Goal: Information Seeking & Learning: Learn about a topic

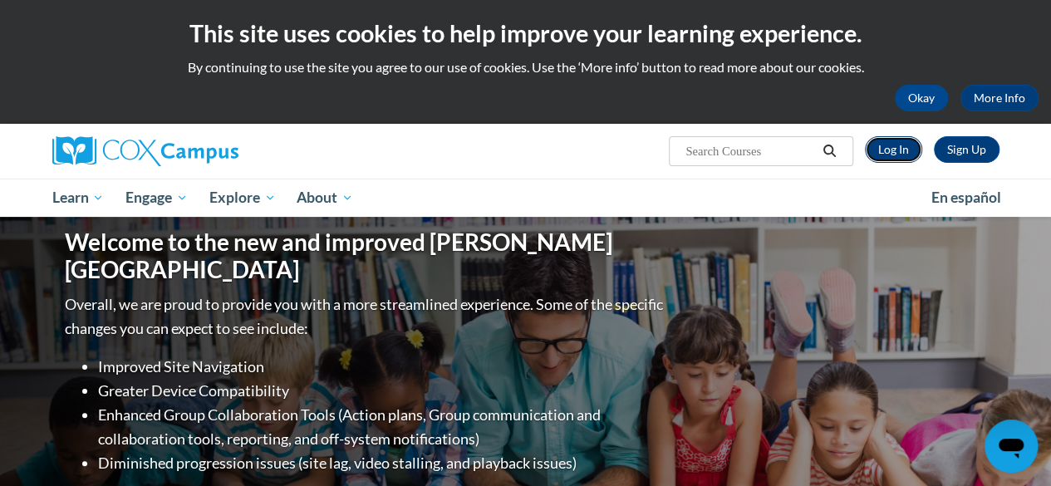
click at [886, 159] on link "Log In" at bounding box center [893, 149] width 57 height 27
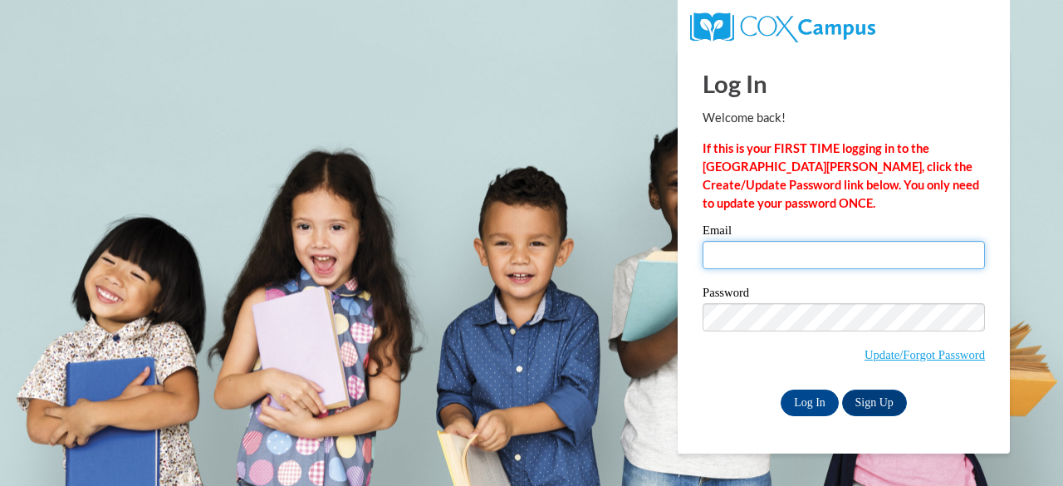
click at [763, 251] on input "Email" at bounding box center [844, 255] width 282 height 28
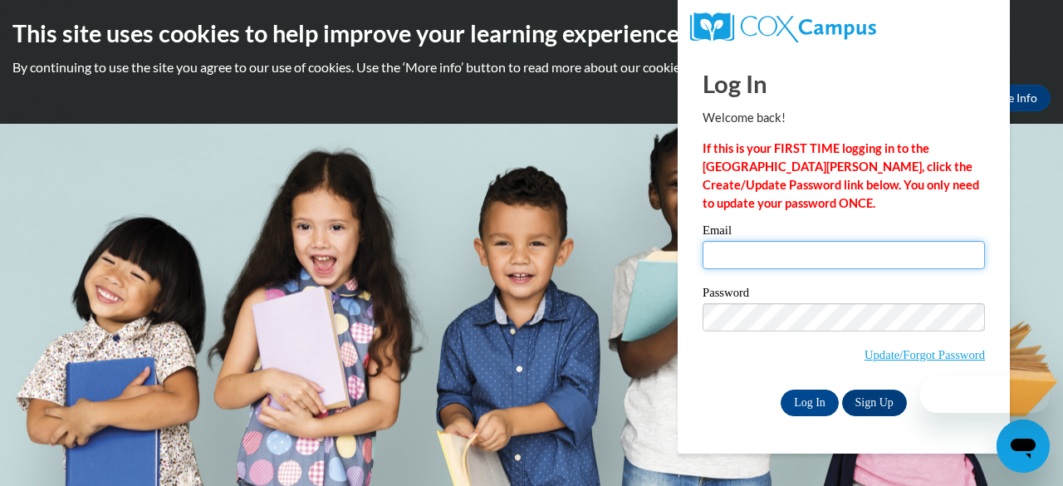
type input "sboyd@kippatl.org"
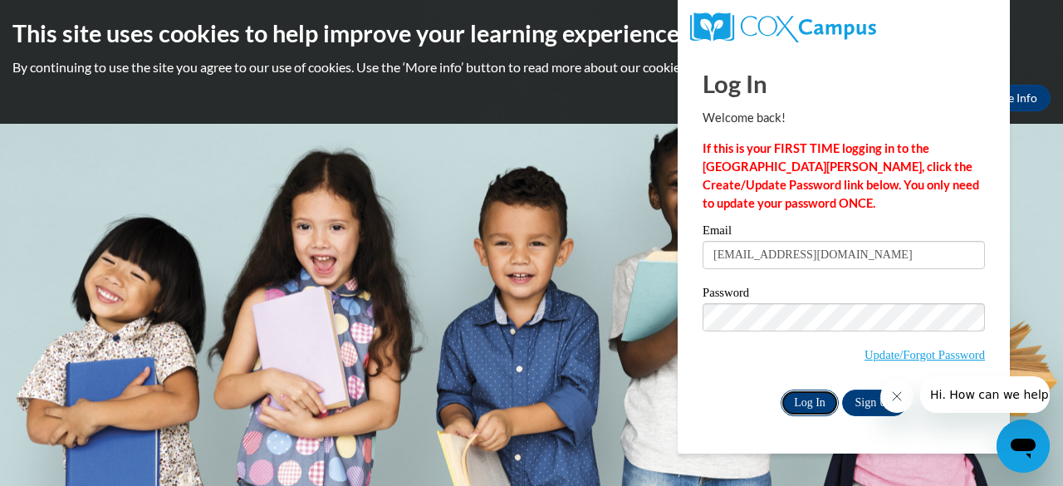
click at [817, 396] on input "Log In" at bounding box center [810, 403] width 58 height 27
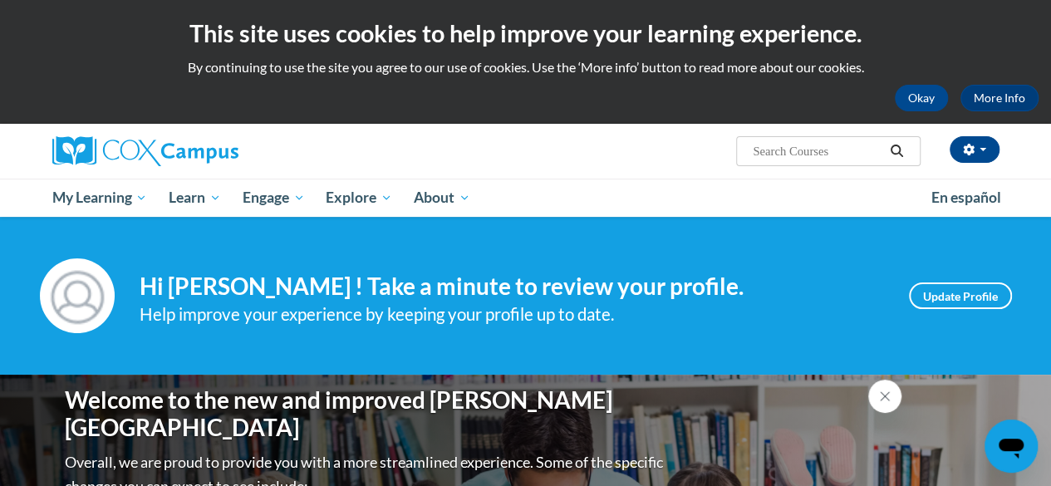
click at [799, 144] on input "Search..." at bounding box center [817, 151] width 133 height 20
type input "reading fluency"
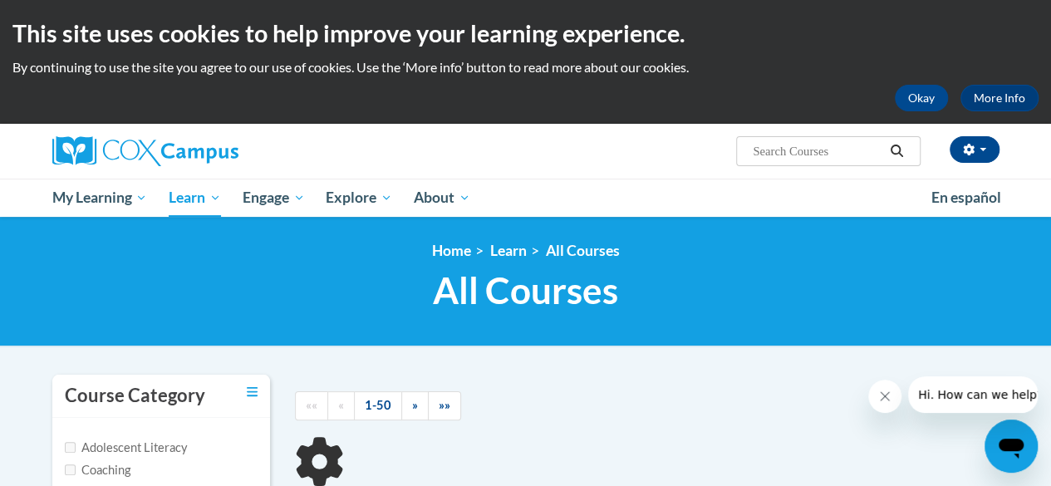
type input "reading fluency"
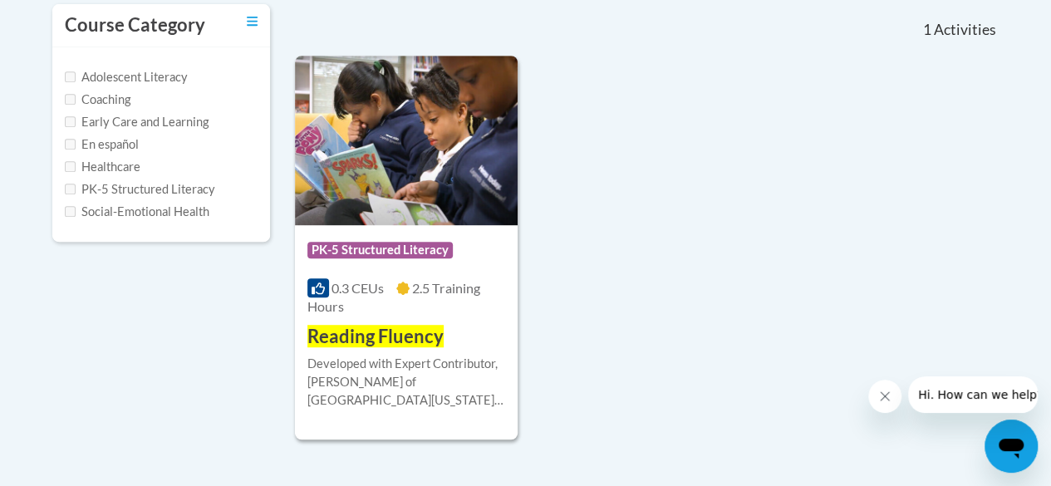
scroll to position [374, 0]
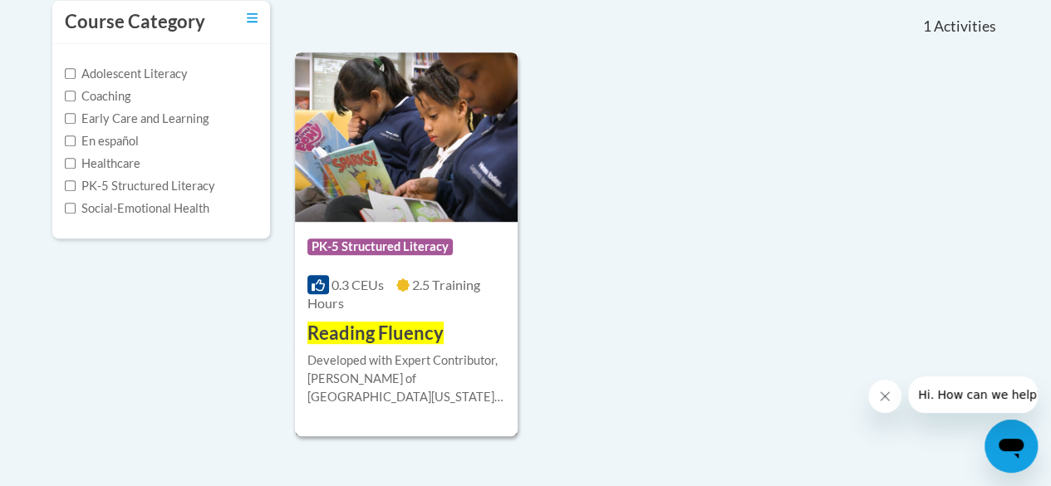
click at [405, 265] on div "Course Category: PK-5 Structured Literacy" at bounding box center [406, 248] width 198 height 37
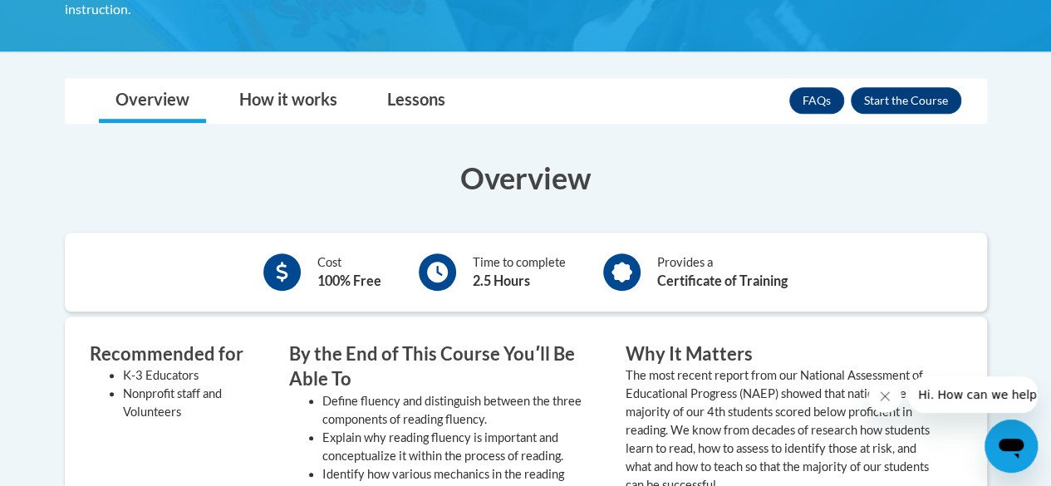
scroll to position [425, 0]
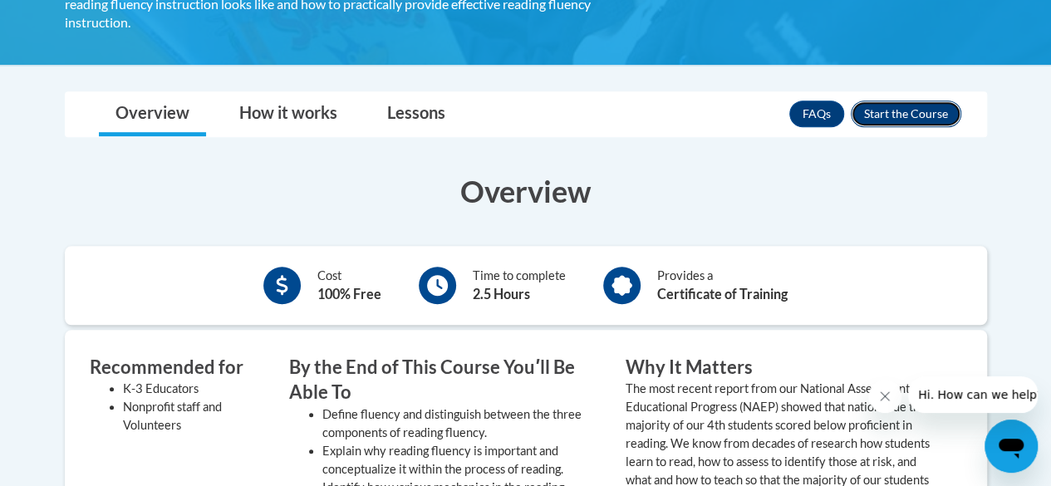
click at [927, 101] on button "Enroll" at bounding box center [906, 114] width 110 height 27
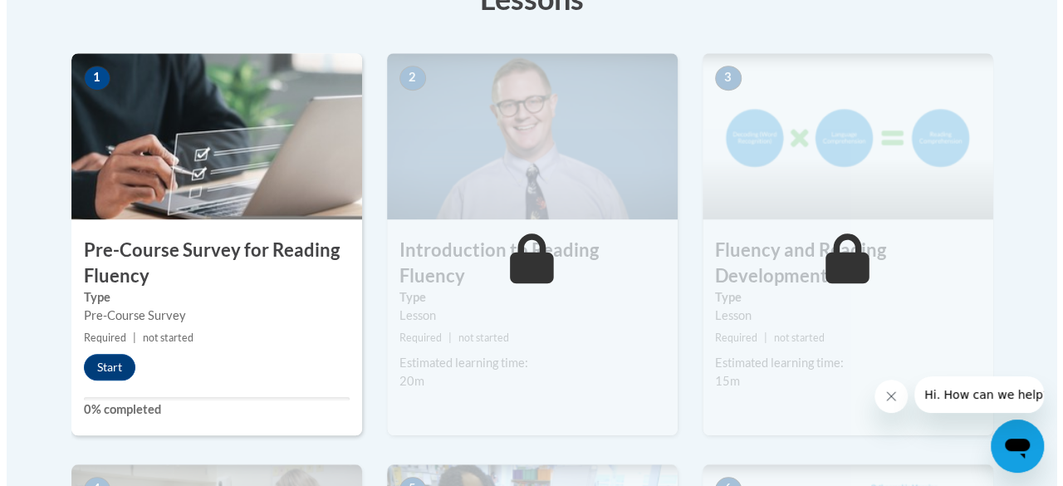
scroll to position [513, 0]
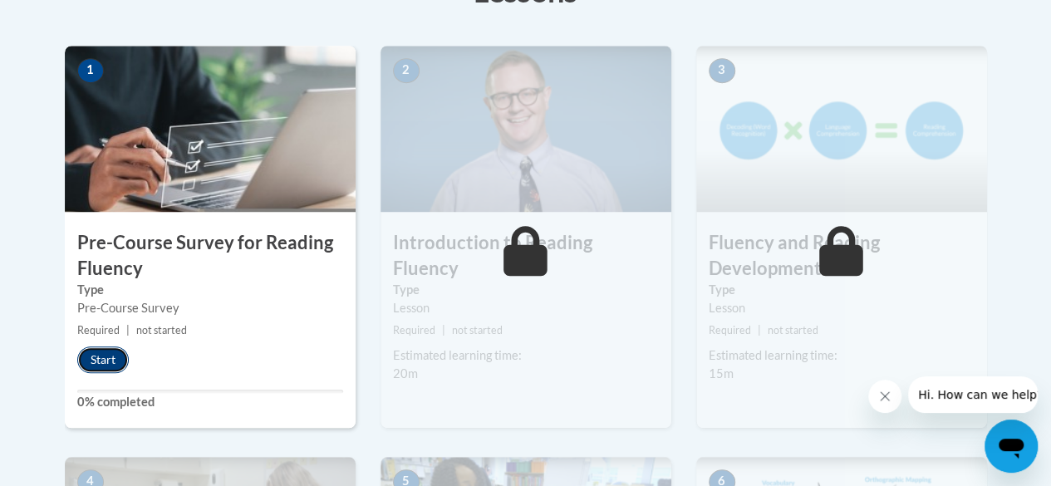
click at [105, 359] on button "Start" at bounding box center [103, 359] width 52 height 27
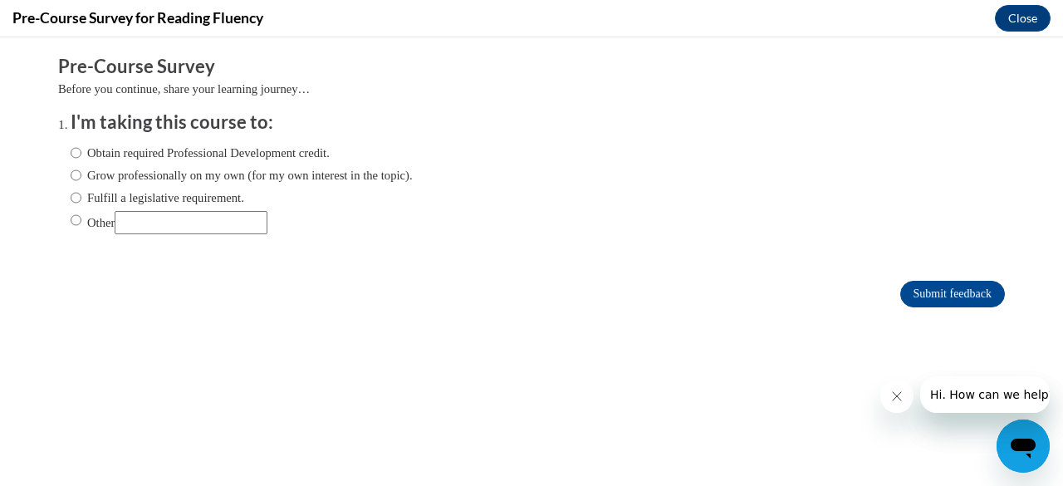
scroll to position [0, 0]
click at [71, 155] on input "Obtain required Professional Development credit." at bounding box center [76, 153] width 11 height 18
radio input "true"
click at [900, 303] on input "Submit feedback" at bounding box center [952, 294] width 105 height 27
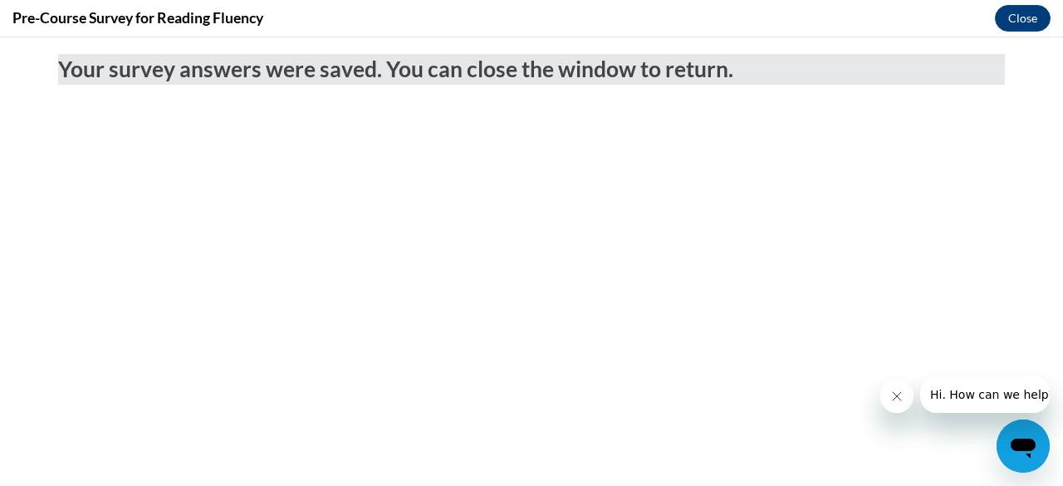
click at [899, 405] on button "Close message from company" at bounding box center [896, 396] width 33 height 33
click at [891, 393] on icon "Close message from company" at bounding box center [896, 396] width 13 height 13
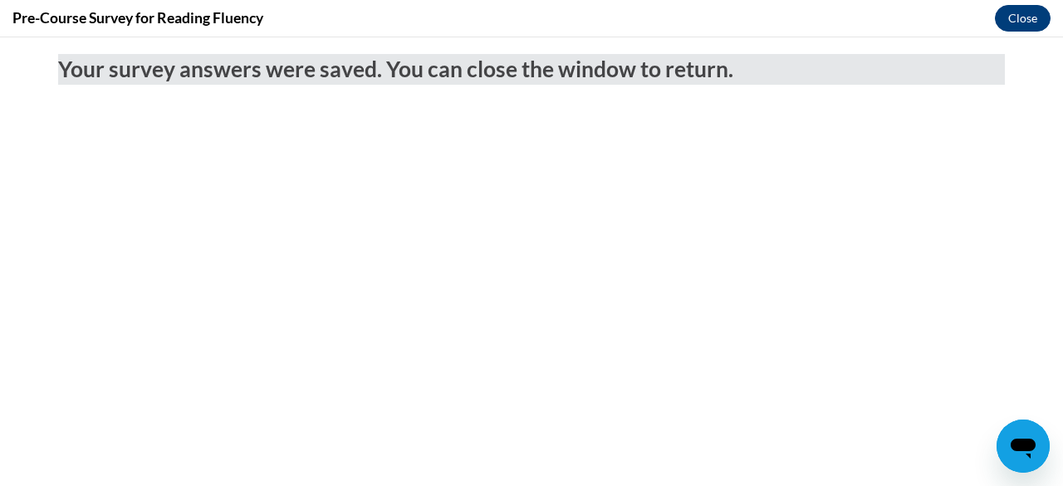
click at [1023, 16] on button "Close" at bounding box center [1023, 18] width 56 height 27
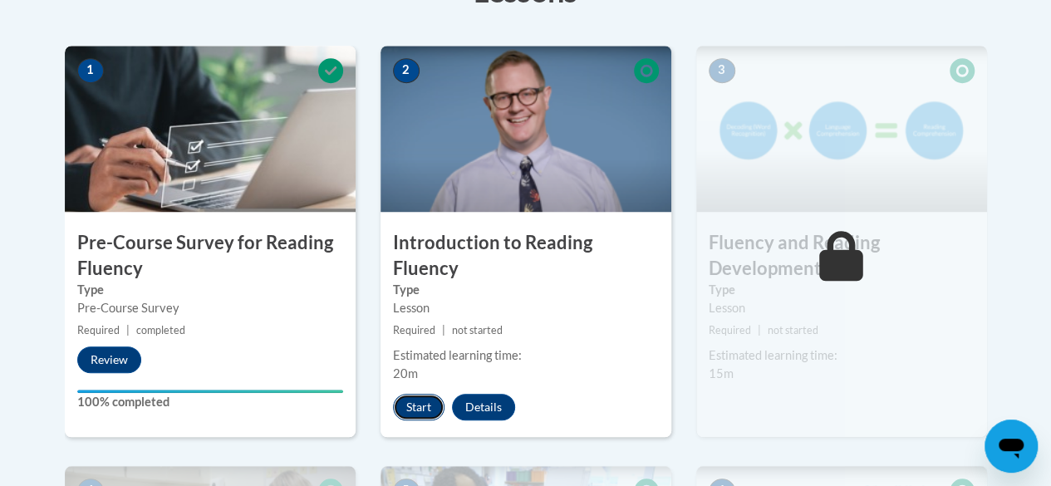
click at [411, 394] on button "Start" at bounding box center [419, 407] width 52 height 27
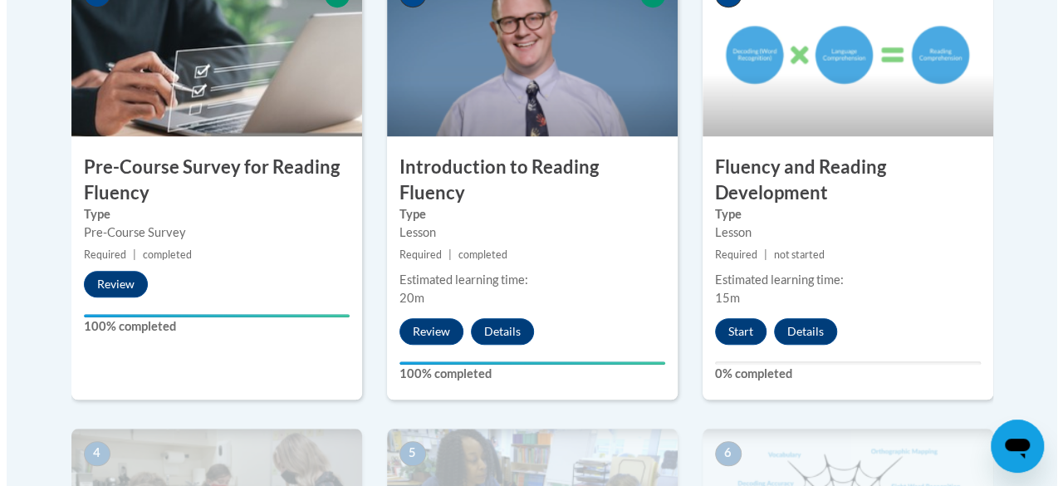
scroll to position [591, 0]
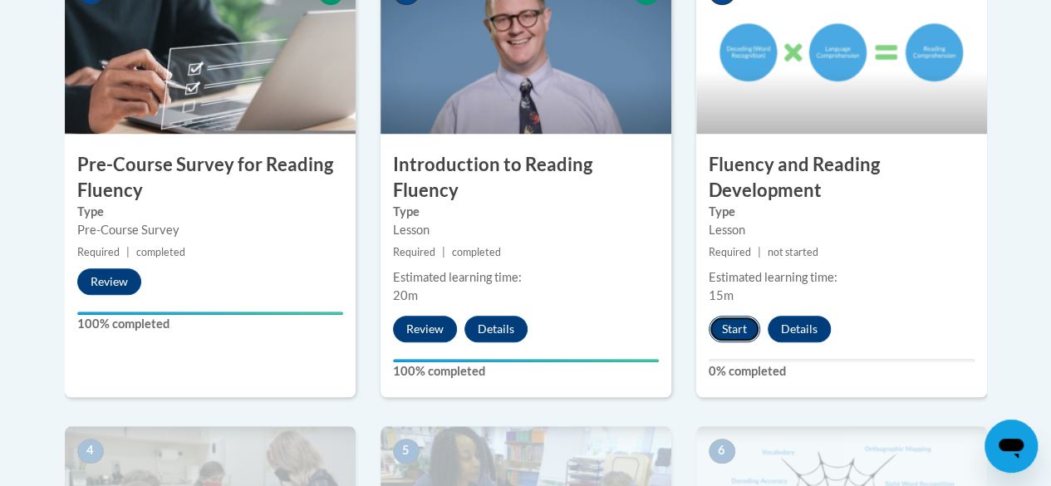
click at [718, 318] on button "Start" at bounding box center [735, 329] width 52 height 27
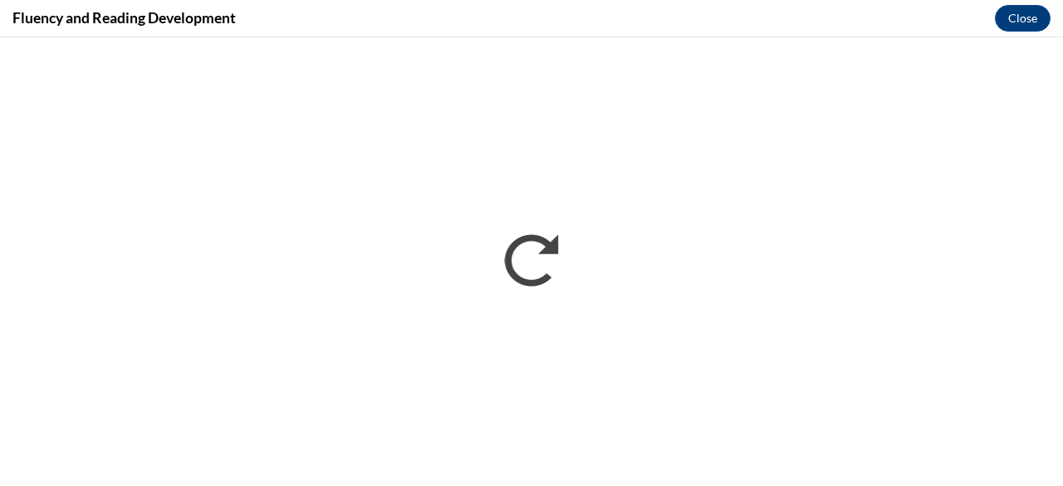
scroll to position [0, 0]
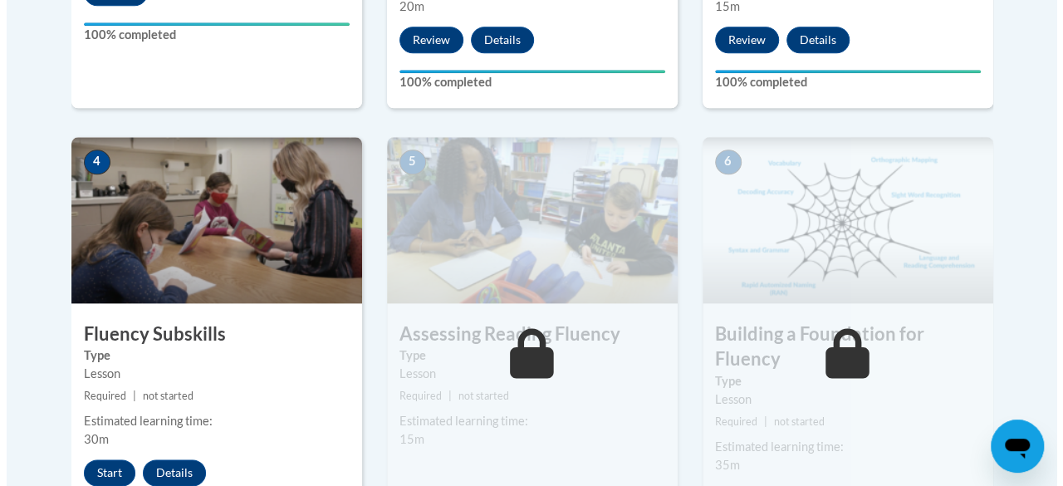
scroll to position [942, 0]
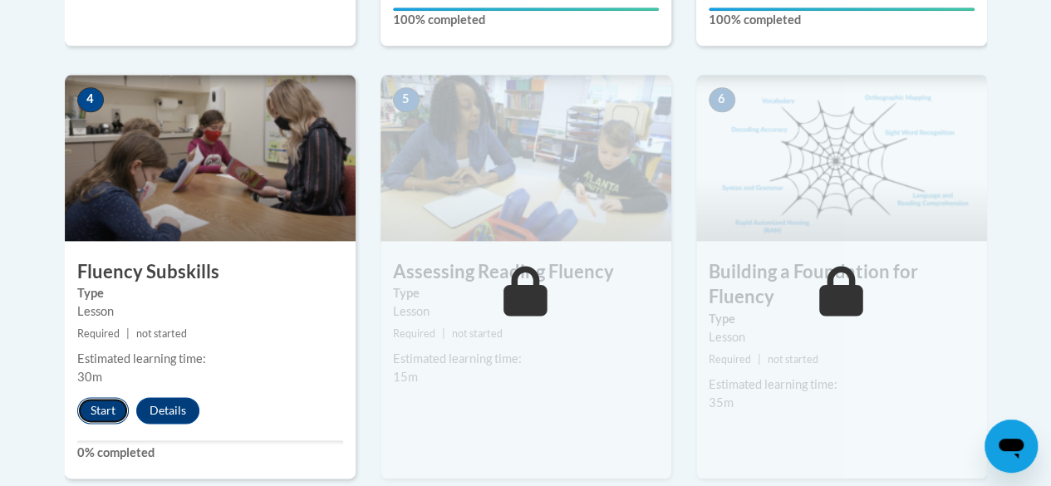
click at [108, 415] on button "Start" at bounding box center [103, 410] width 52 height 27
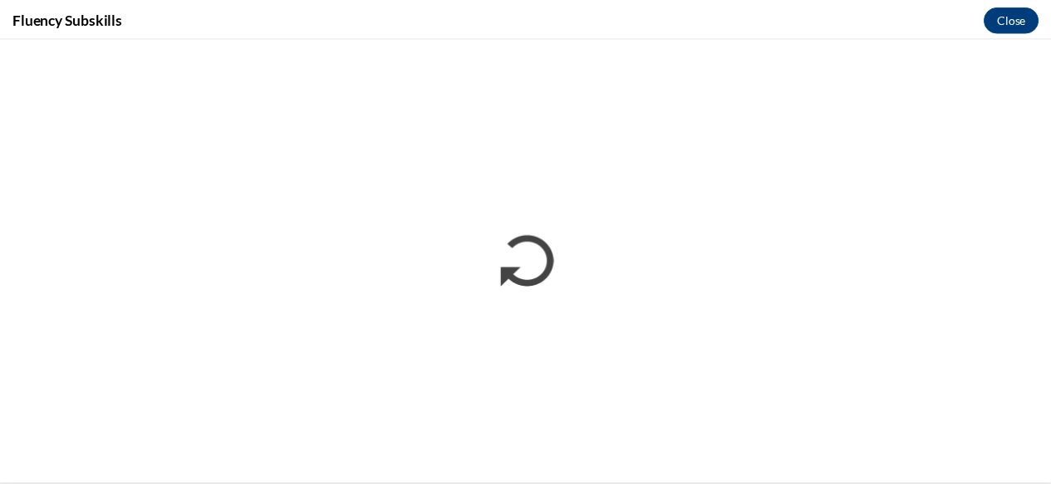
scroll to position [0, 0]
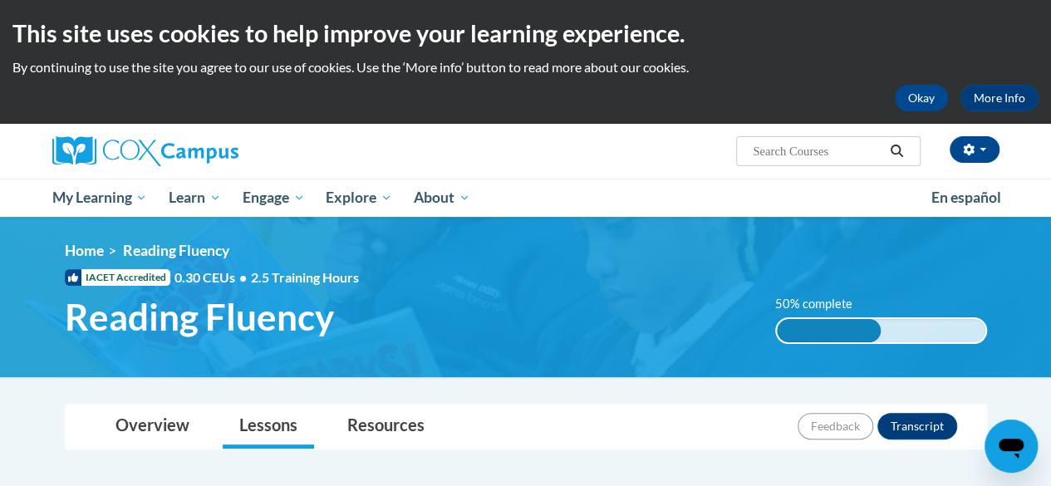
click at [802, 141] on input "Search..." at bounding box center [817, 151] width 133 height 20
paste input "Pk-5 Structured Literacy: Reading Fluency"
type input "Pk-5 Structured Literacy: Reading Fluency"
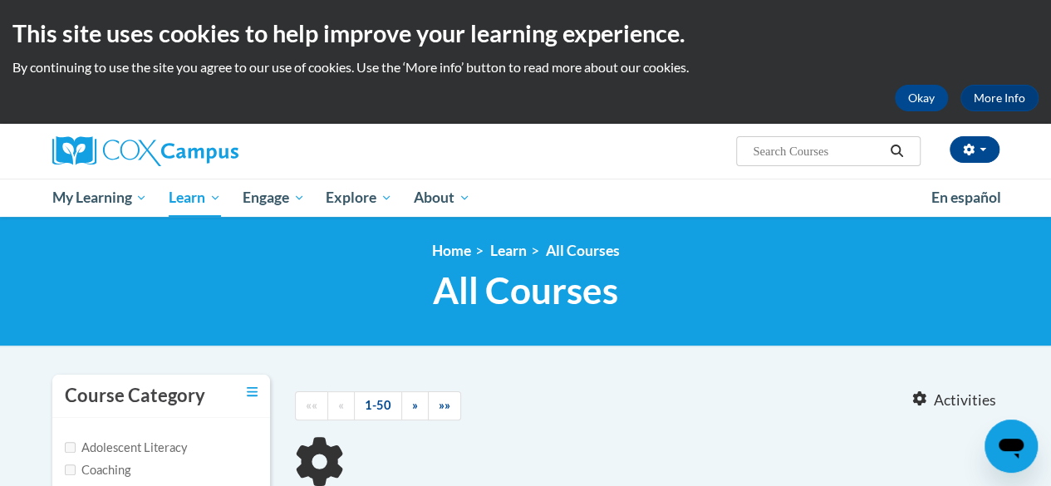
type input "Pk-5 Structured Literacy: Reading Fluency"
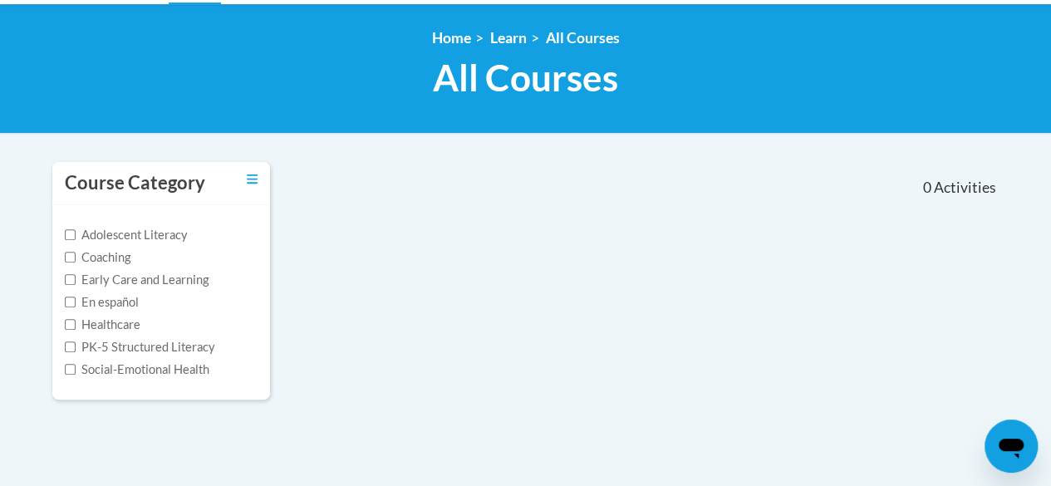
scroll to position [136, 0]
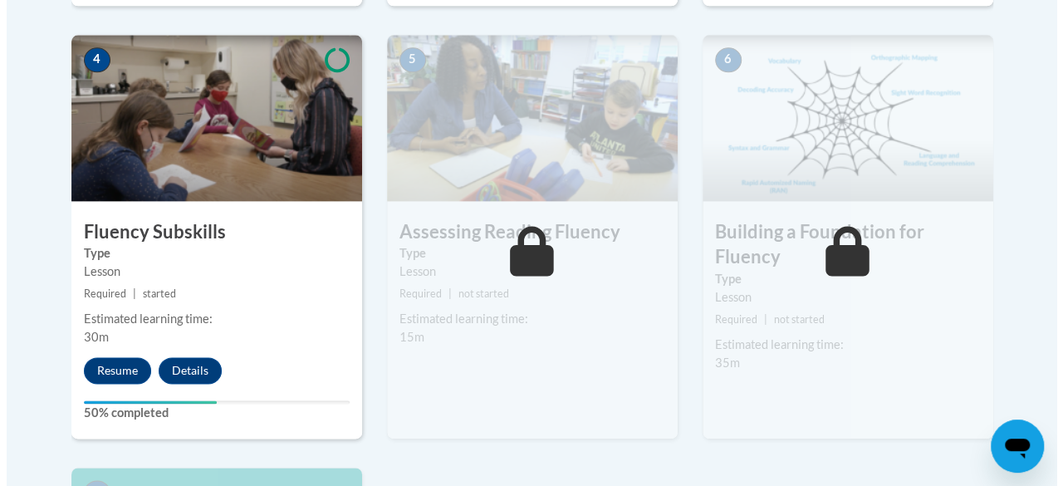
scroll to position [1003, 0]
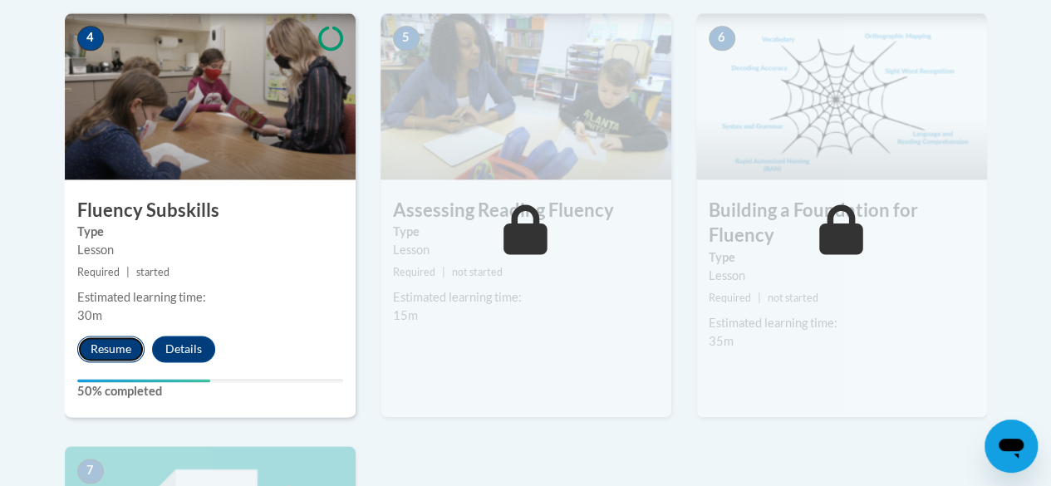
click at [131, 356] on button "Resume" at bounding box center [110, 349] width 67 height 27
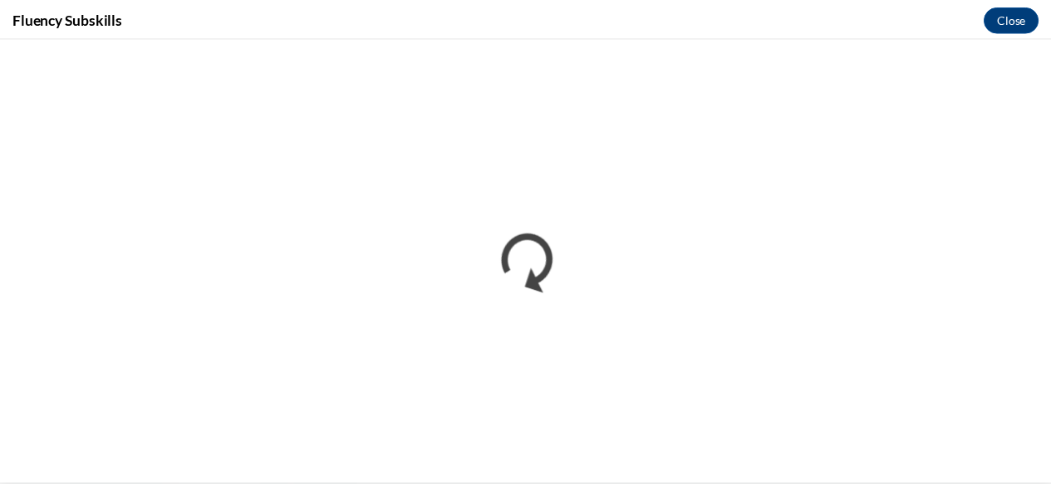
scroll to position [0, 0]
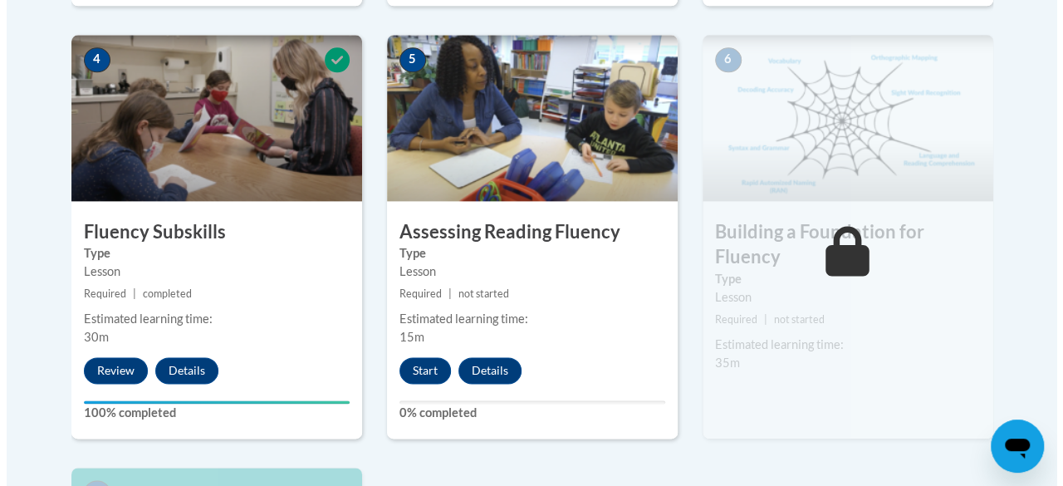
scroll to position [1012, 0]
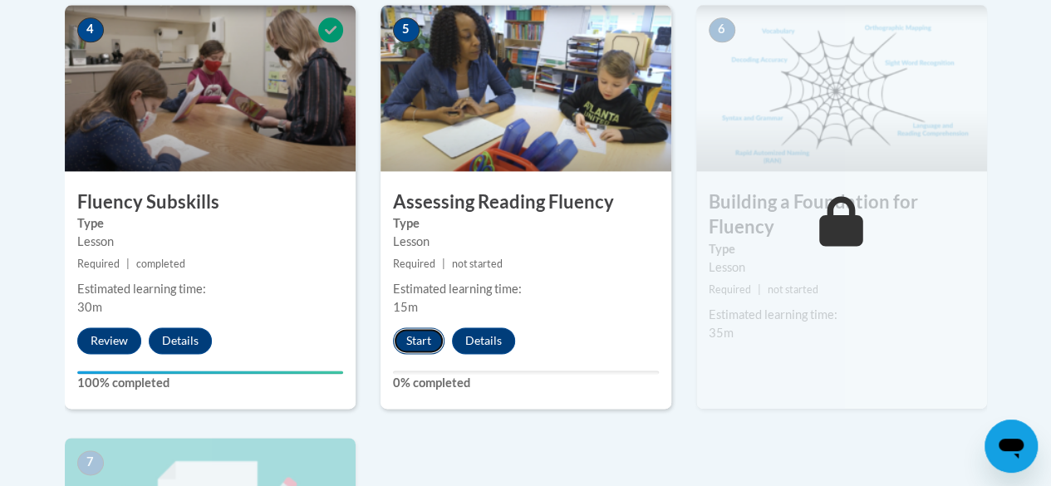
click at [400, 351] on button "Start" at bounding box center [419, 340] width 52 height 27
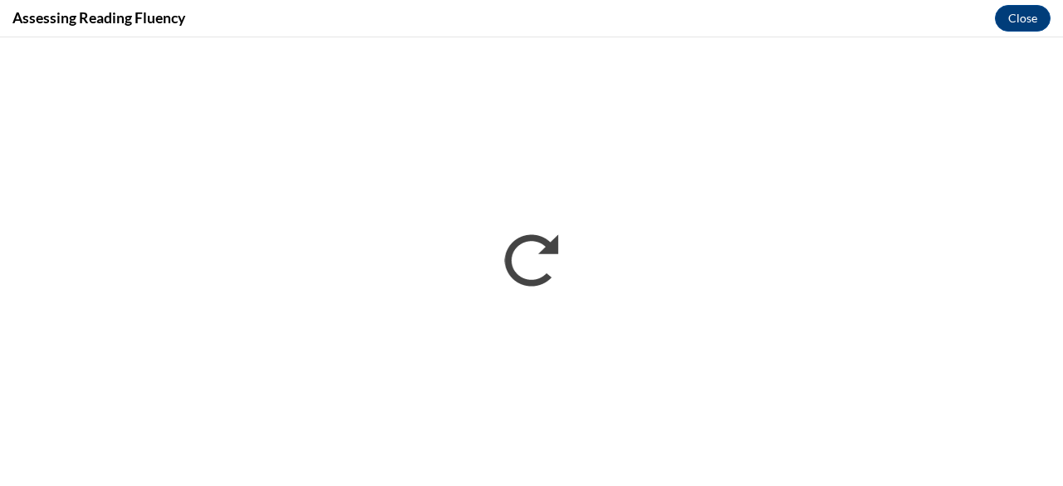
scroll to position [0, 0]
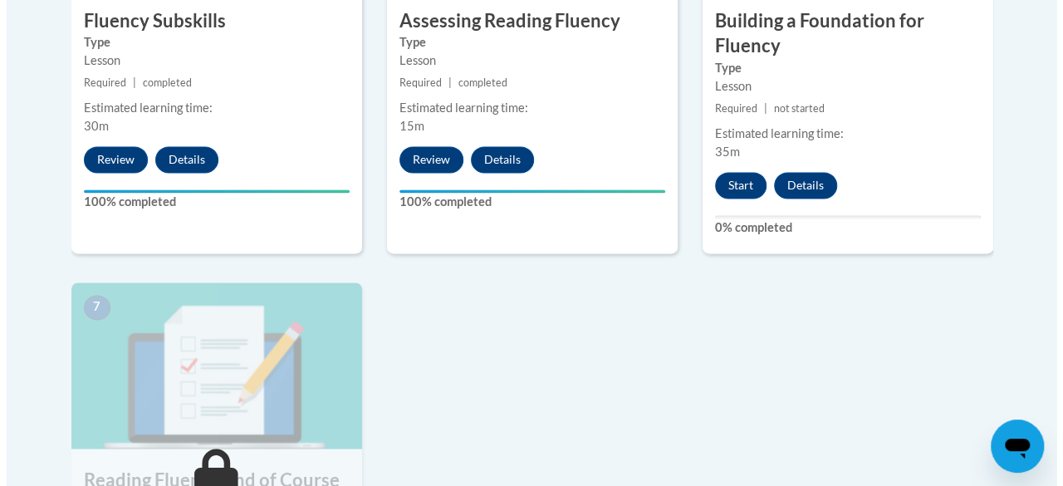
scroll to position [1199, 0]
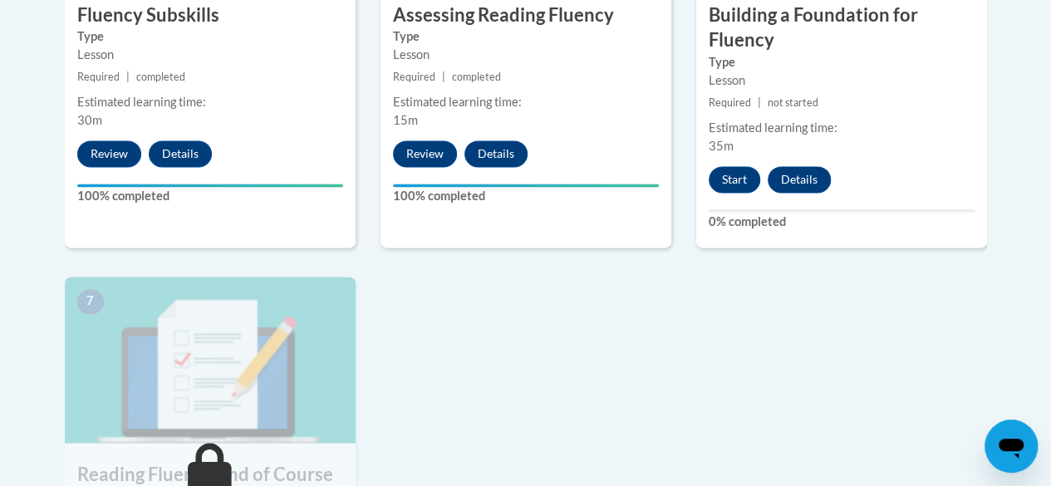
click at [728, 193] on div "6 Building a Foundation for Fluency Type Lesson Required | not started Estimate…" at bounding box center [841, 32] width 291 height 429
click at [724, 177] on button "Start" at bounding box center [735, 179] width 52 height 27
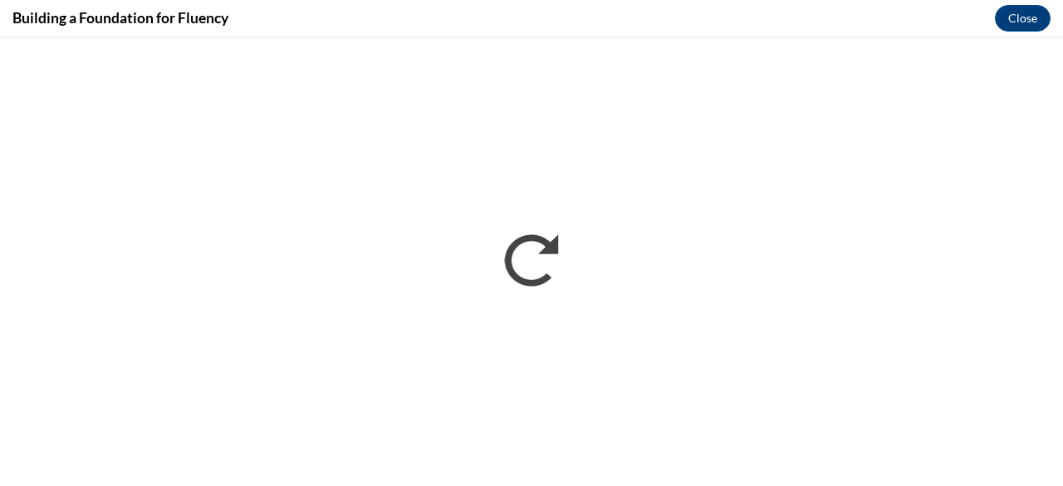
scroll to position [0, 0]
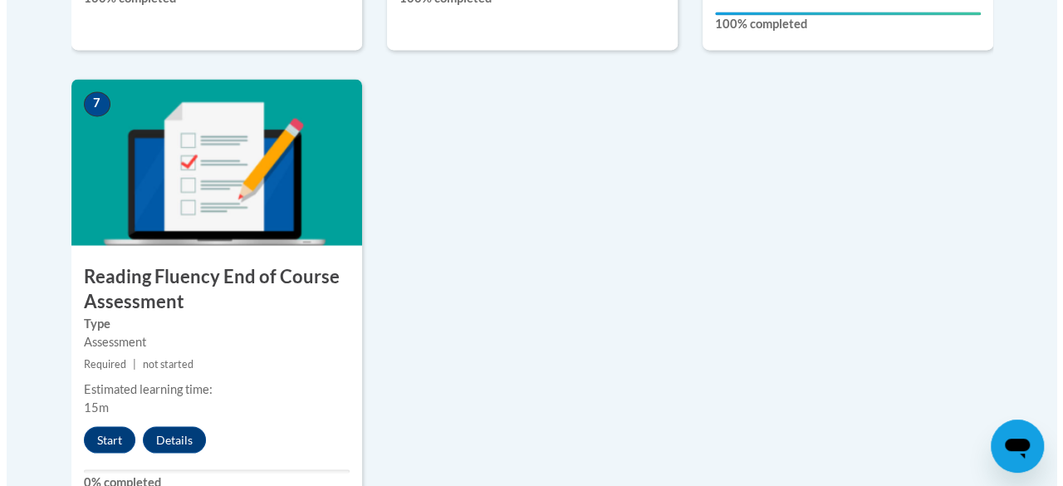
scroll to position [1461, 0]
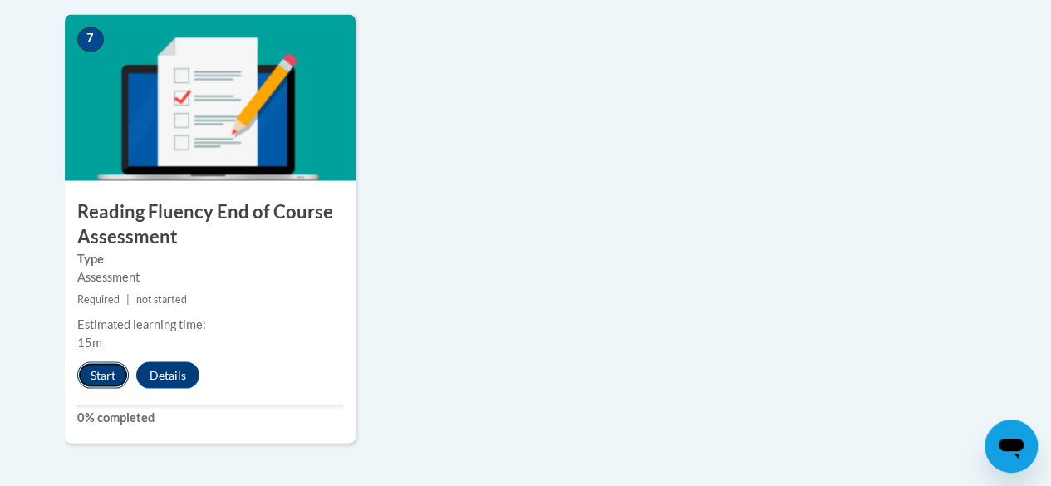
click at [98, 361] on button "Start" at bounding box center [103, 374] width 52 height 27
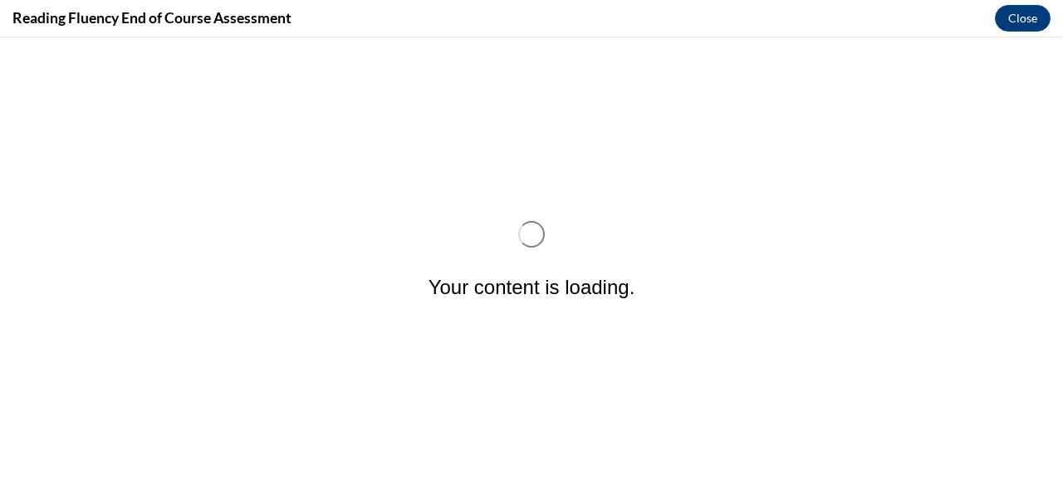
scroll to position [0, 0]
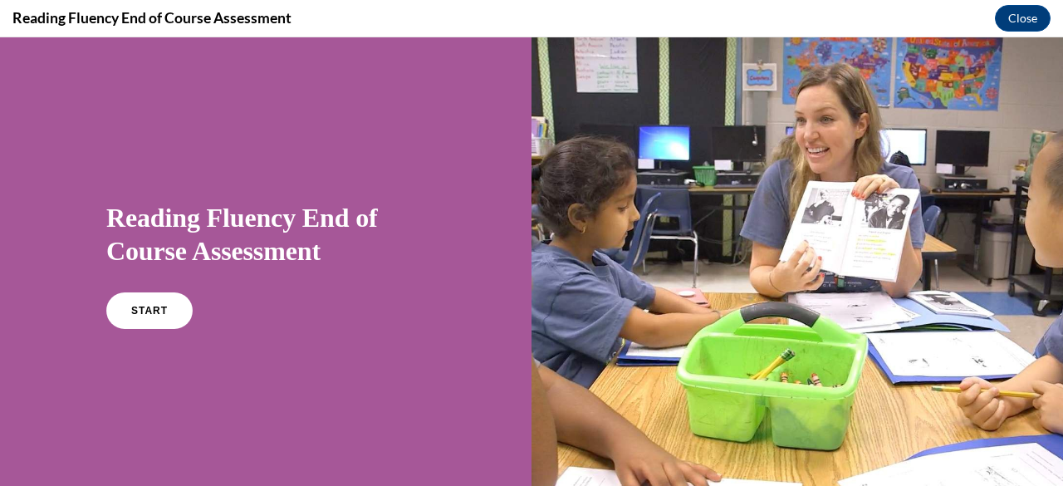
click at [287, 228] on h1 "Reading Fluency End of Course Assessment" at bounding box center [265, 234] width 319 height 66
click at [168, 318] on link "START" at bounding box center [149, 311] width 91 height 38
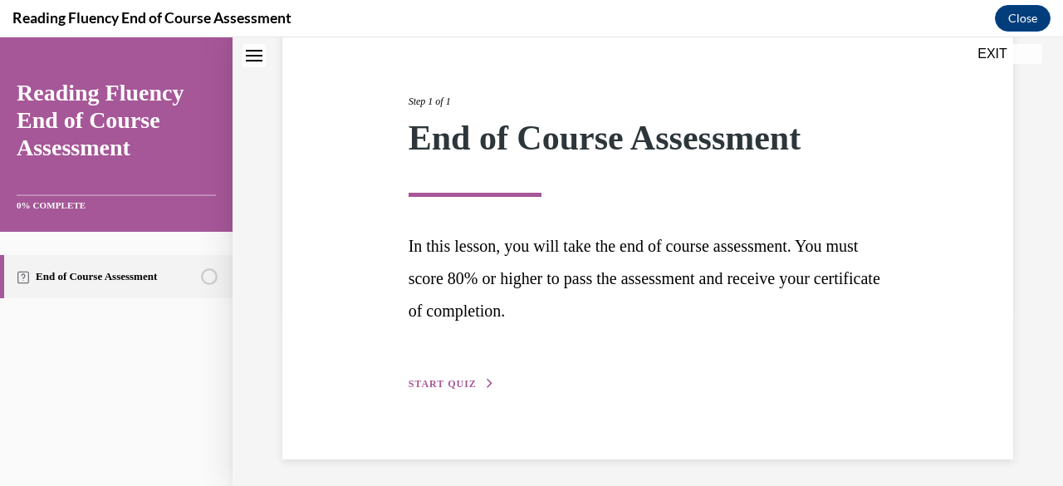
scroll to position [174, 0]
click at [428, 381] on span "START QUIZ" at bounding box center [443, 385] width 68 height 12
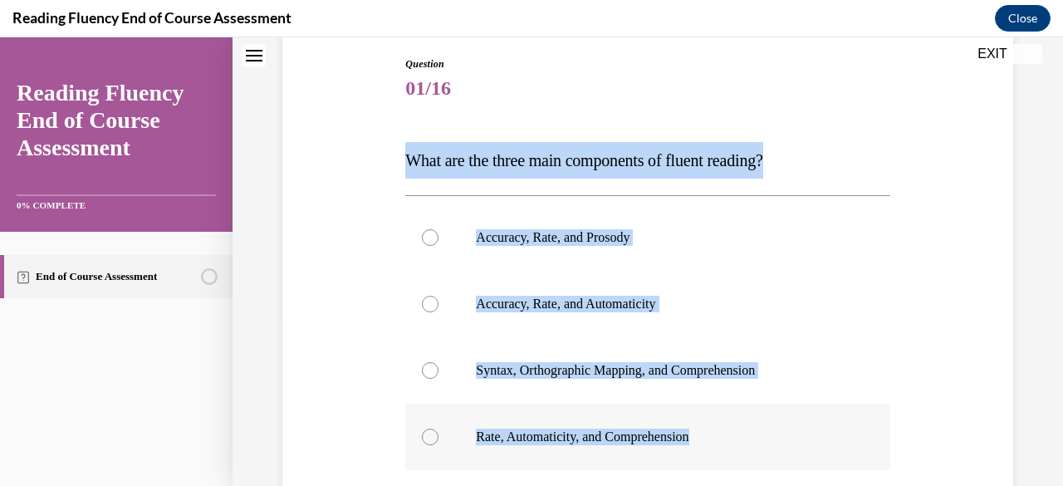
drag, startPoint x: 405, startPoint y: 157, endPoint x: 759, endPoint y: 437, distance: 451.9
click at [759, 437] on div "Question 01/16 What are the three main components of fluent reading?  Accuracy,…" at bounding box center [647, 366] width 484 height 620
copy div "What are the three main components of fluent reading?  Accuracy, Rate, and Pros…"
click at [307, 243] on div "Question 01/16 What are the three main components of fluent reading?  Accuracy,…" at bounding box center [647, 342] width 739 height 670
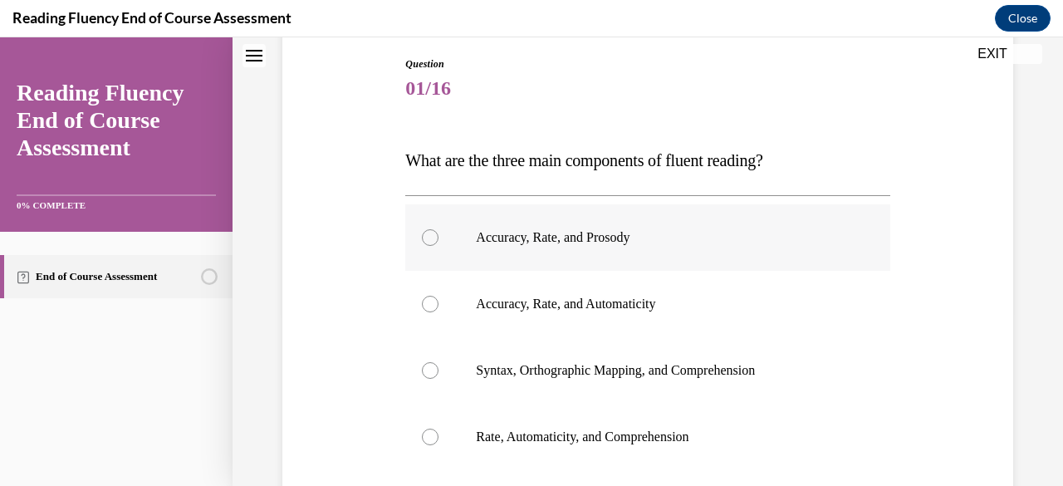
click at [428, 233] on div at bounding box center [430, 237] width 17 height 17
click at [428, 233] on input "Accuracy, Rate, and Prosody" at bounding box center [430, 237] width 17 height 17
radio input "true"
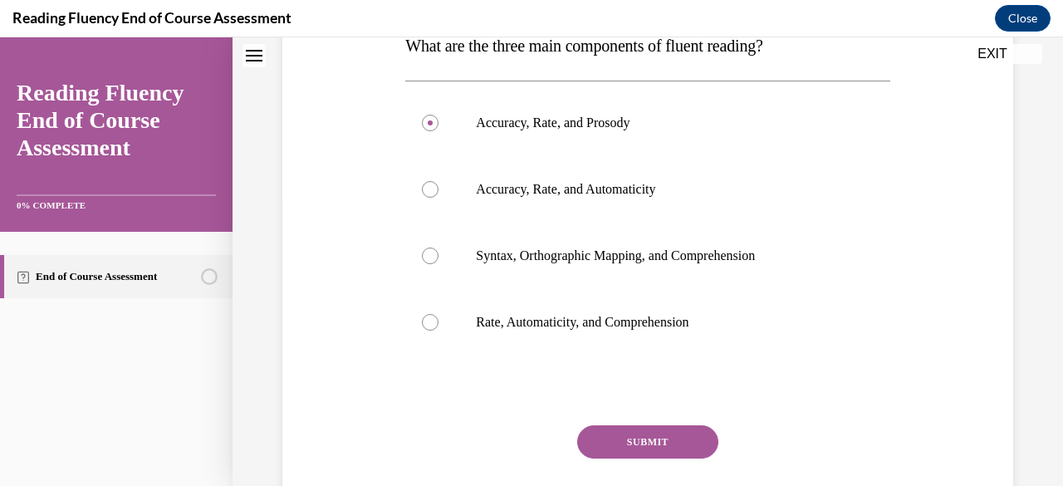
scroll to position [374, 0]
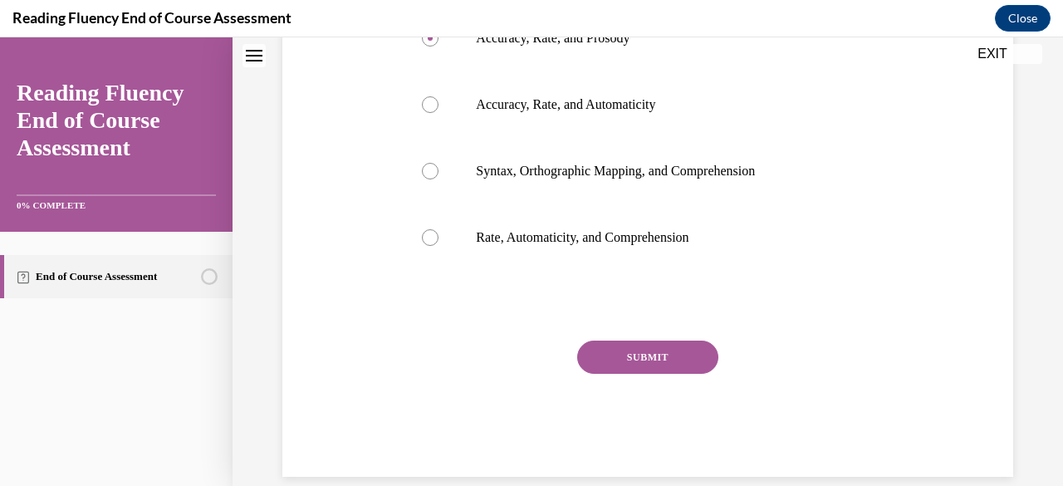
click at [648, 355] on button "SUBMIT" at bounding box center [647, 357] width 141 height 33
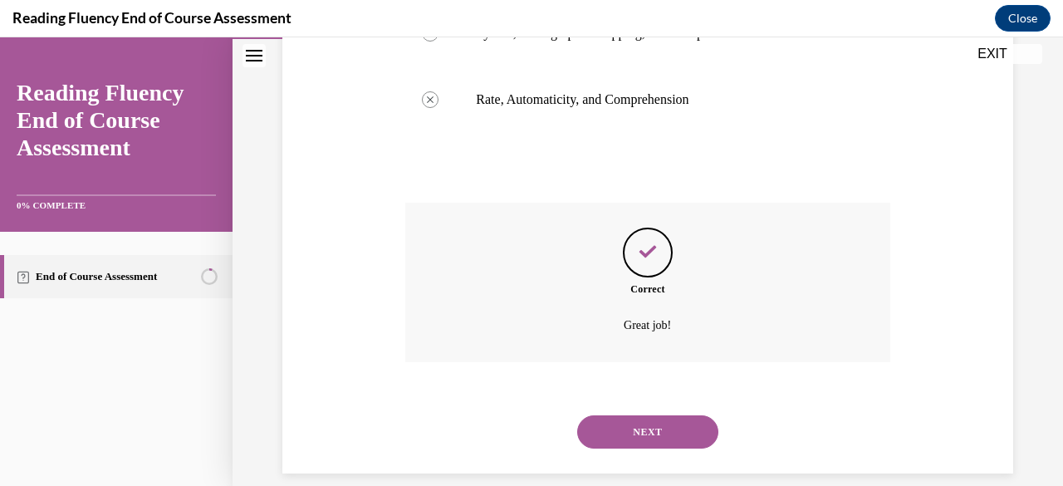
scroll to position [532, 0]
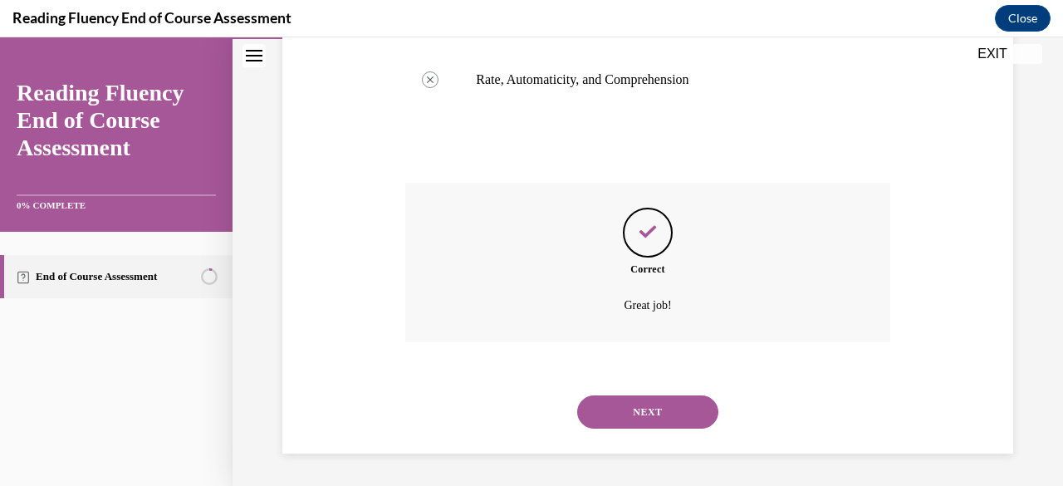
click at [691, 415] on button "NEXT" at bounding box center [647, 411] width 141 height 33
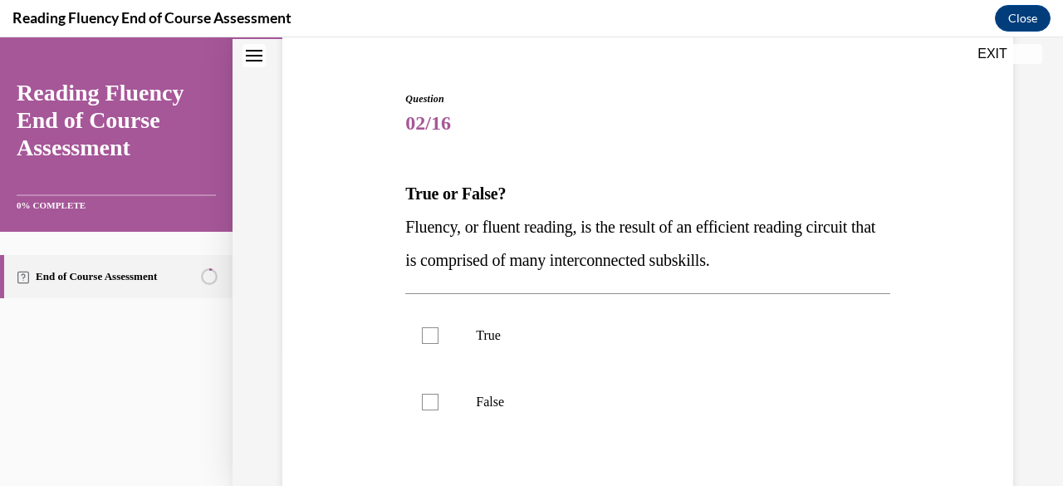
scroll to position [142, 0]
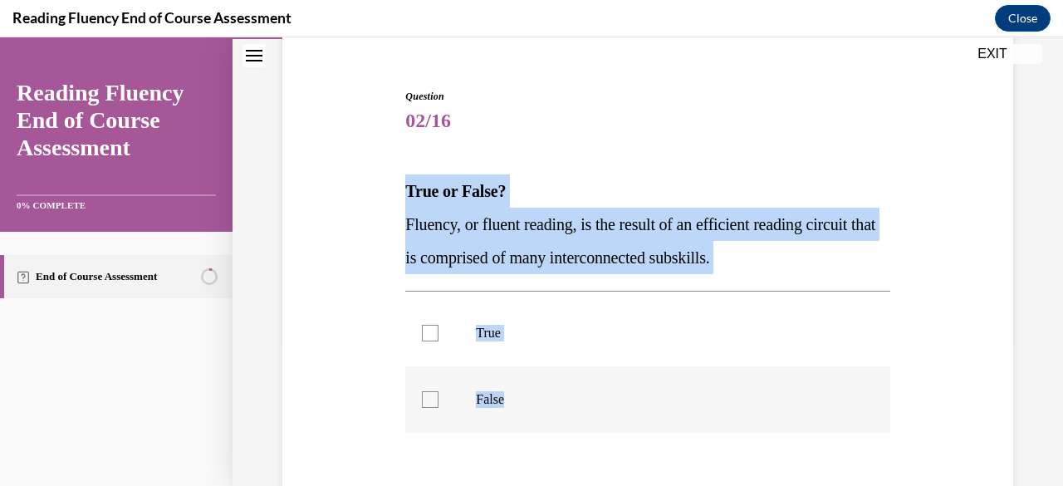
drag, startPoint x: 399, startPoint y: 189, endPoint x: 617, endPoint y: 428, distance: 324.0
click at [617, 428] on div "Question 02/16 True or False? Fluency, or fluent reading, is the result of an e…" at bounding box center [647, 351] width 493 height 575
copy div "True or False? Fluency, or fluent reading, is the result of an efficient readin…"
click at [439, 317] on label "True" at bounding box center [647, 333] width 484 height 66
click at [439, 325] on input "True" at bounding box center [430, 333] width 17 height 17
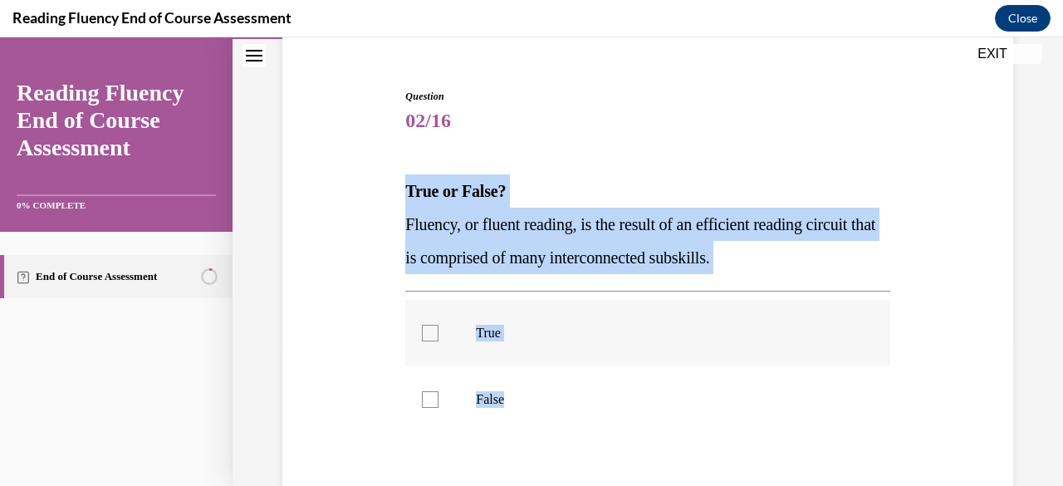
checkbox input "true"
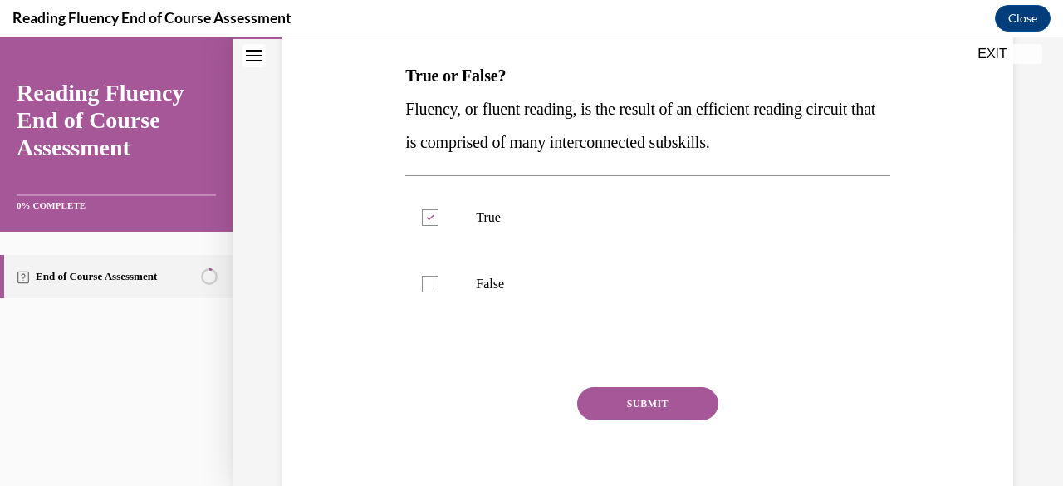
scroll to position [327, 0]
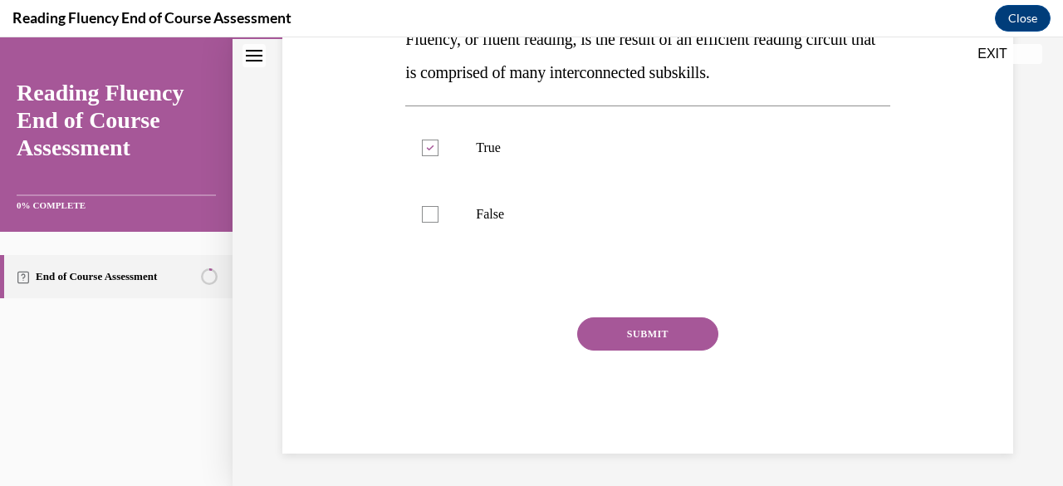
click at [689, 337] on button "SUBMIT" at bounding box center [647, 333] width 141 height 33
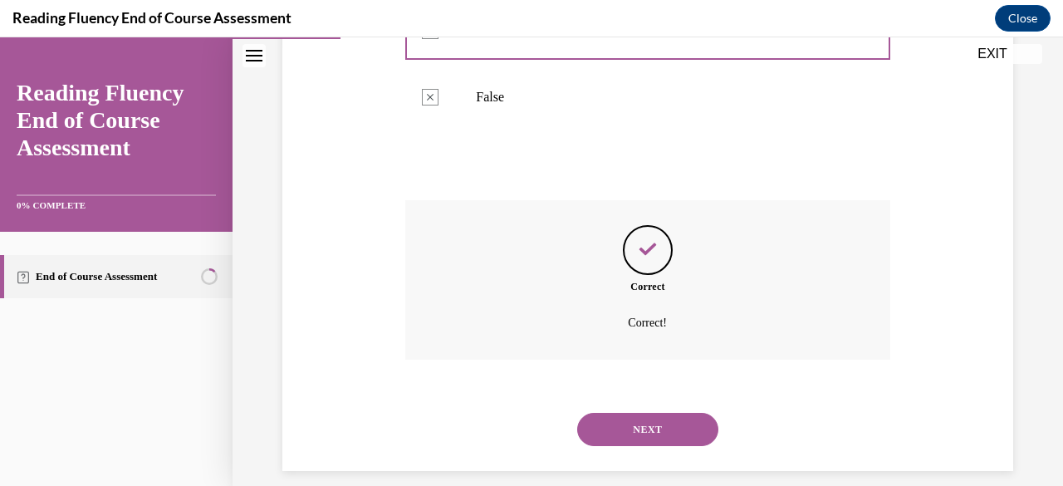
scroll to position [462, 0]
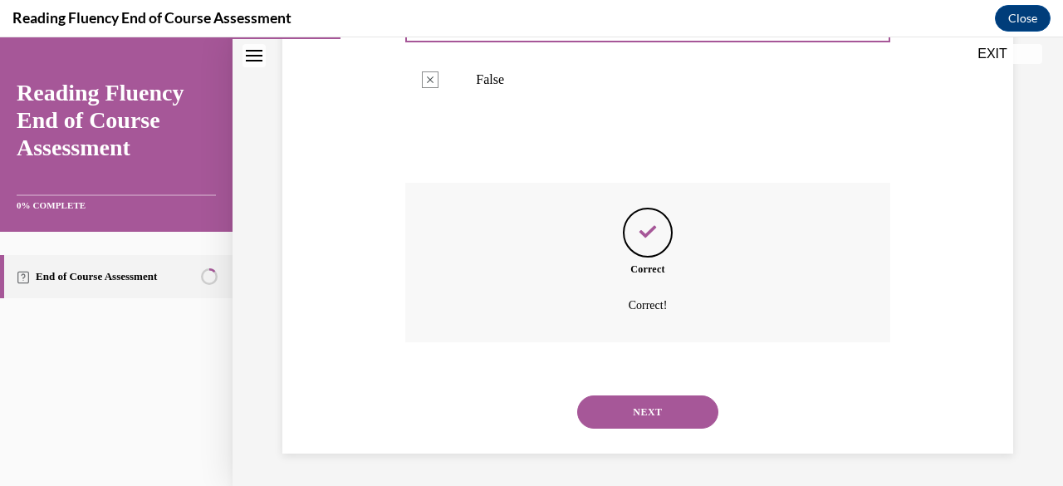
click at [653, 396] on button "NEXT" at bounding box center [647, 411] width 141 height 33
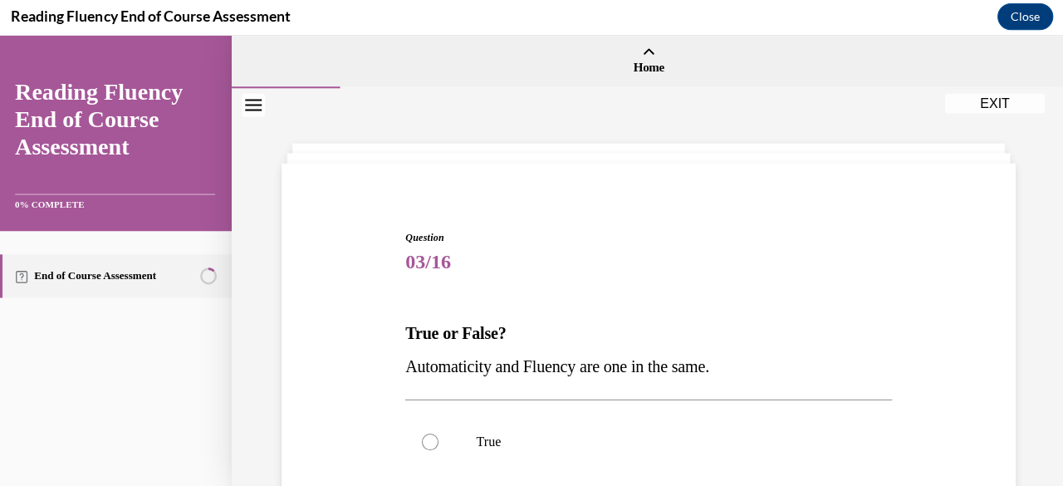
scroll to position [1460, 0]
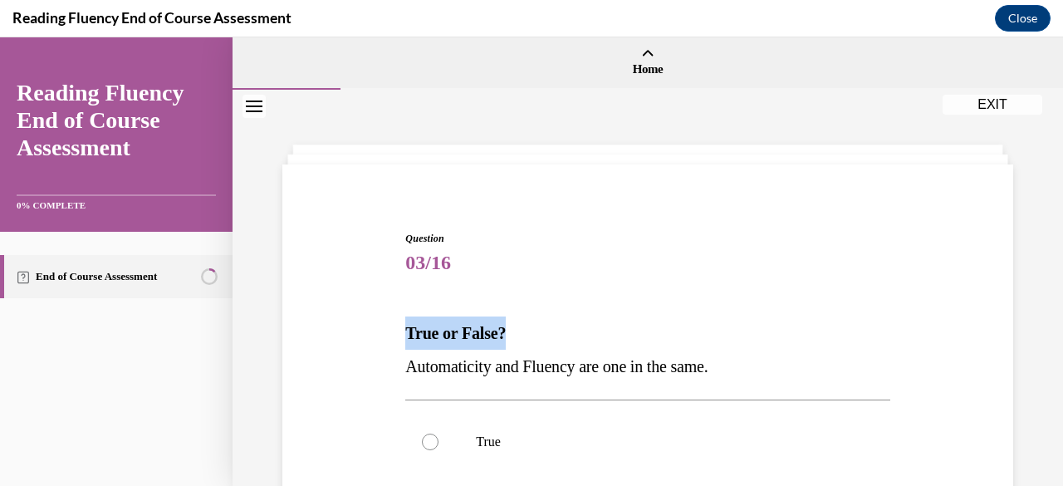
drag, startPoint x: 397, startPoint y: 331, endPoint x: 1062, endPoint y: 334, distance: 665.4
click at [1050, 334] on div "Home Question 02/16 True or False? Fluency, or fluent reading, is the result of…" at bounding box center [648, 261] width 831 height 449
click at [736, 223] on div "Question 03/16 True or False? Automaticity and Fluency are one in the same.  Tr…" at bounding box center [647, 477] width 493 height 542
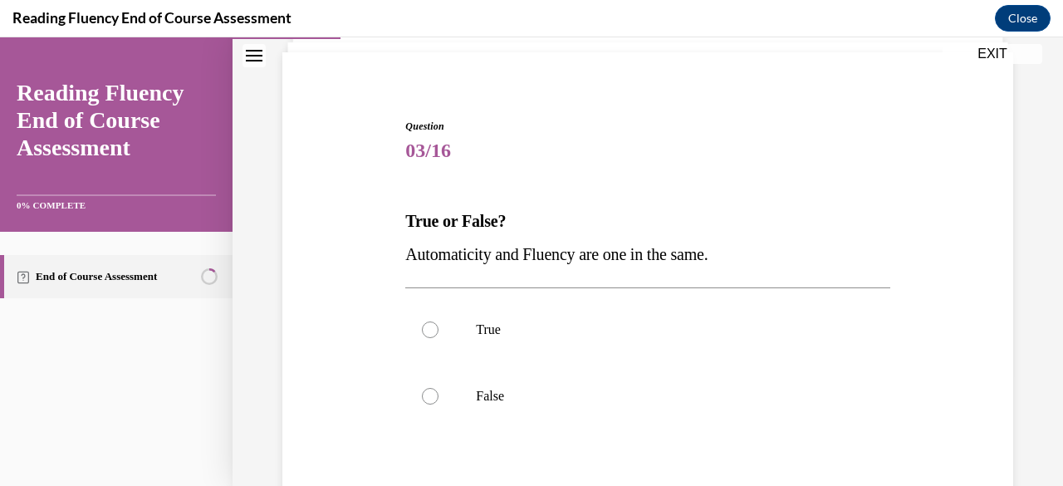
scroll to position [138, 0]
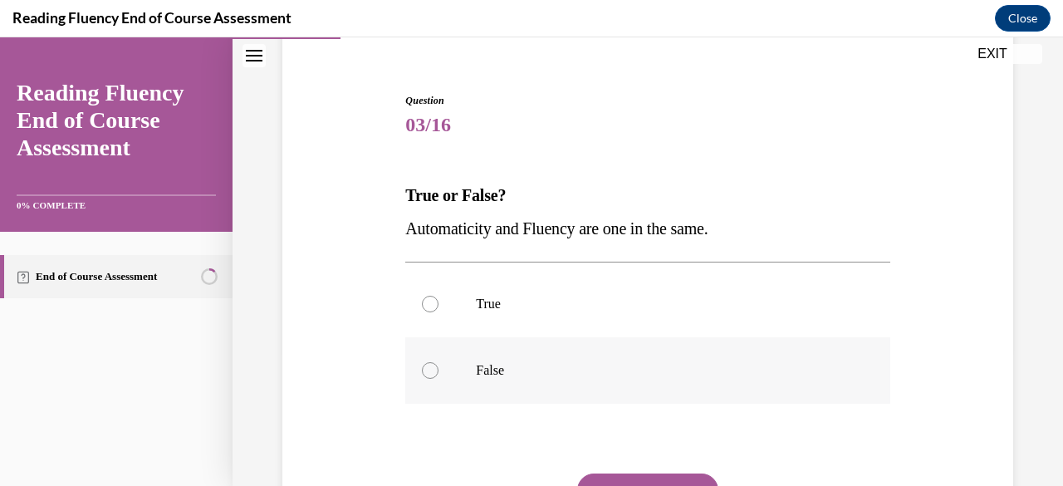
click at [426, 360] on label "False" at bounding box center [647, 370] width 484 height 66
click at [426, 362] on input "False" at bounding box center [430, 370] width 17 height 17
radio input "true"
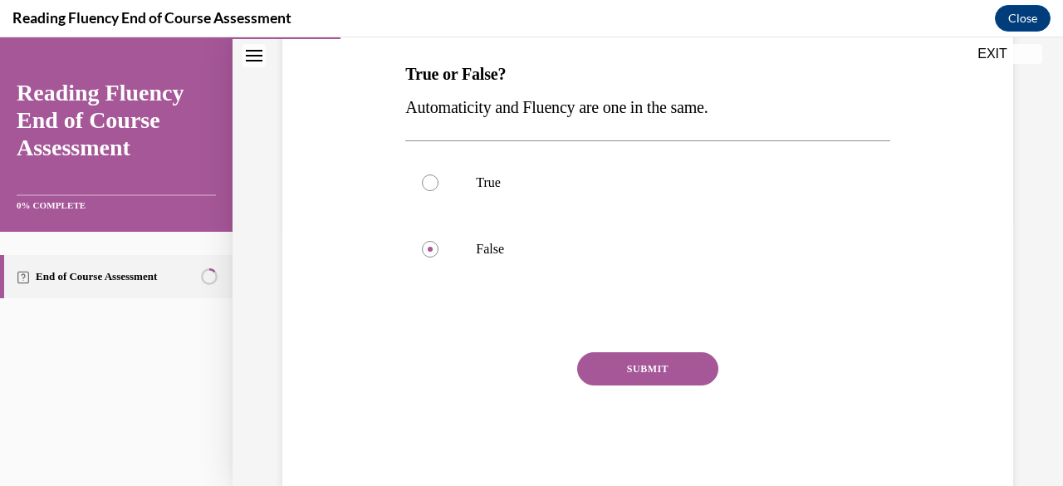
click at [660, 370] on button "SUBMIT" at bounding box center [647, 368] width 141 height 33
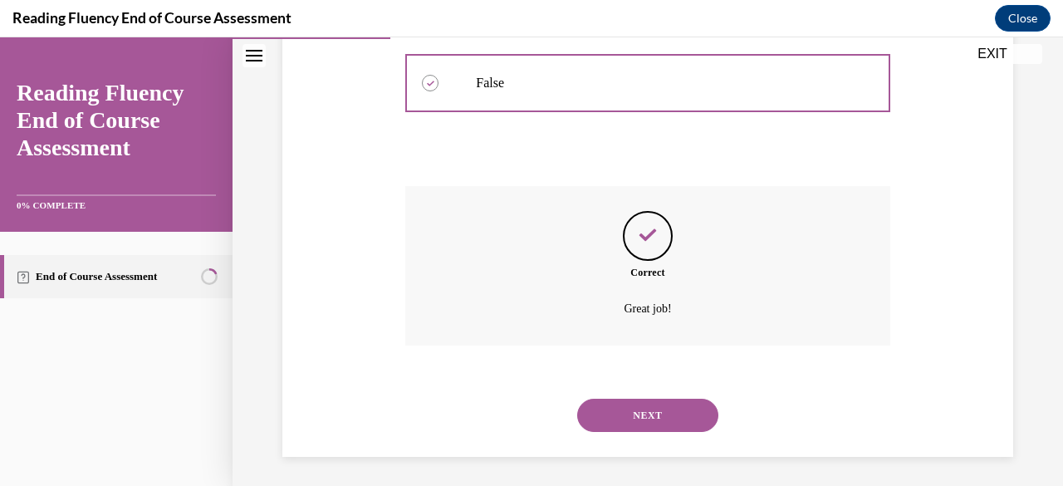
scroll to position [429, 0]
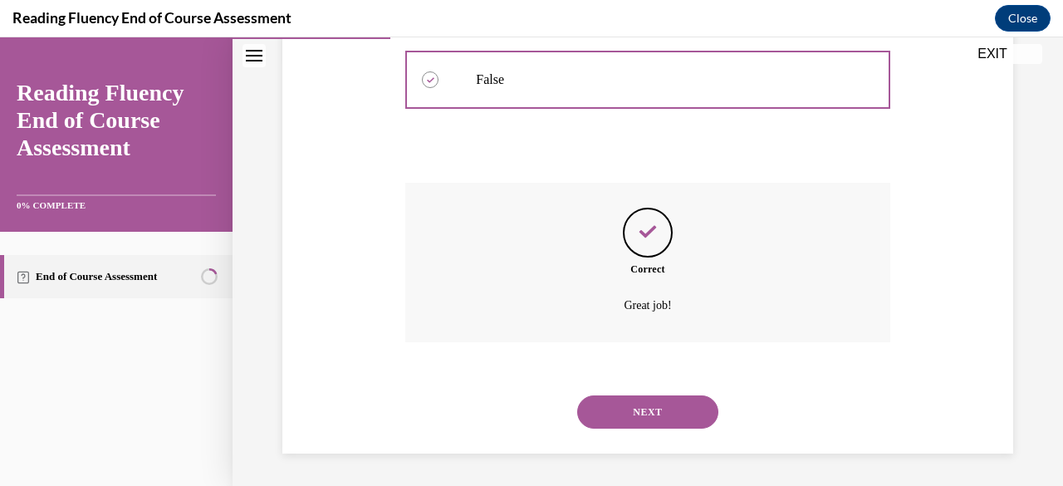
click at [646, 397] on button "NEXT" at bounding box center [647, 411] width 141 height 33
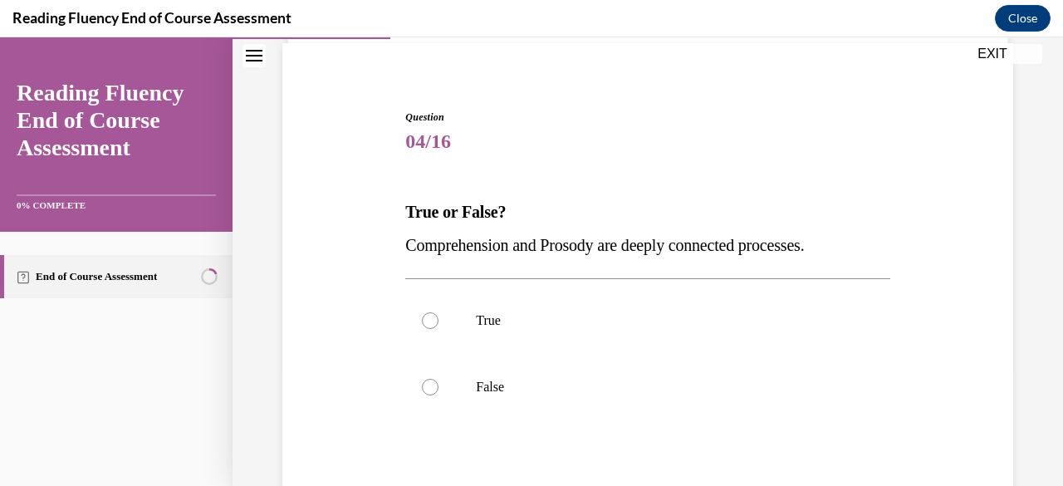
scroll to position [133, 0]
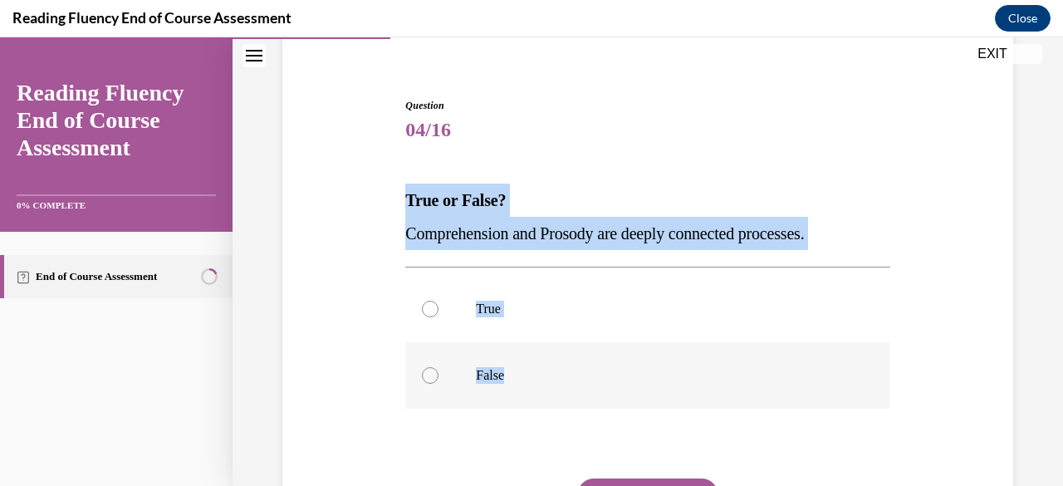
drag, startPoint x: 400, startPoint y: 193, endPoint x: 577, endPoint y: 347, distance: 235.5
click at [577, 347] on div "Question 04/16 True or False? Comprehension and Prosody are deeply connected pr…" at bounding box center [647, 344] width 493 height 542
copy div "True or False? Comprehension and Prosody are deeply connected processes.  True …"
click at [436, 305] on label "True" at bounding box center [647, 309] width 484 height 66
click at [436, 305] on input "True" at bounding box center [430, 309] width 17 height 17
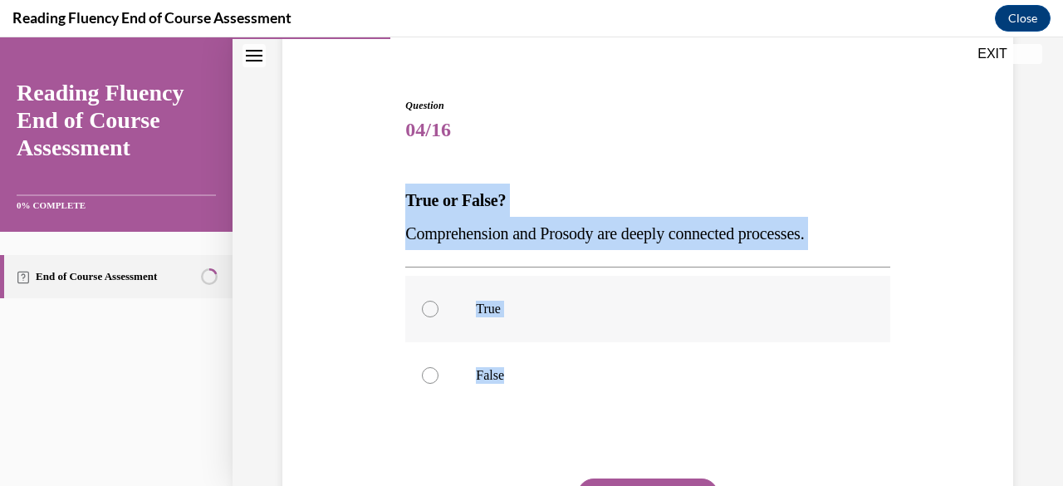
radio input "true"
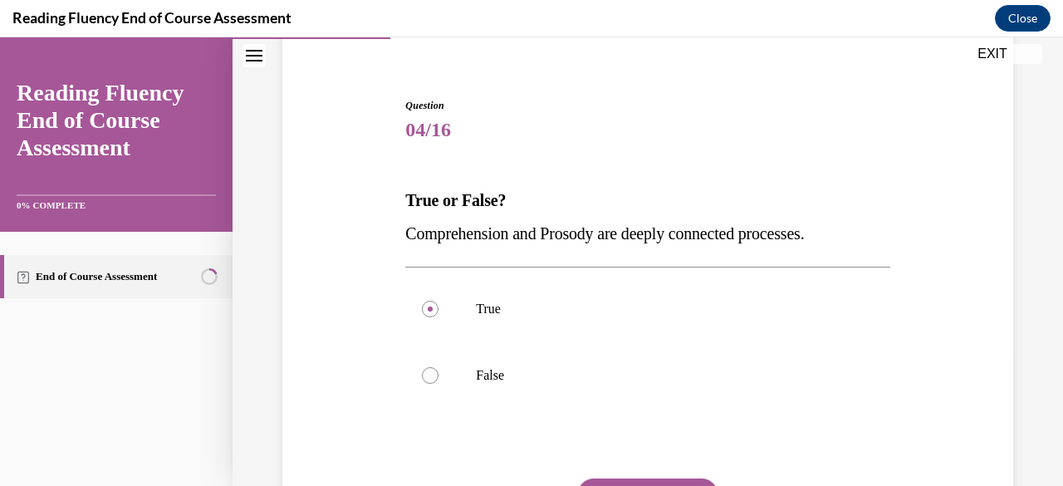
click at [646, 483] on button "SUBMIT" at bounding box center [647, 494] width 141 height 33
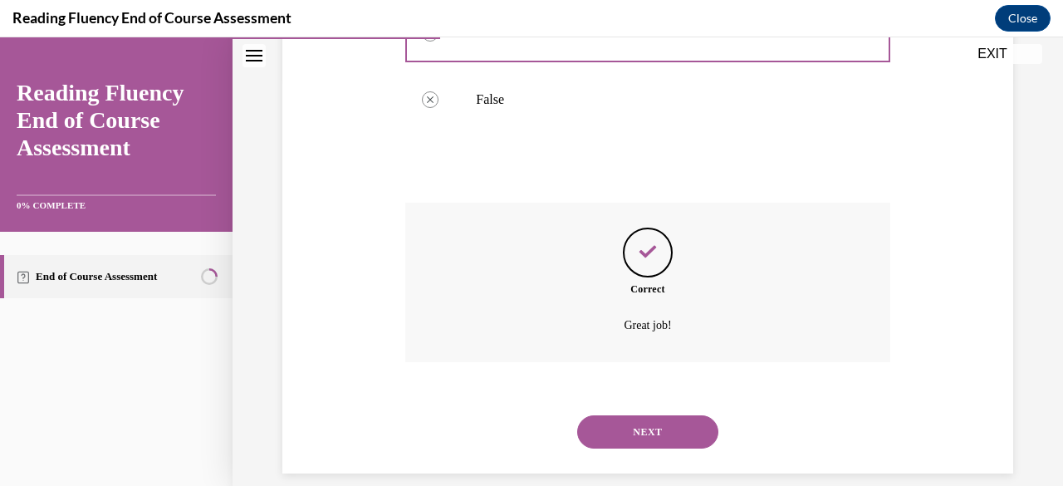
scroll to position [429, 0]
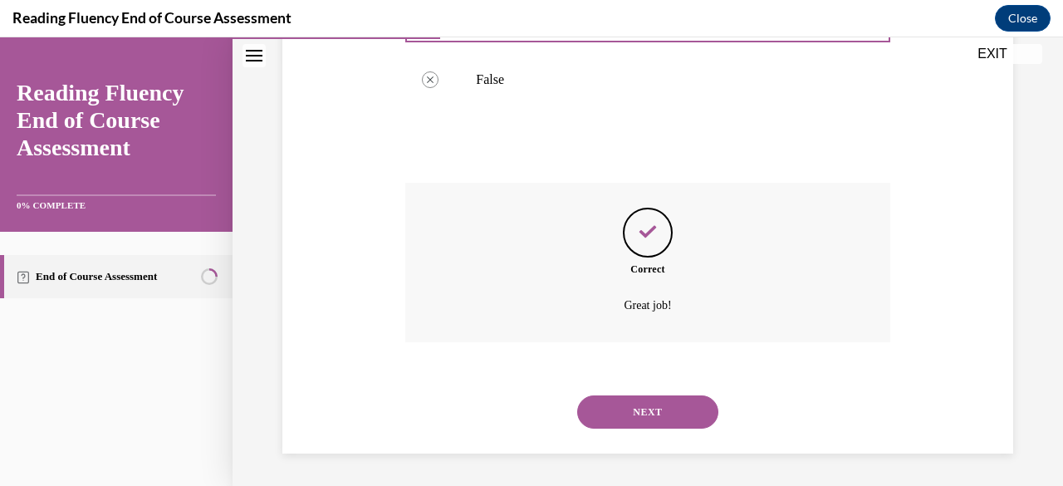
click at [684, 403] on button "NEXT" at bounding box center [647, 411] width 141 height 33
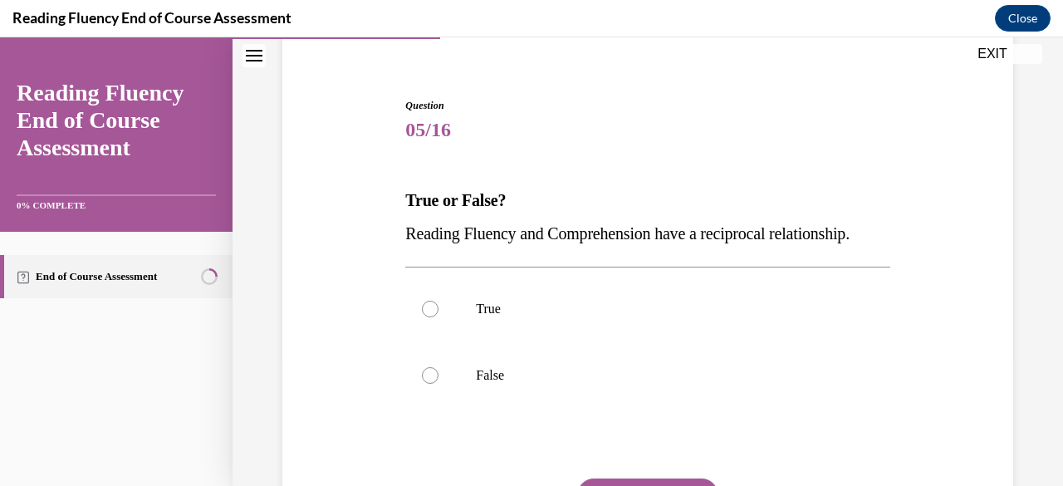
scroll to position [144, 0]
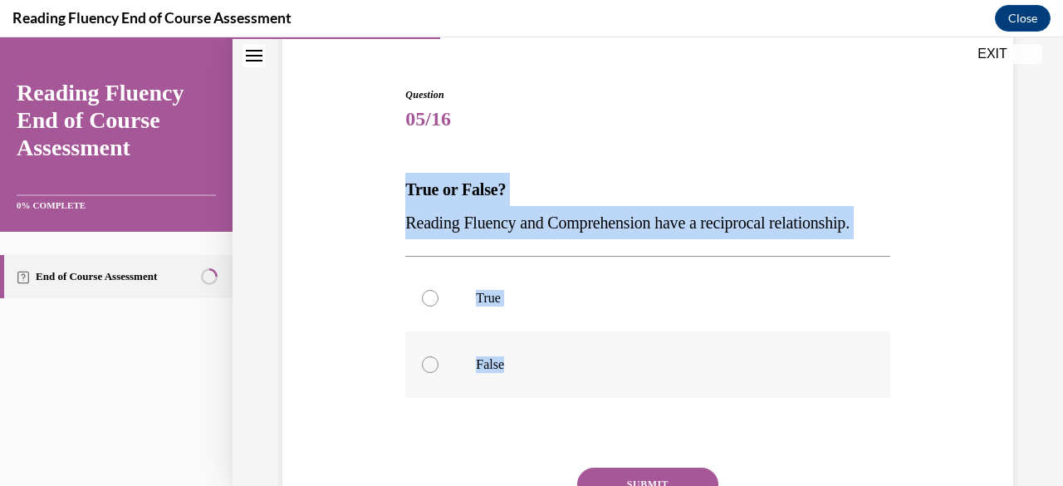
drag, startPoint x: 406, startPoint y: 167, endPoint x: 591, endPoint y: 386, distance: 287.1
click at [591, 386] on div "Question 05/16 True or False? Reading Fluency and Comprehension have a reciproc…" at bounding box center [647, 345] width 484 height 517
copy div "True or False? Reading Fluency and Comprehension have a reciprocal relationship…"
click at [432, 319] on label "True" at bounding box center [647, 298] width 484 height 66
click at [432, 307] on input "True" at bounding box center [430, 298] width 17 height 17
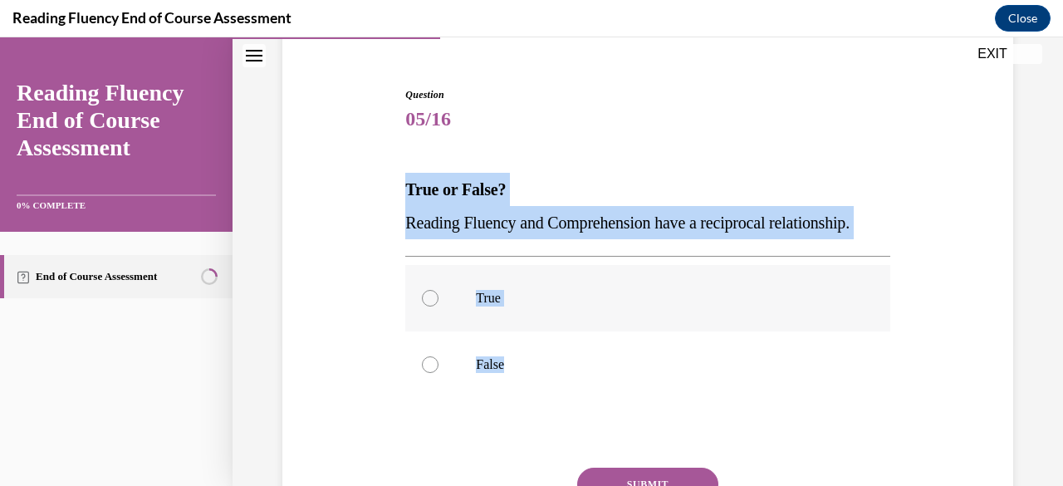
radio input "true"
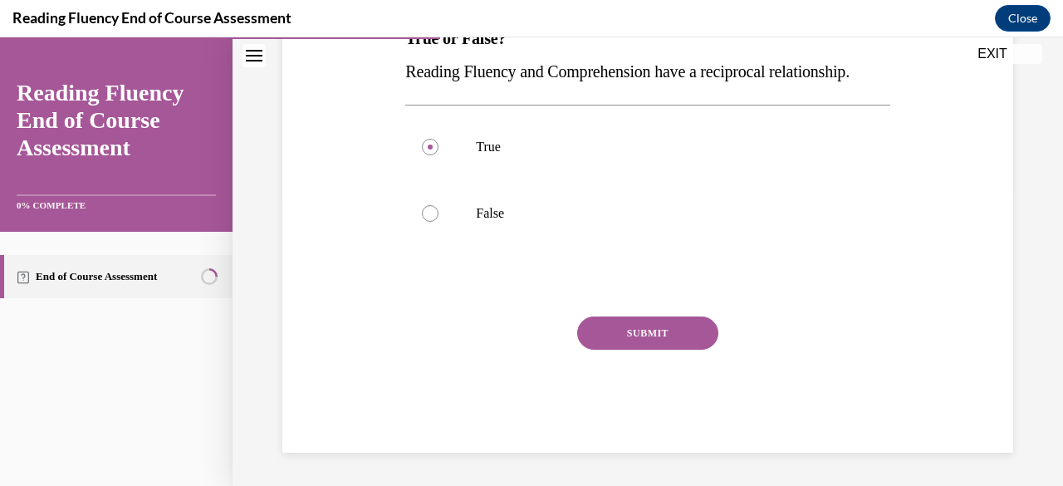
click at [697, 328] on button "SUBMIT" at bounding box center [647, 332] width 141 height 33
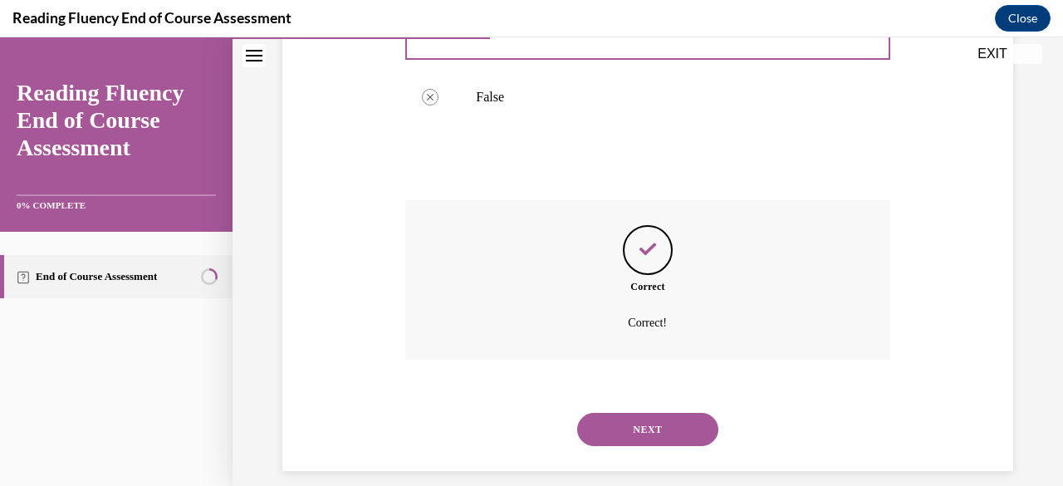
scroll to position [462, 0]
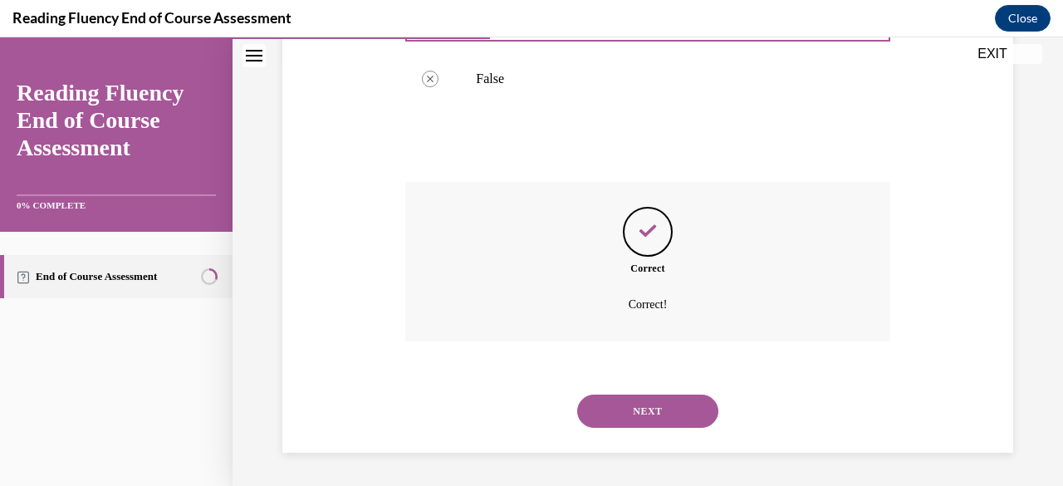
click at [669, 399] on button "NEXT" at bounding box center [647, 411] width 141 height 33
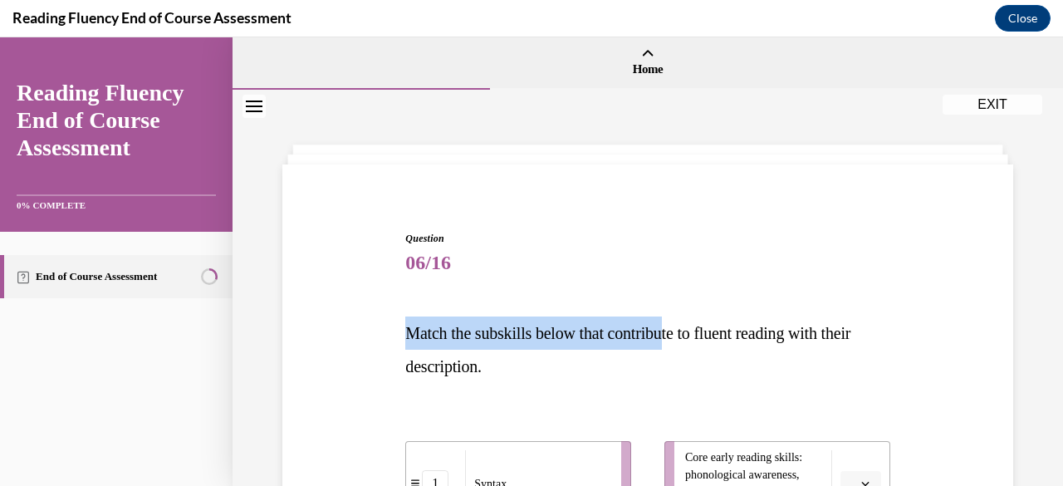
drag, startPoint x: 405, startPoint y: 320, endPoint x: 681, endPoint y: 348, distance: 277.2
click at [681, 348] on p "Match the subskills below that contribute to fluent reading with their descript…" at bounding box center [647, 349] width 484 height 66
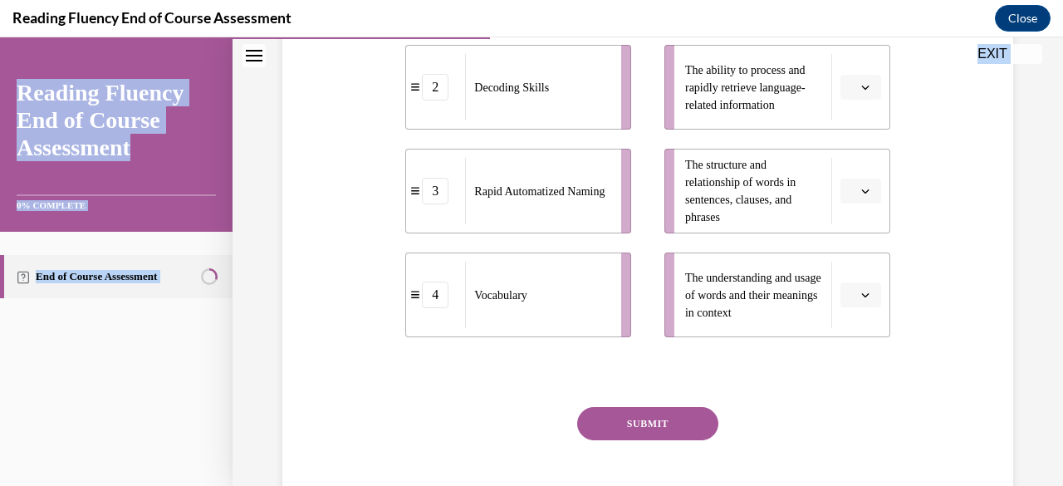
scroll to position [557, 0]
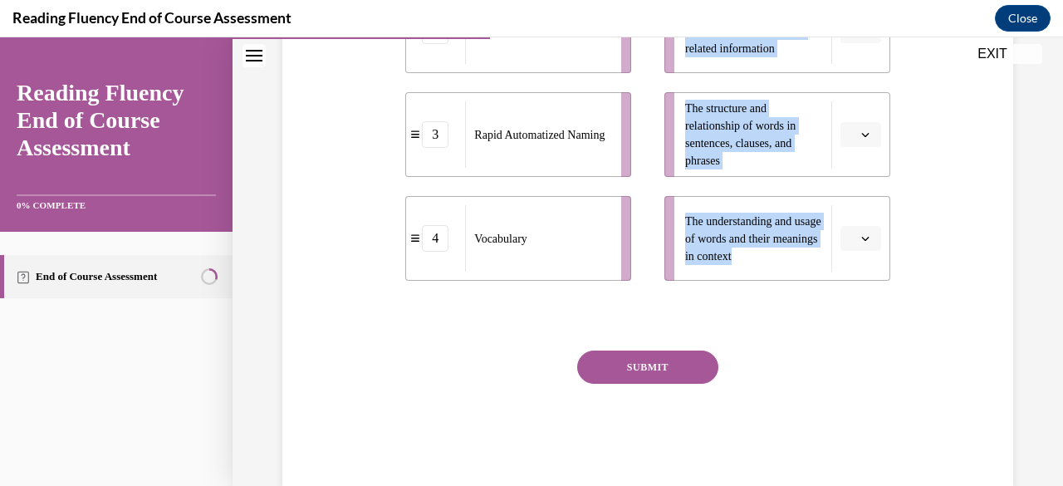
drag, startPoint x: 401, startPoint y: 86, endPoint x: 836, endPoint y: 260, distance: 467.8
click at [836, 260] on div "Question 06/16 Match the subskills below that contribute to fluent reading with…" at bounding box center [647, 67] width 493 height 837
copy div "Match the subskills below that contribute to fluent reading with their descript…"
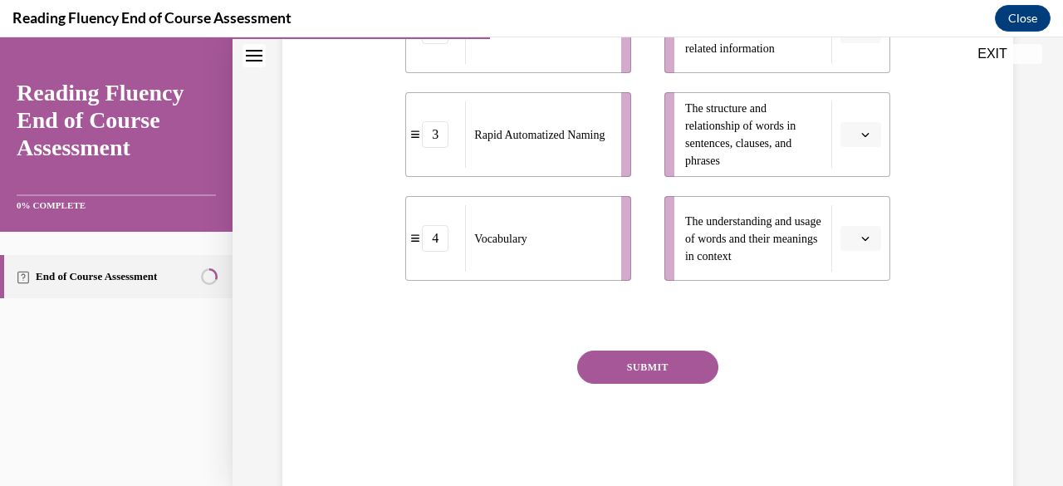
click at [778, 351] on div "SUBMIT" at bounding box center [647, 392] width 484 height 83
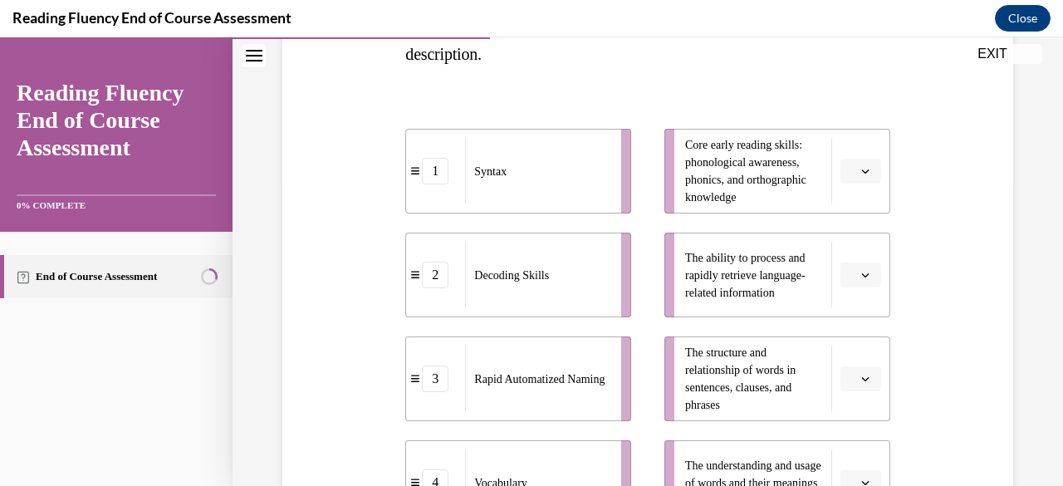
scroll to position [349, 0]
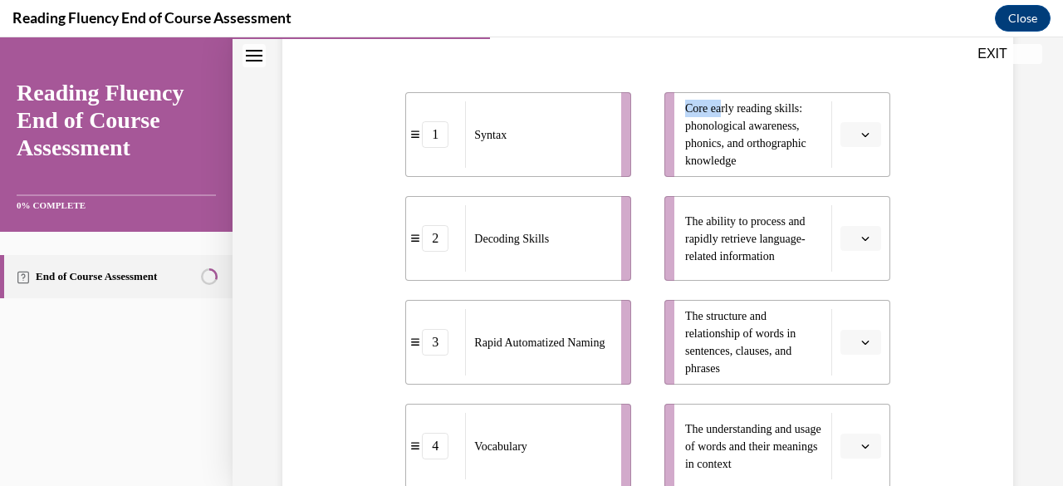
drag, startPoint x: 718, startPoint y: 114, endPoint x: 526, endPoint y: 123, distance: 192.1
click at [526, 123] on div "1 Syntax 2 Decoding Skills 3 Rapid Automatized Naming 4 Vocabulary Core early r…" at bounding box center [647, 273] width 484 height 429
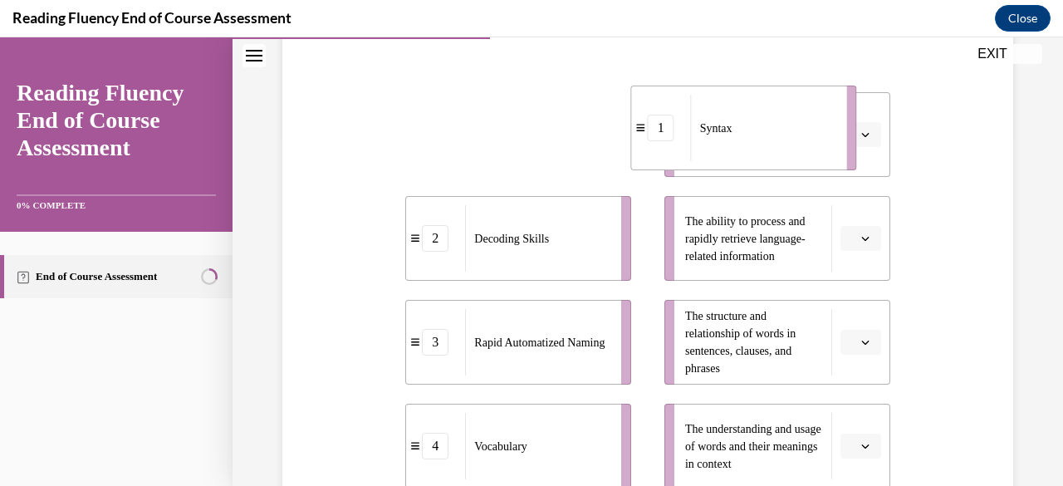
drag, startPoint x: 463, startPoint y: 134, endPoint x: 753, endPoint y: 135, distance: 289.9
click at [753, 135] on div "Syntax" at bounding box center [763, 128] width 145 height 66
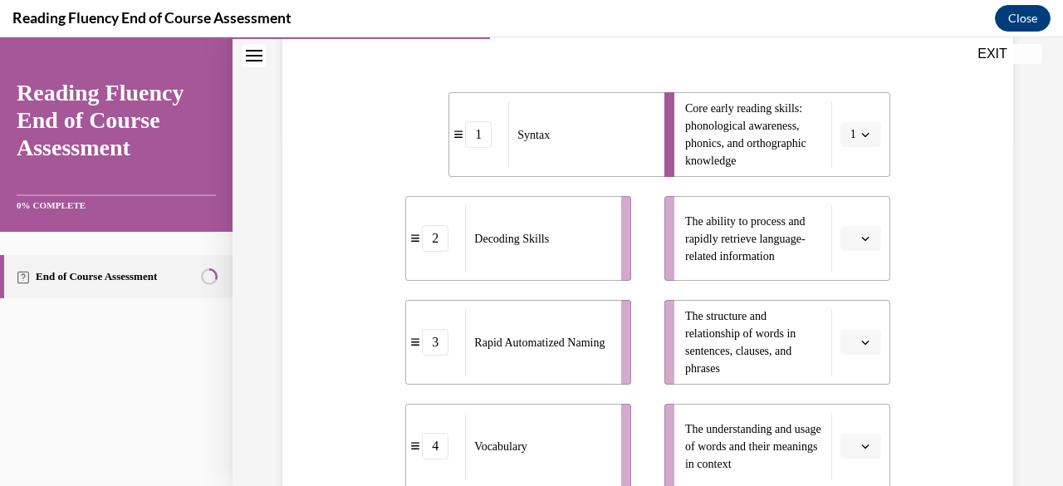
click at [877, 230] on li "The ability to process and rapidly retrieve language-related information" at bounding box center [778, 238] width 226 height 85
click at [861, 240] on button "button" at bounding box center [861, 238] width 41 height 25
click at [851, 365] on div "3" at bounding box center [847, 374] width 41 height 33
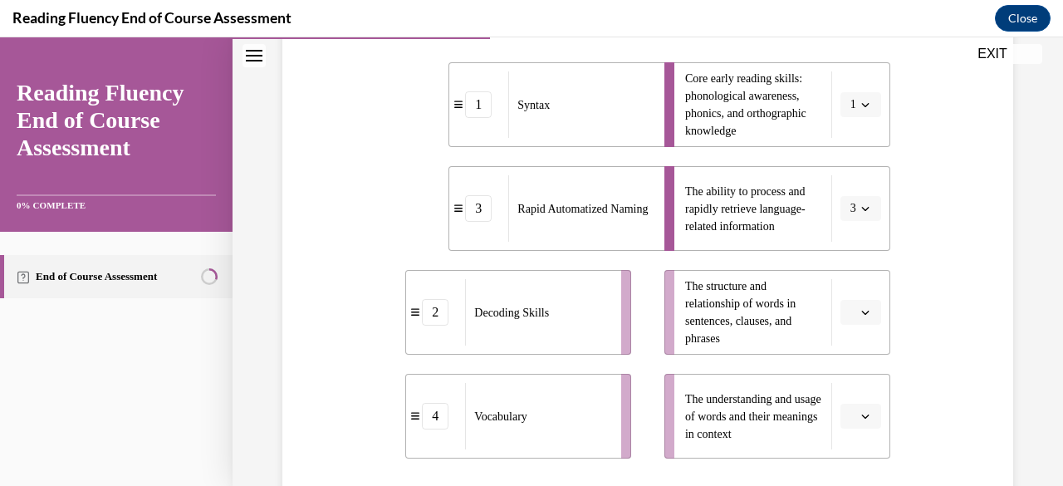
scroll to position [375, 0]
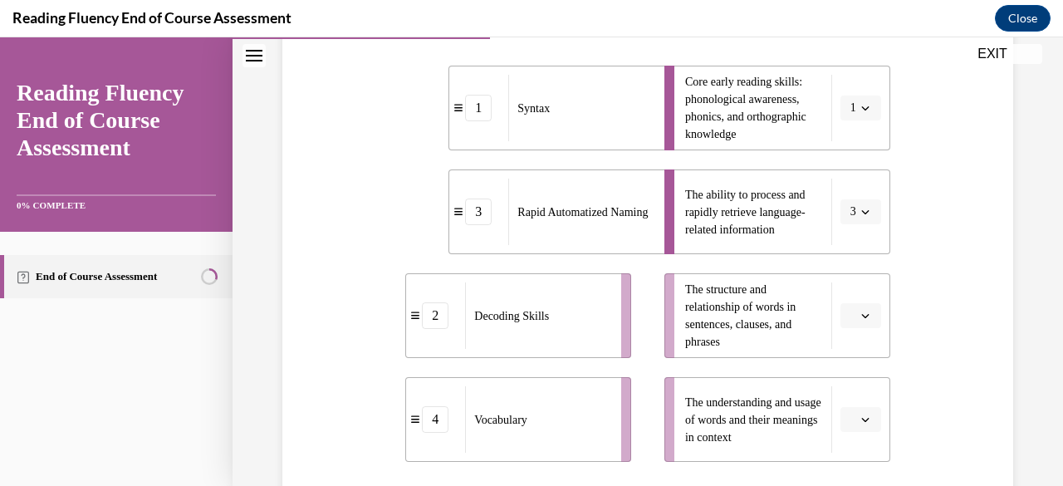
click at [846, 318] on button "button" at bounding box center [861, 315] width 41 height 25
click at [842, 178] on span "1" at bounding box center [844, 178] width 6 height 13
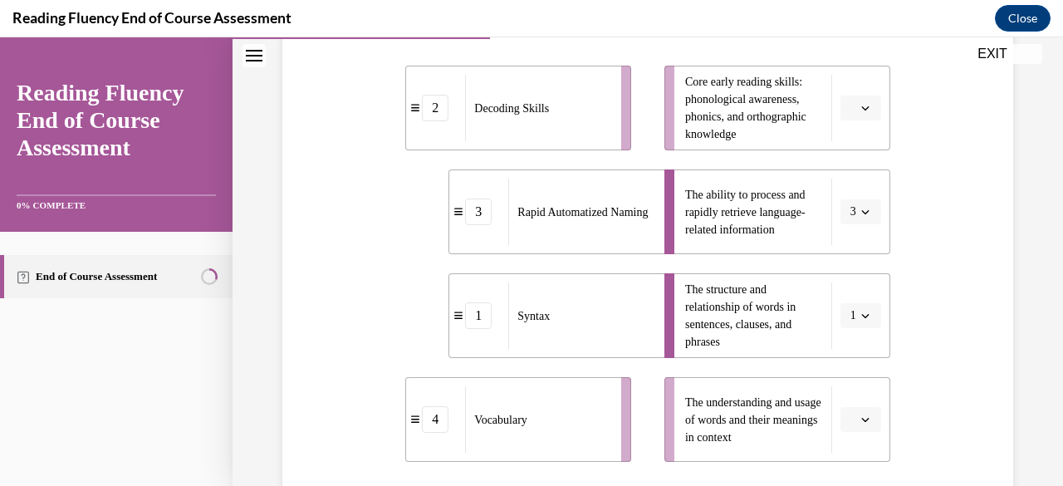
click at [862, 429] on button "button" at bounding box center [861, 419] width 41 height 25
click at [846, 375] on span "4" at bounding box center [844, 381] width 6 height 13
click at [860, 102] on span "button" at bounding box center [866, 108] width 12 height 12
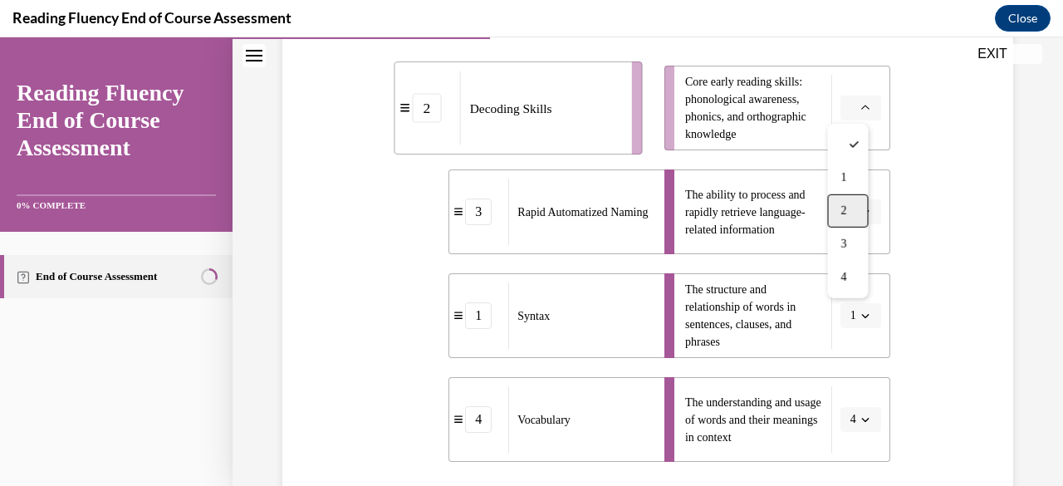
click at [851, 222] on div "2" at bounding box center [847, 210] width 41 height 33
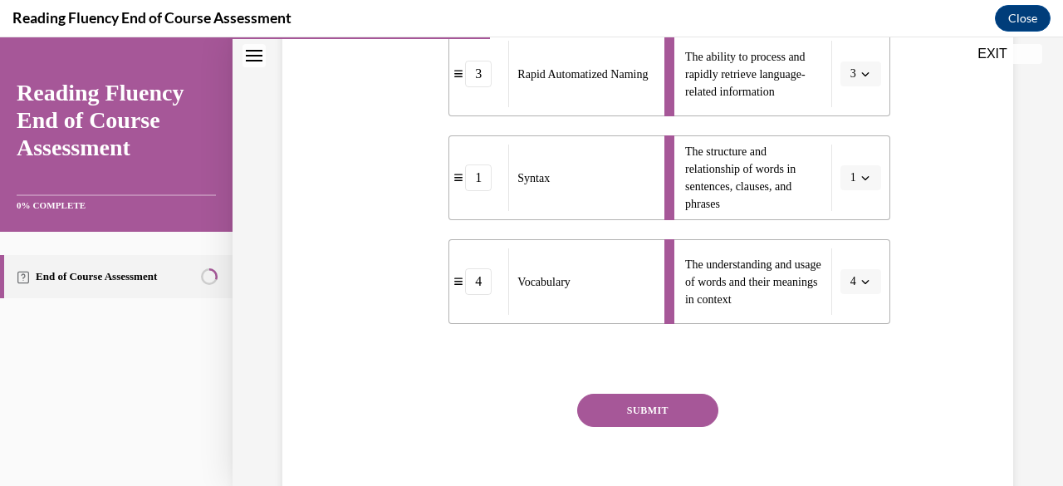
scroll to position [544, 0]
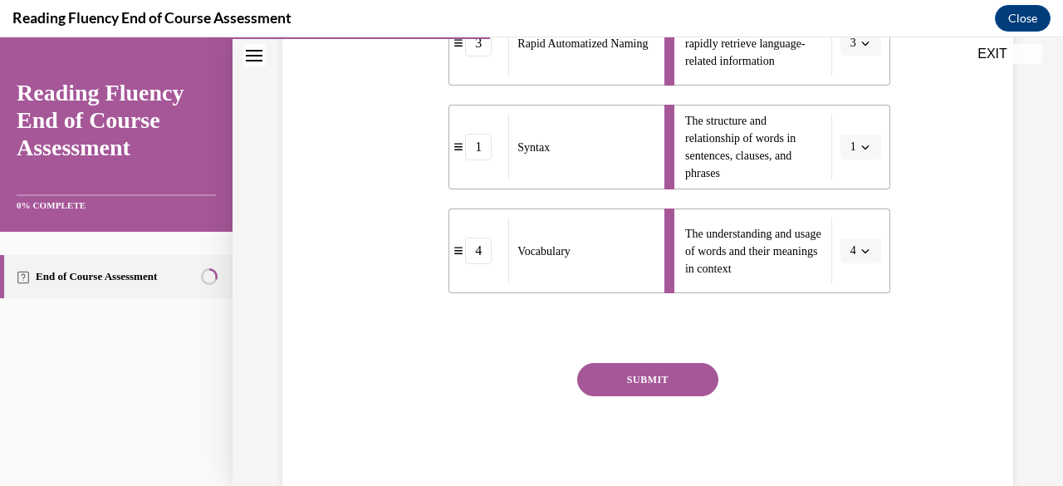
click at [668, 381] on button "SUBMIT" at bounding box center [647, 379] width 141 height 33
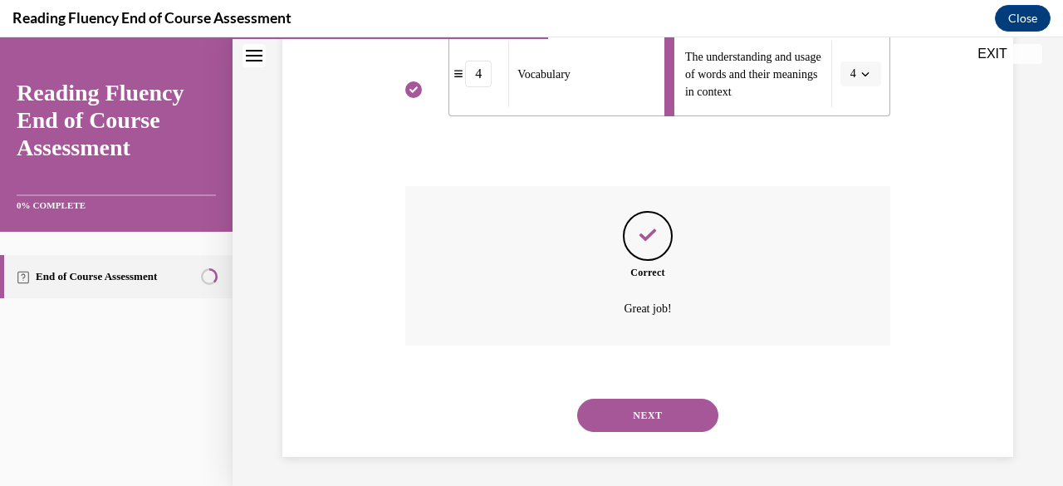
scroll to position [724, 0]
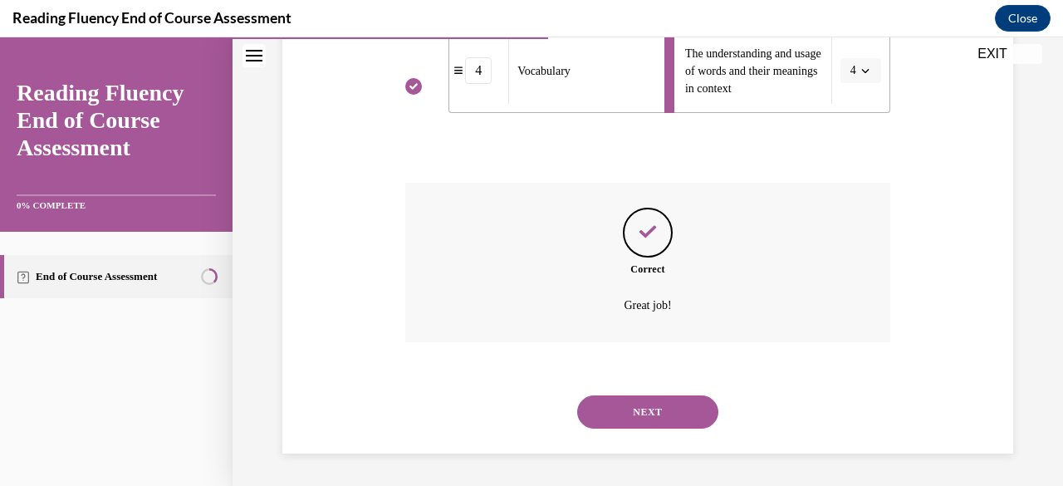
click at [660, 405] on button "NEXT" at bounding box center [647, 411] width 141 height 33
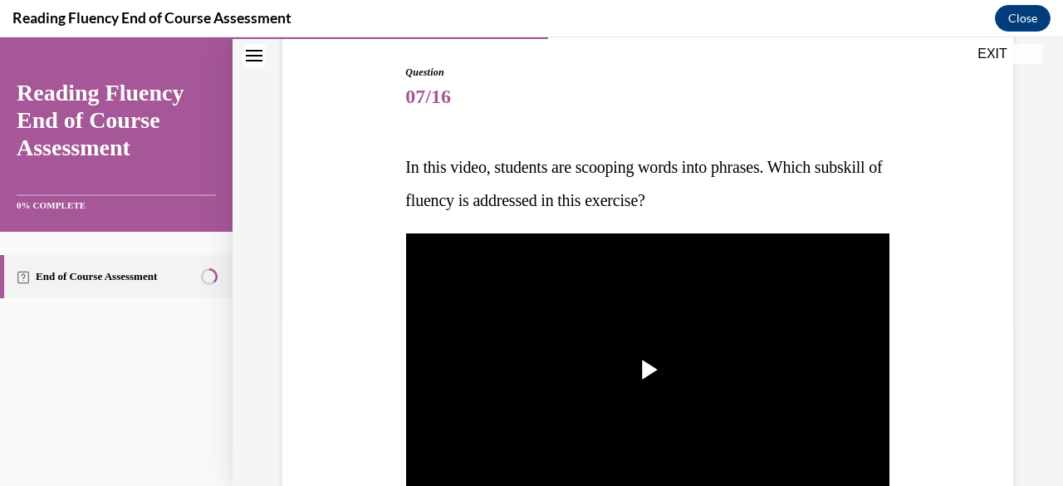
scroll to position [199, 0]
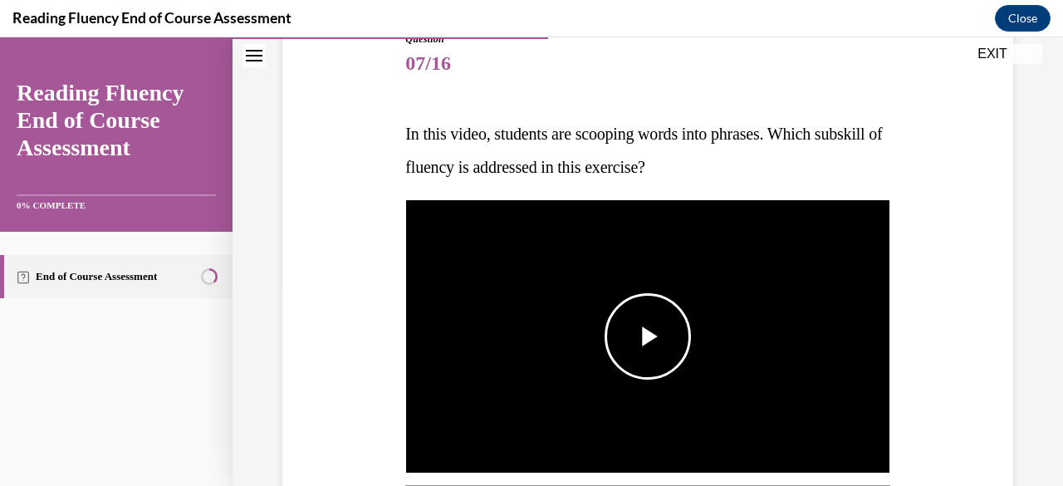
click at [627, 281] on img "Video player" at bounding box center [647, 336] width 484 height 272
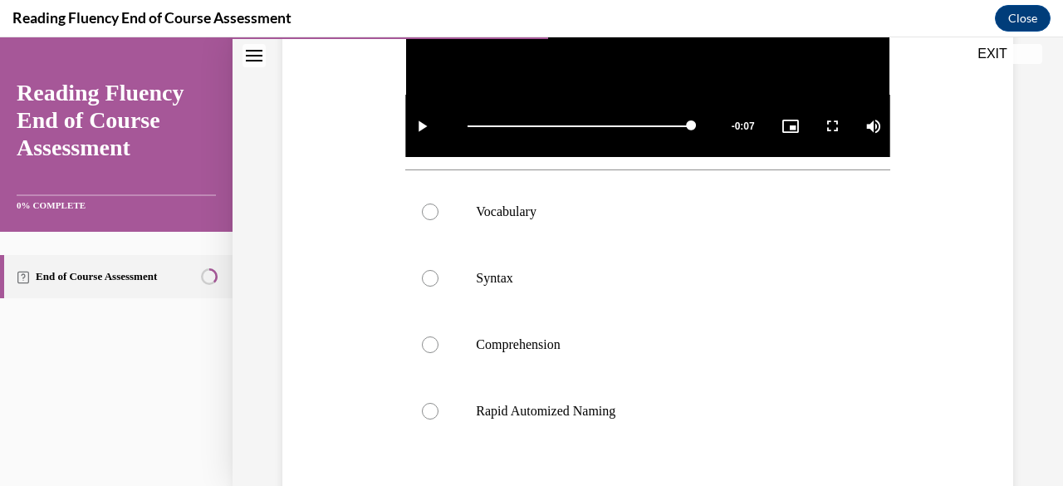
scroll to position [516, 0]
click at [502, 290] on label "Syntax" at bounding box center [647, 277] width 484 height 66
click at [439, 286] on input "Syntax" at bounding box center [430, 277] width 17 height 17
radio input "true"
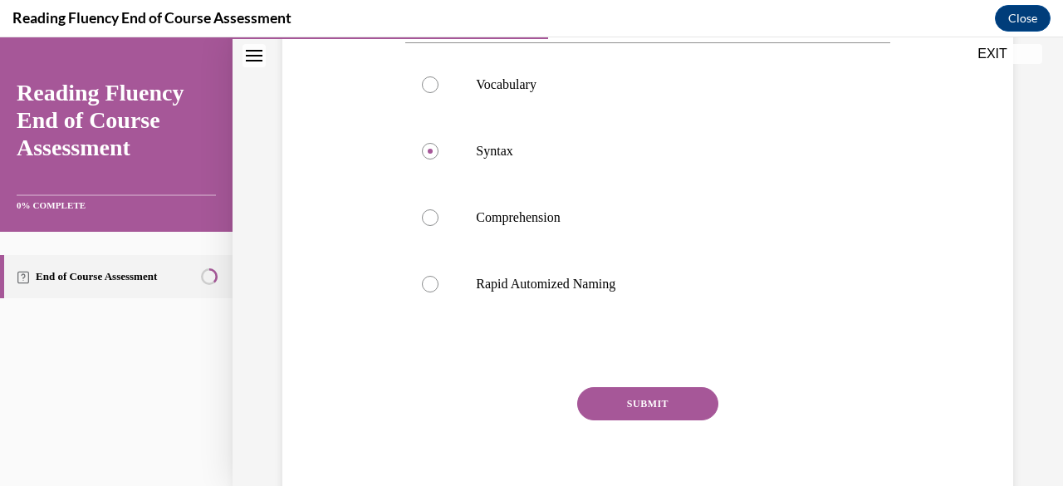
scroll to position [656, 0]
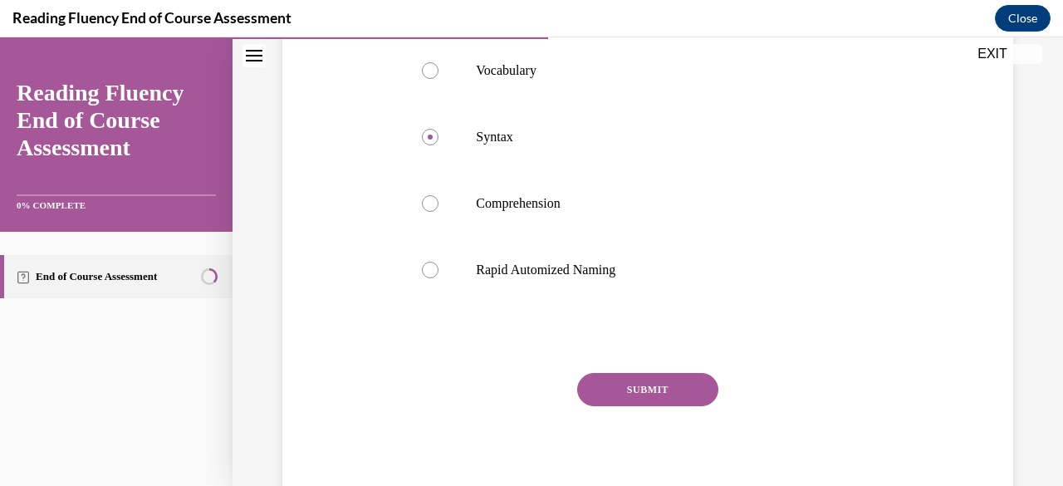
click at [650, 385] on button "SUBMIT" at bounding box center [647, 389] width 141 height 33
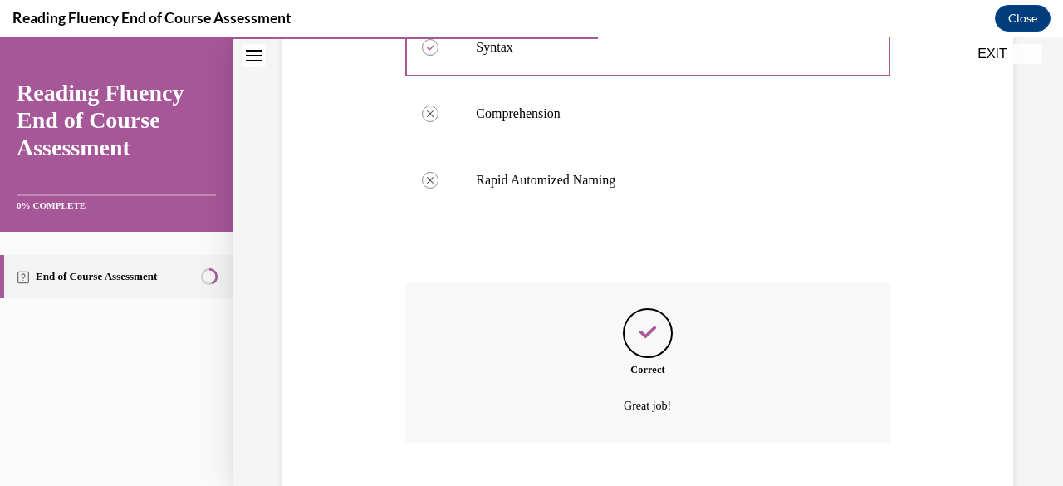
scroll to position [841, 0]
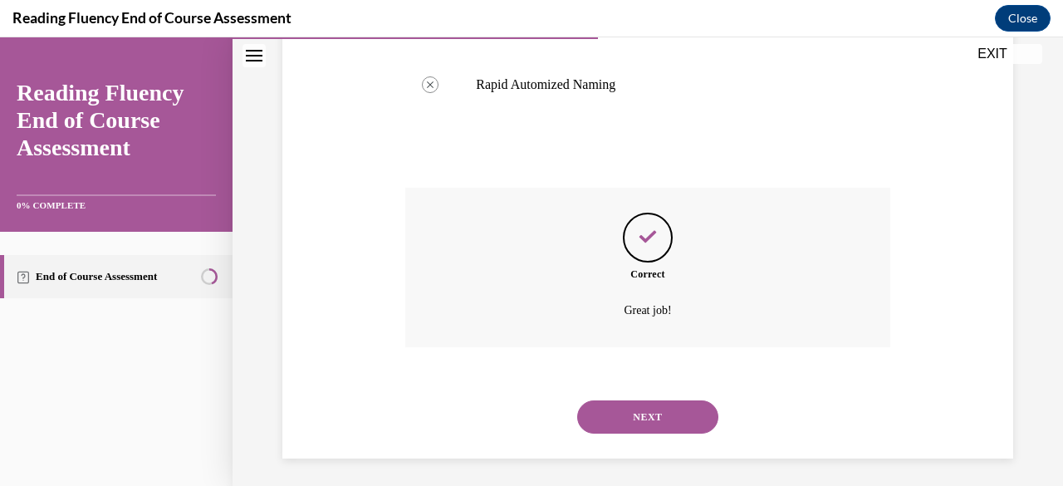
click at [655, 418] on button "NEXT" at bounding box center [647, 416] width 141 height 33
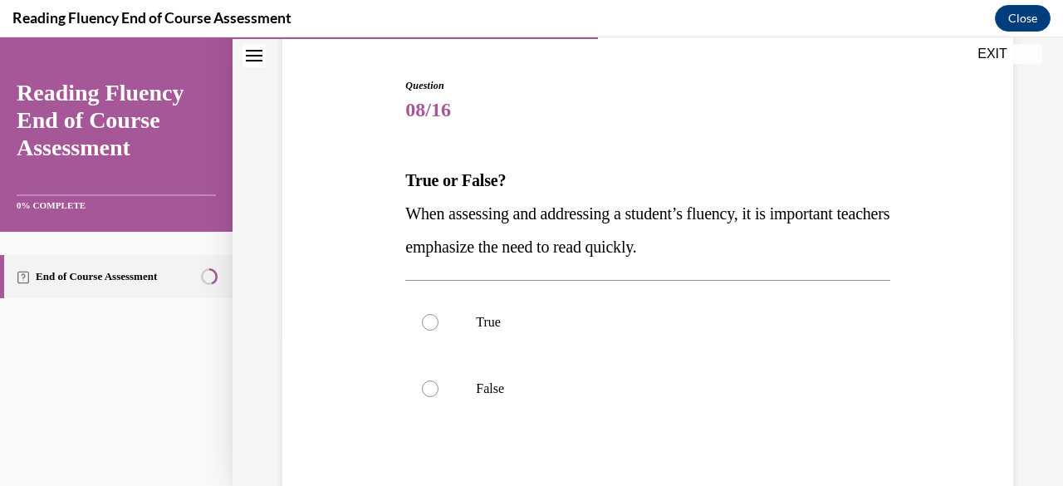
scroll to position [156, 0]
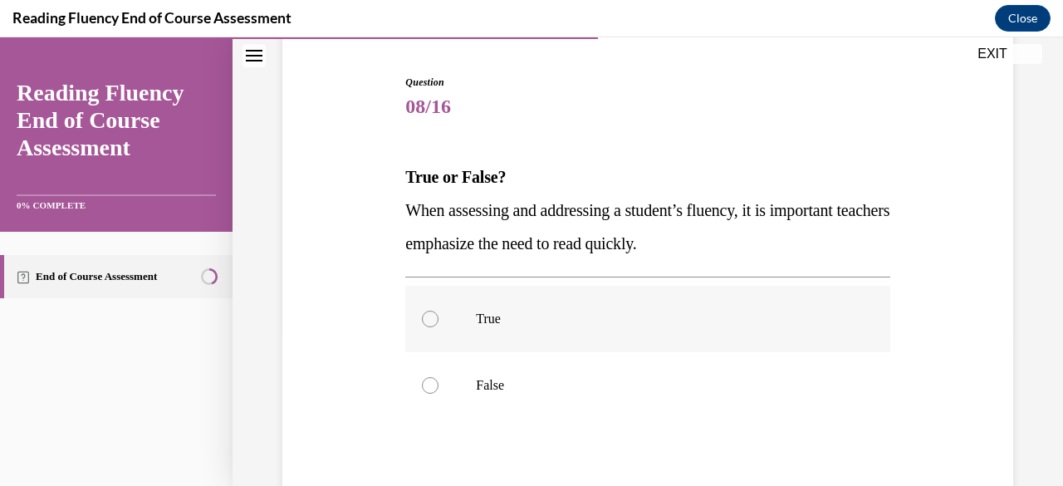
click at [431, 315] on div at bounding box center [430, 319] width 17 height 17
click at [431, 315] on input "True" at bounding box center [430, 319] width 17 height 17
radio input "true"
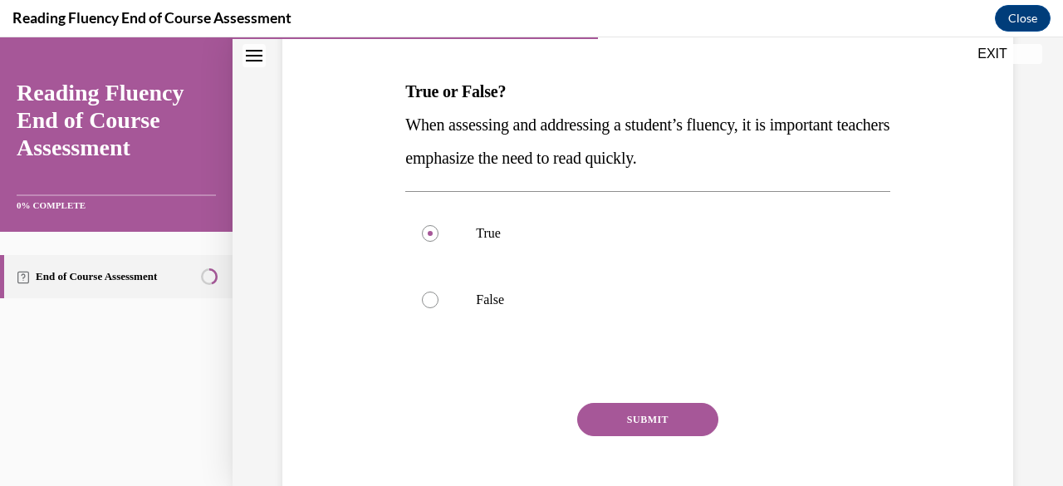
scroll to position [287, 0]
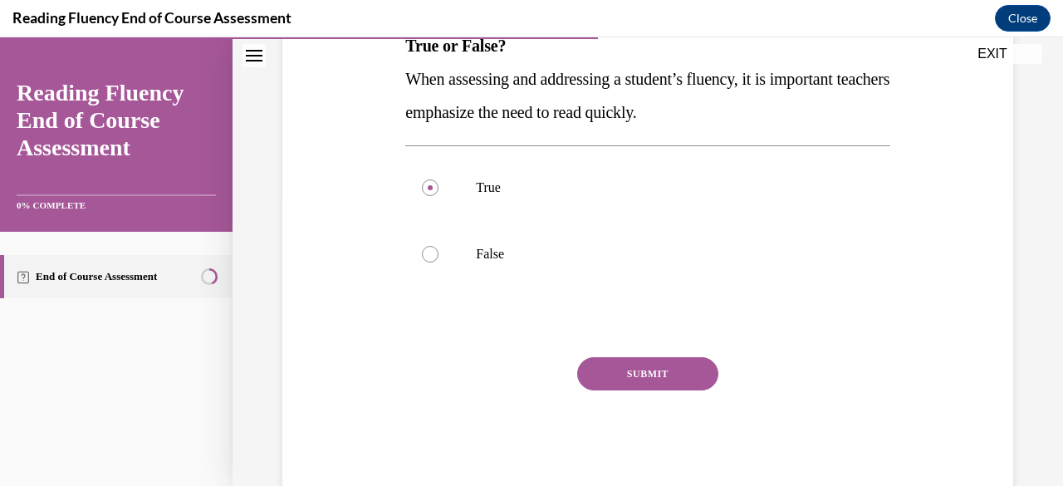
click at [666, 375] on button "SUBMIT" at bounding box center [647, 373] width 141 height 33
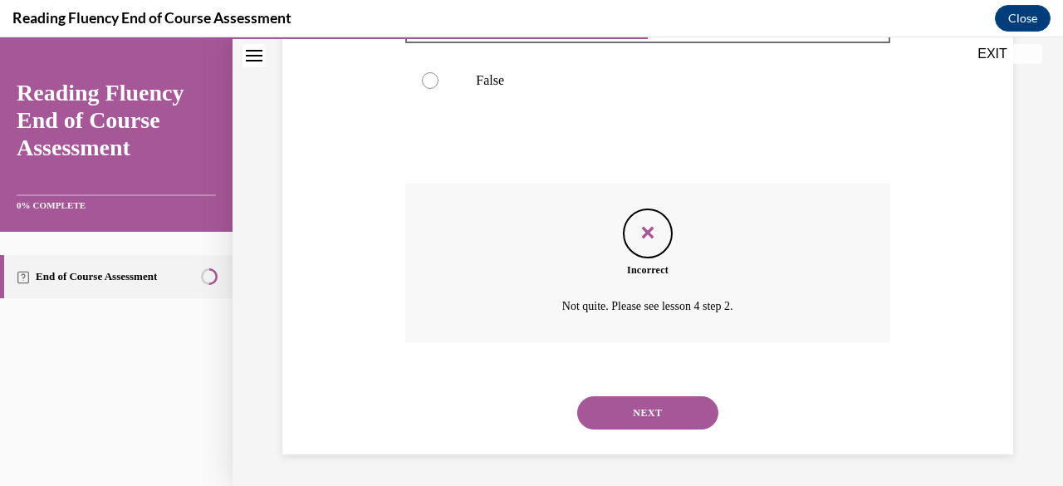
scroll to position [462, 0]
click at [648, 413] on button "NEXT" at bounding box center [647, 411] width 141 height 33
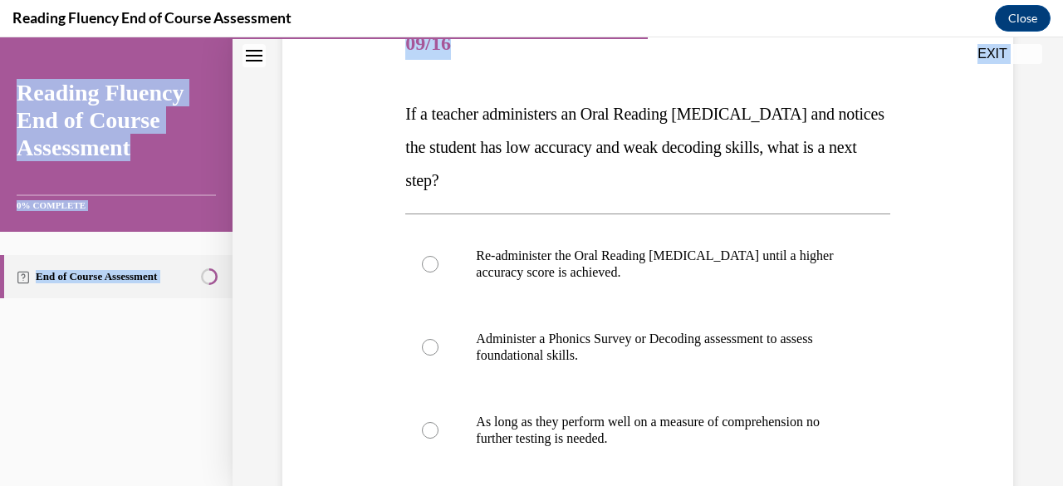
scroll to position [283, 0]
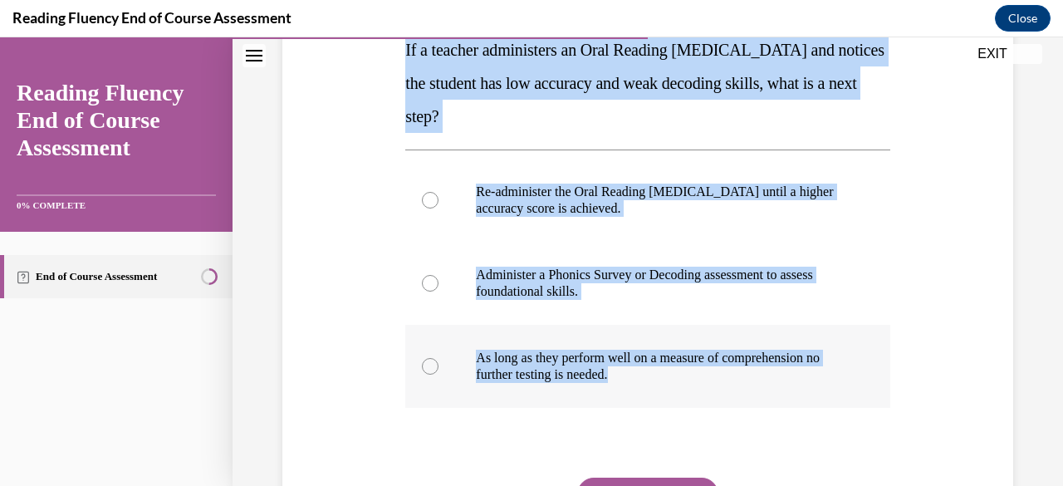
drag, startPoint x: 401, startPoint y: 330, endPoint x: 685, endPoint y: 389, distance: 290.1
click at [685, 389] on div "Question 09/16 If a teacher administers an Oral Reading Fluency assessment and …" at bounding box center [647, 268] width 493 height 691
copy div "If a teacher administers an Oral Reading Fluency assessment and notices the stu…"
click at [375, 150] on div "Question 09/16 If a teacher administers an Oral Reading Fluency assessment and …" at bounding box center [647, 256] width 739 height 716
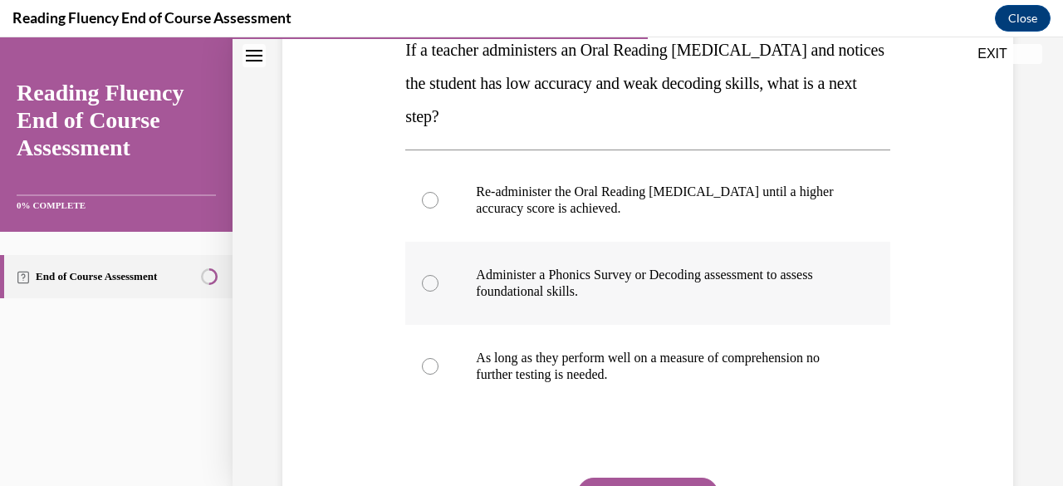
click at [422, 283] on div at bounding box center [430, 283] width 17 height 17
click at [422, 283] on input "Administer a Phonics Survey or Decoding assessment to assess foundational skill…" at bounding box center [430, 283] width 17 height 17
radio input "true"
click at [645, 482] on button "SUBMIT" at bounding box center [647, 494] width 141 height 33
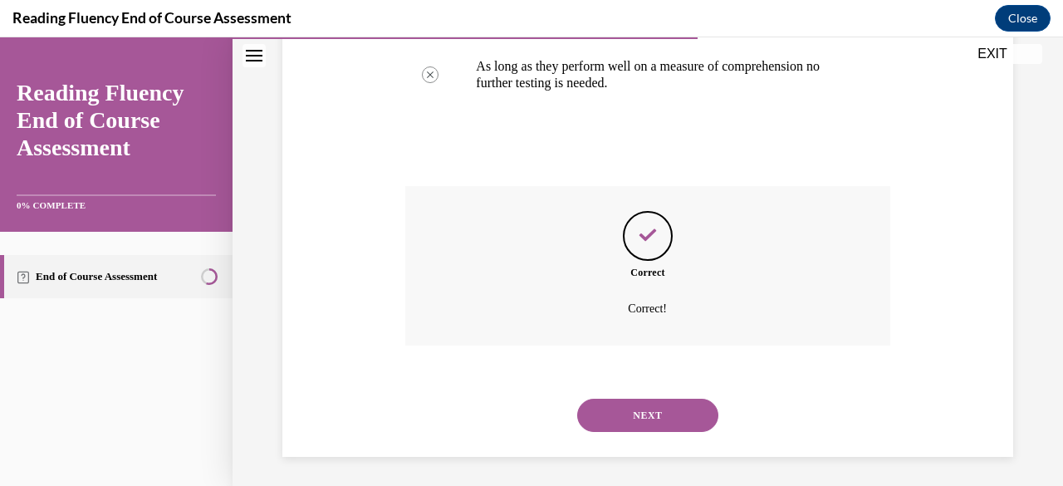
scroll to position [578, 0]
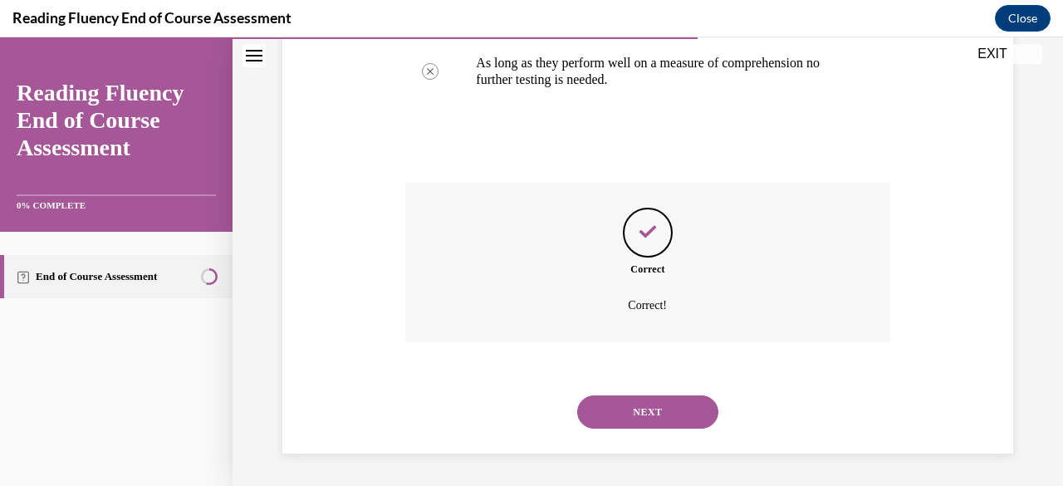
click at [680, 419] on button "NEXT" at bounding box center [647, 411] width 141 height 33
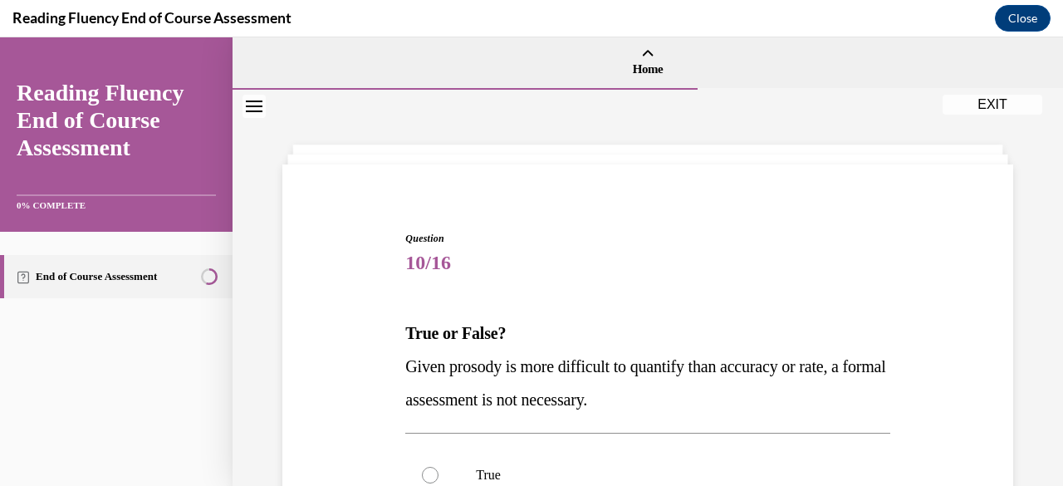
drag, startPoint x: 400, startPoint y: 323, endPoint x: 698, endPoint y: 396, distance: 307.0
click at [698, 396] on div "Question 10/16 True or False? Given prosody is more difficult to quantify than …" at bounding box center [647, 493] width 493 height 575
copy div "True or False? Given prosody is more difficult to quantify than accuracy or rat…"
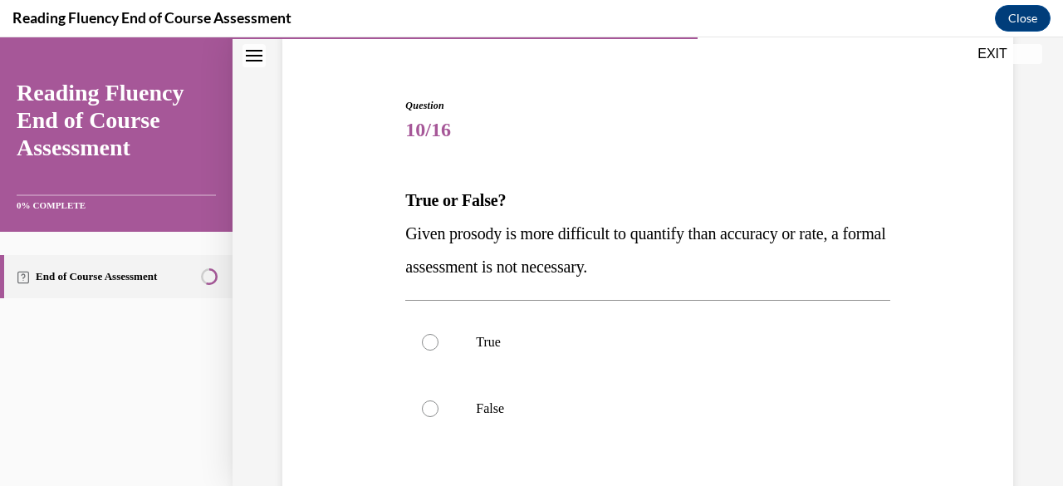
scroll to position [142, 0]
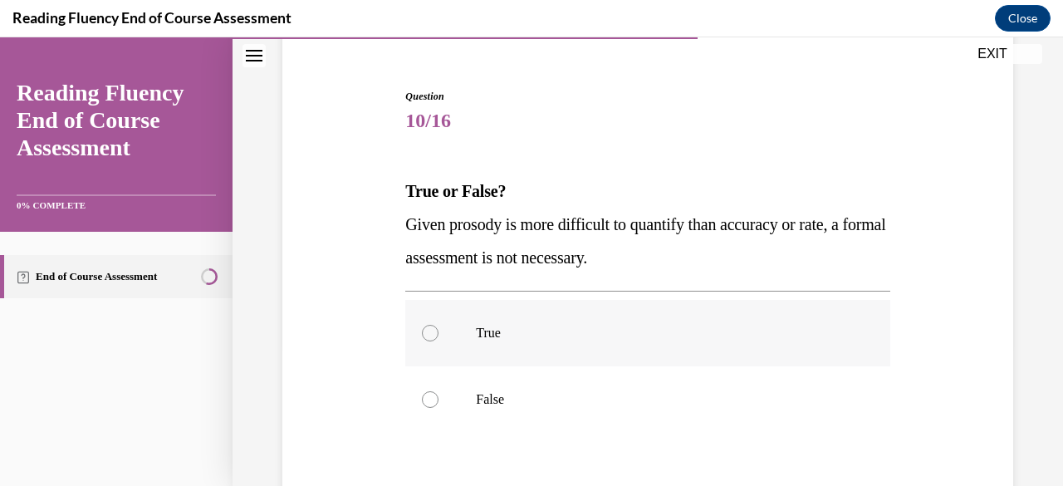
click at [532, 341] on label "True" at bounding box center [647, 333] width 484 height 66
click at [439, 341] on input "True" at bounding box center [430, 333] width 17 height 17
radio input "true"
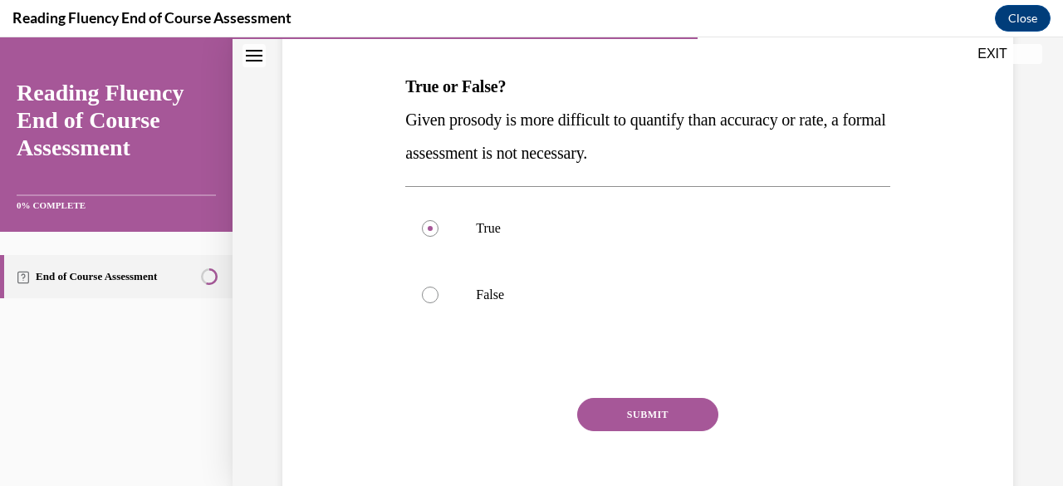
scroll to position [299, 0]
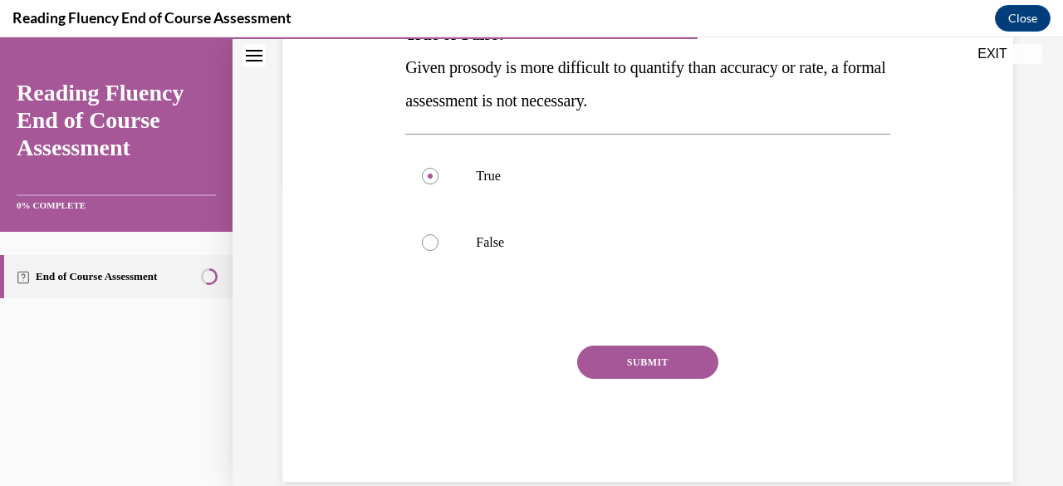
click at [690, 346] on button "SUBMIT" at bounding box center [647, 362] width 141 height 33
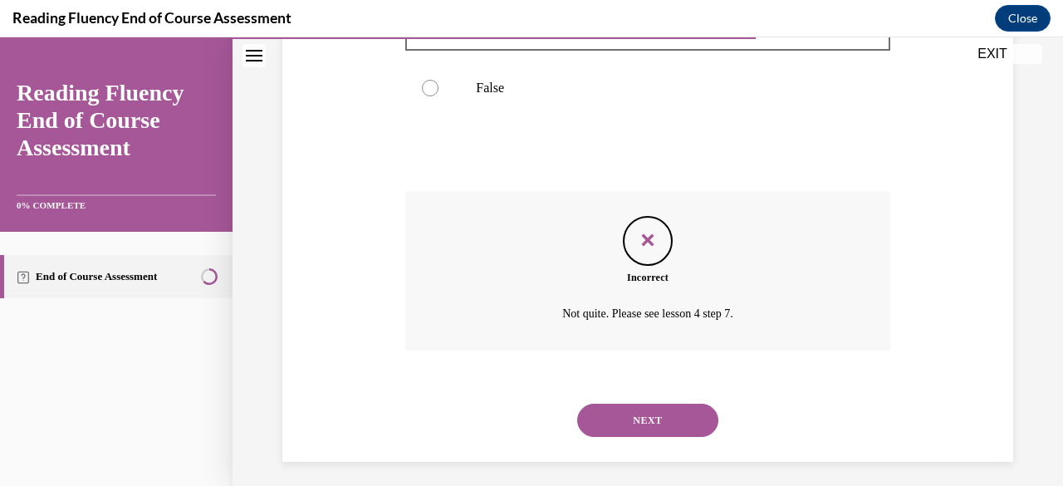
scroll to position [462, 0]
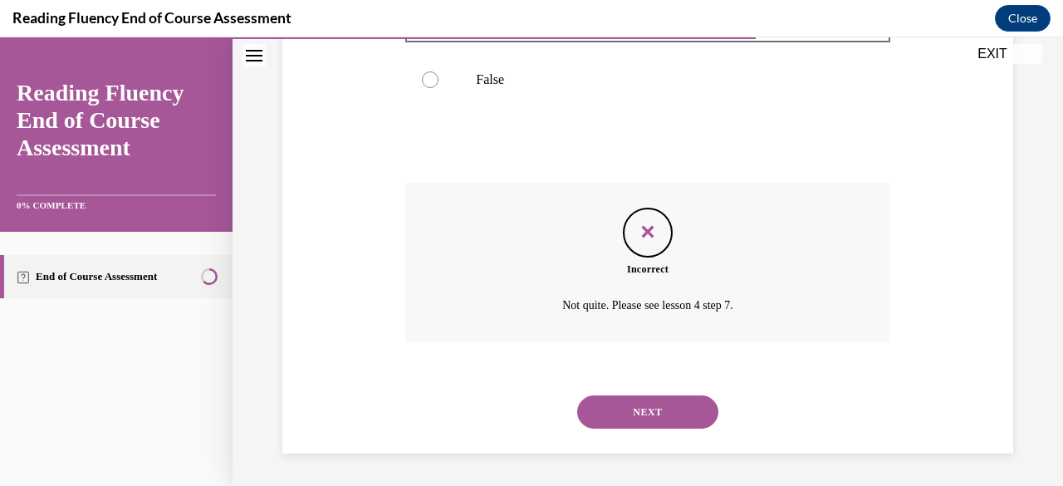
click at [629, 418] on button "NEXT" at bounding box center [647, 411] width 141 height 33
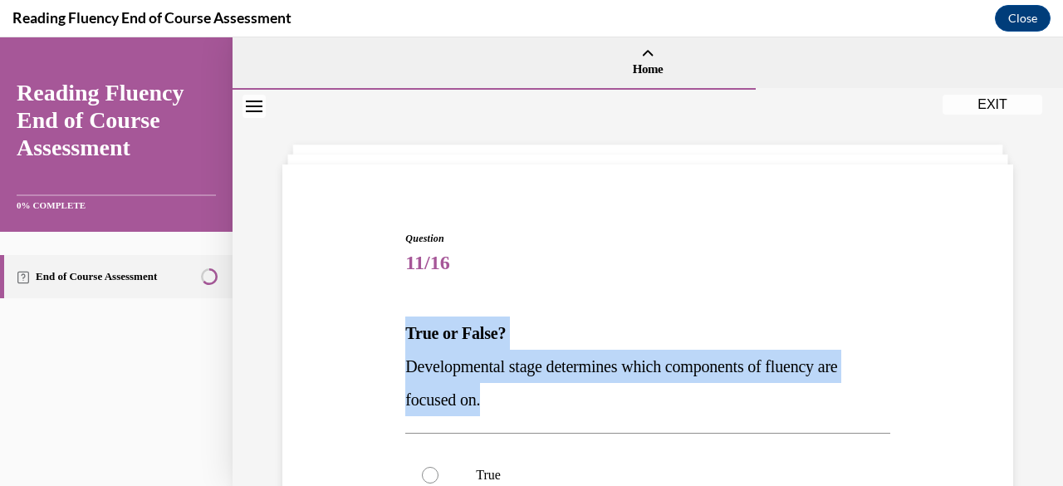
drag, startPoint x: 395, startPoint y: 314, endPoint x: 537, endPoint y: 409, distance: 170.7
click at [537, 409] on div "Question 11/16 True or False? Developmental stage determines which components o…" at bounding box center [647, 481] width 739 height 600
copy div "True or False? Developmental stage determines which components of fluency are f…"
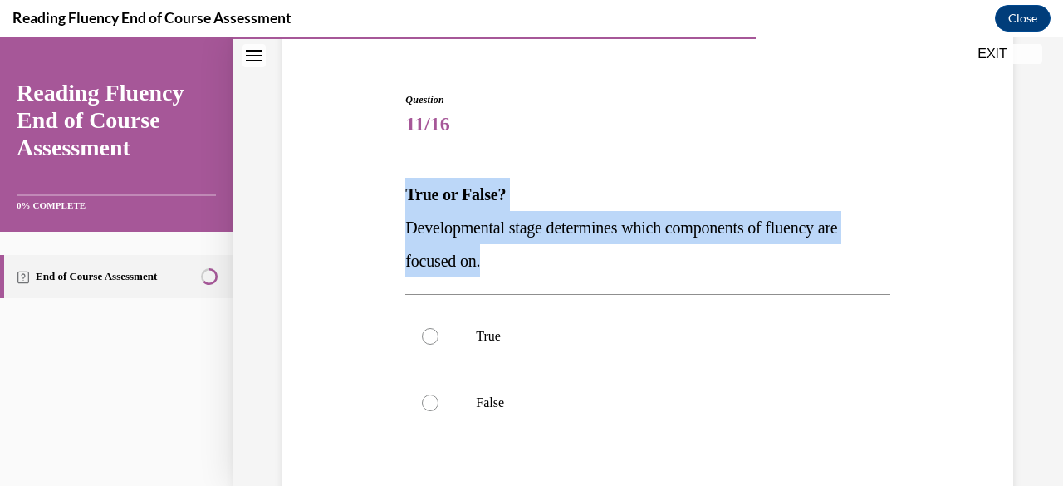
scroll to position [140, 0]
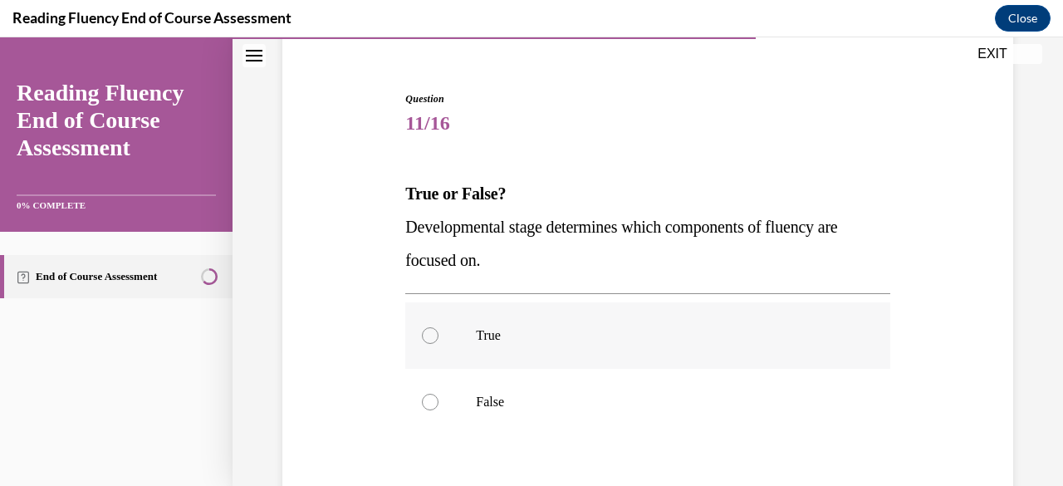
click at [429, 336] on div at bounding box center [430, 335] width 17 height 17
click at [429, 336] on input "True" at bounding box center [430, 335] width 17 height 17
radio input "true"
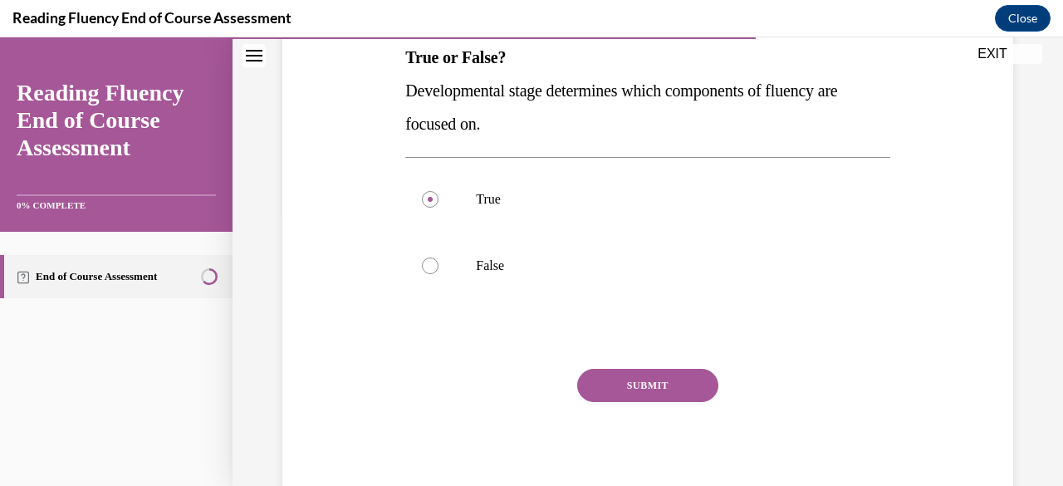
scroll to position [292, 0]
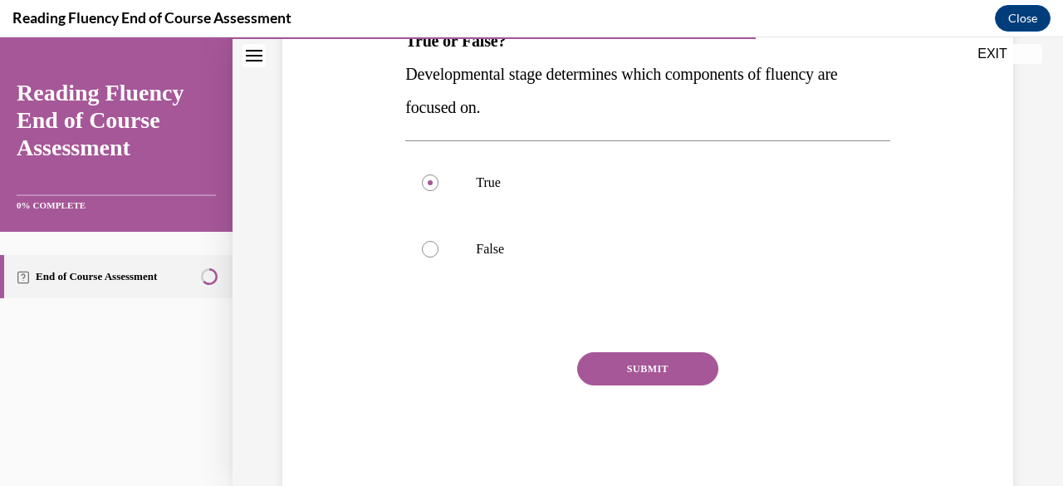
click at [703, 360] on button "SUBMIT" at bounding box center [647, 368] width 141 height 33
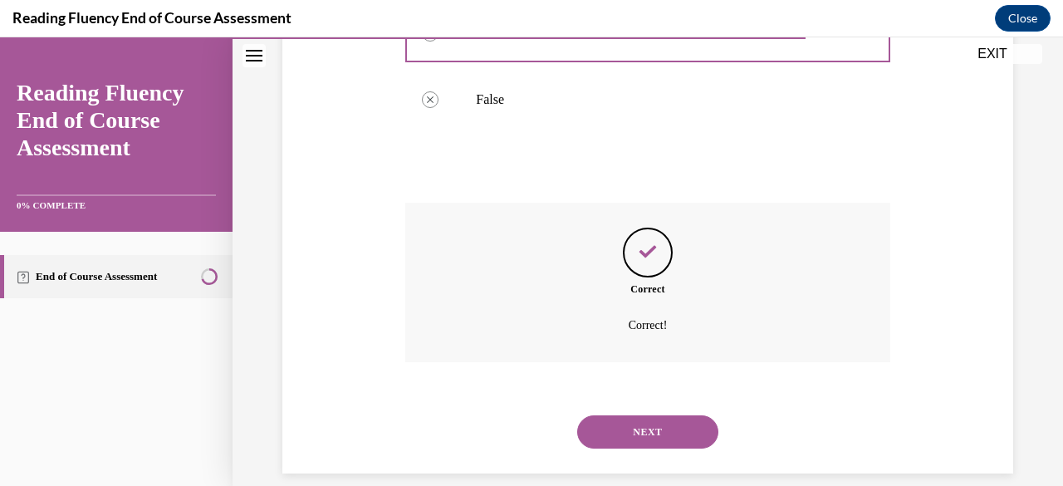
scroll to position [462, 0]
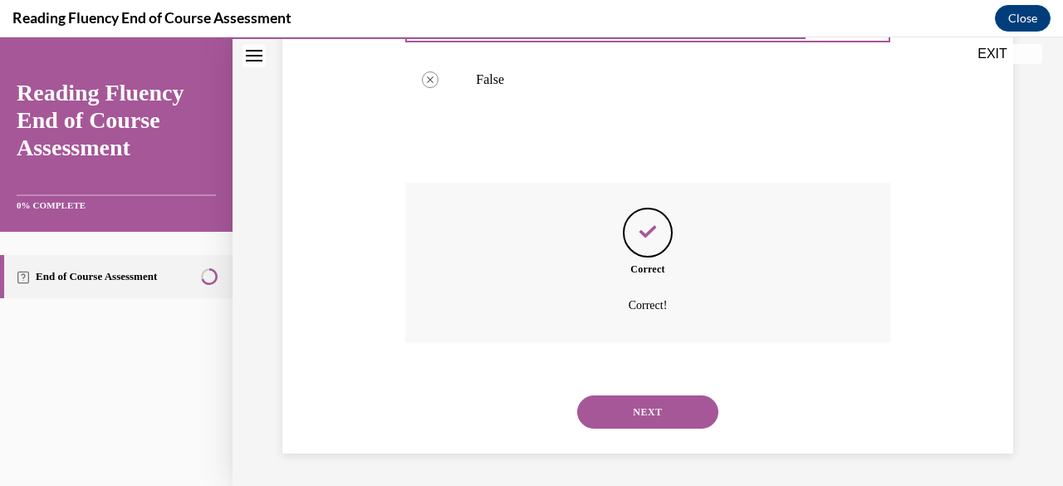
click at [646, 436] on div "NEXT" at bounding box center [647, 412] width 484 height 66
click at [646, 424] on button "NEXT" at bounding box center [647, 411] width 141 height 33
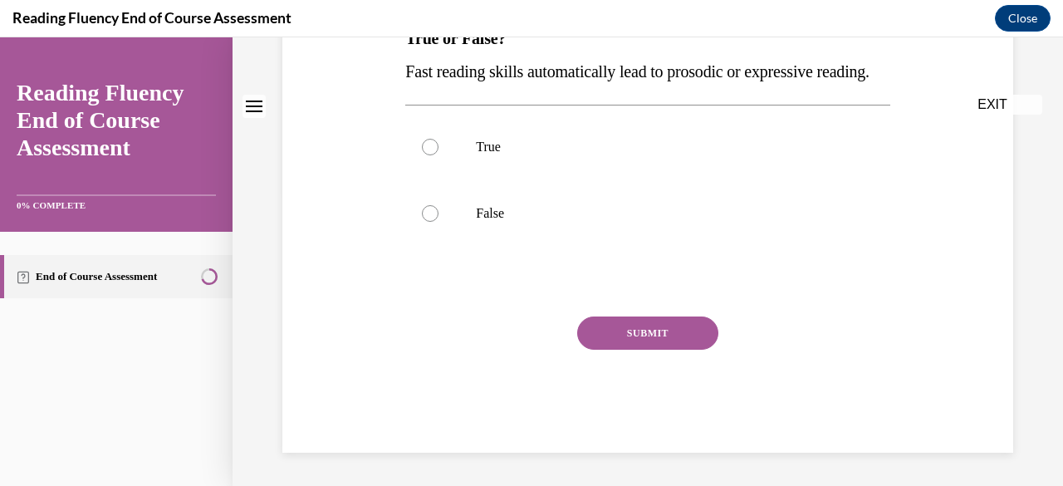
scroll to position [0, 0]
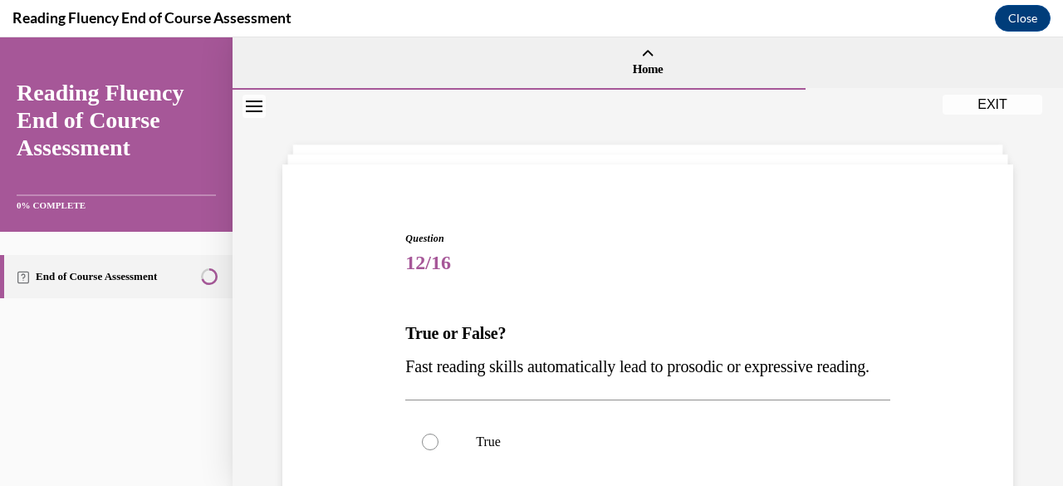
drag, startPoint x: 390, startPoint y: 327, endPoint x: 530, endPoint y: 406, distance: 161.0
click at [530, 406] on div "Question 12/16 True or False? Fast reading skills automatically lead to prosodi…" at bounding box center [647, 464] width 739 height 567
click at [530, 383] on p "Fast reading skills automatically lead to prosodic or expressive reading." at bounding box center [647, 366] width 484 height 33
drag, startPoint x: 404, startPoint y: 330, endPoint x: 518, endPoint y: 406, distance: 137.8
click at [518, 383] on div "True or False? Fast reading skills automatically lead to prosodic or expressive…" at bounding box center [647, 349] width 484 height 66
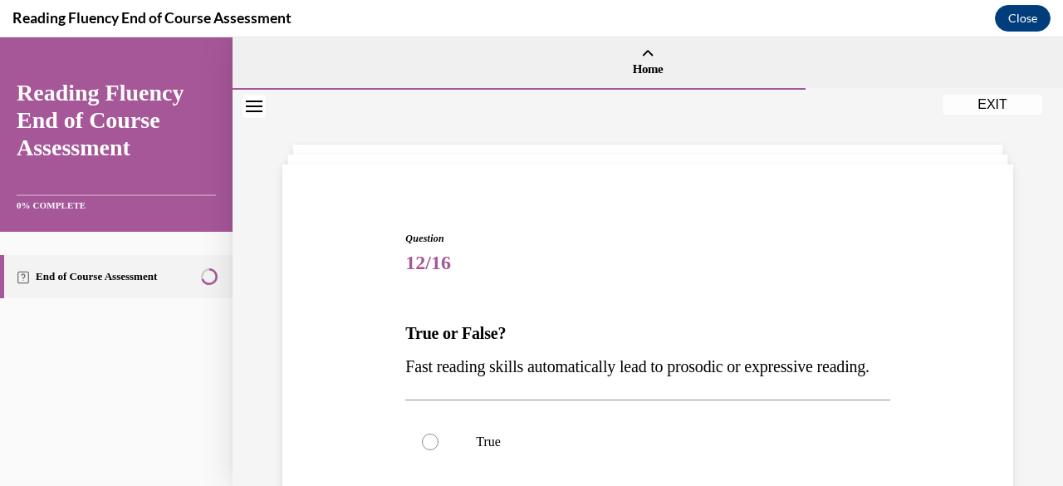
copy div "True or False? Fast reading skills automatically lead to prosodic or expressive…"
click at [784, 315] on div "Question 12/16 True or False? Fast reading skills automatically lead to prosodi…" at bounding box center [647, 489] width 484 height 517
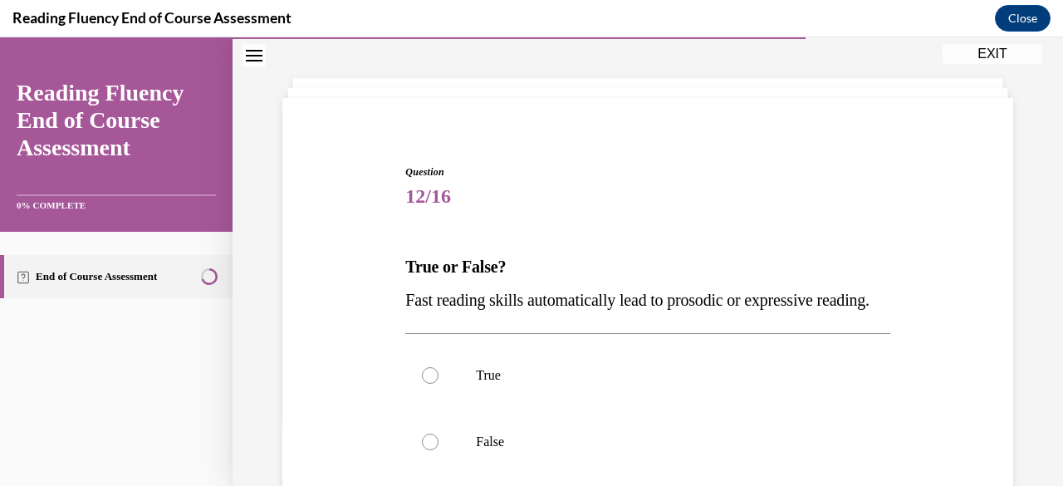
scroll to position [100, 0]
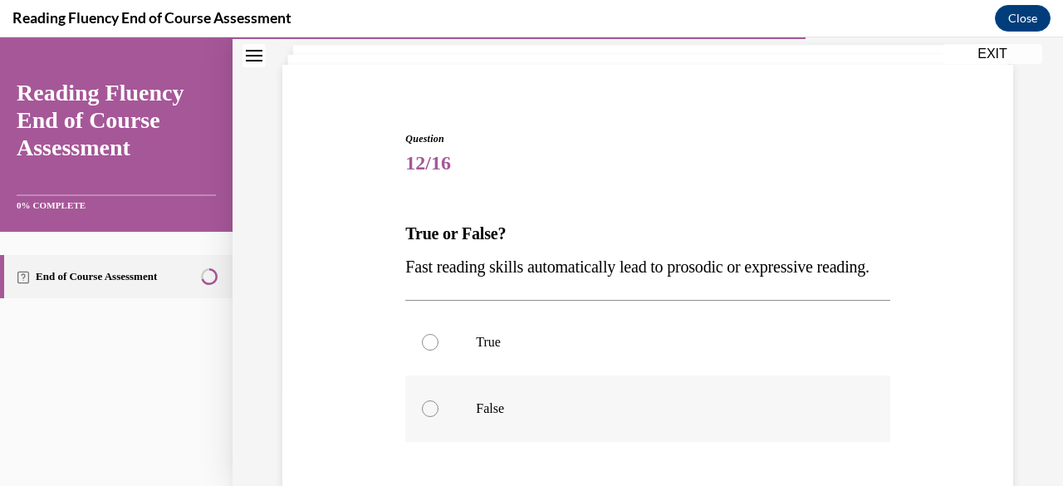
click at [541, 417] on p "False" at bounding box center [662, 408] width 372 height 17
click at [439, 417] on input "False" at bounding box center [430, 408] width 17 height 17
radio input "true"
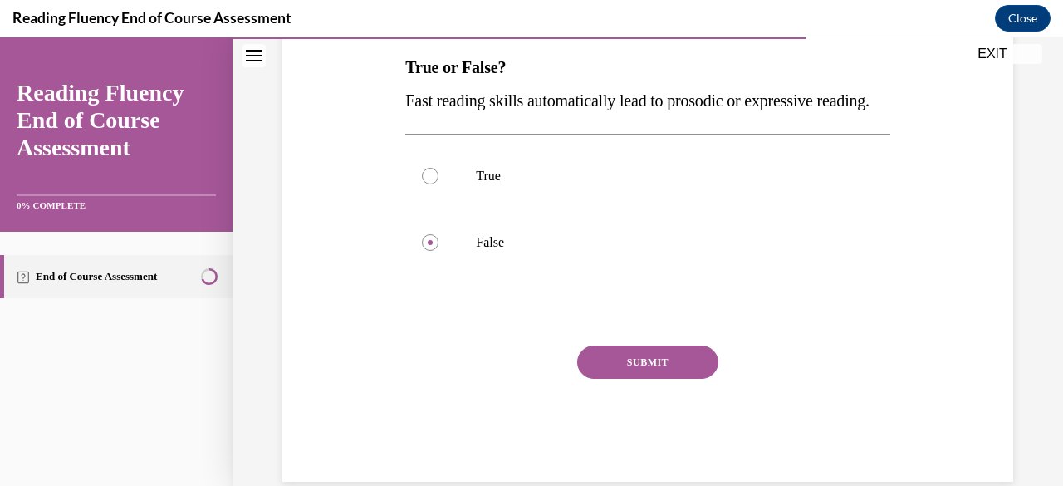
scroll to position [308, 0]
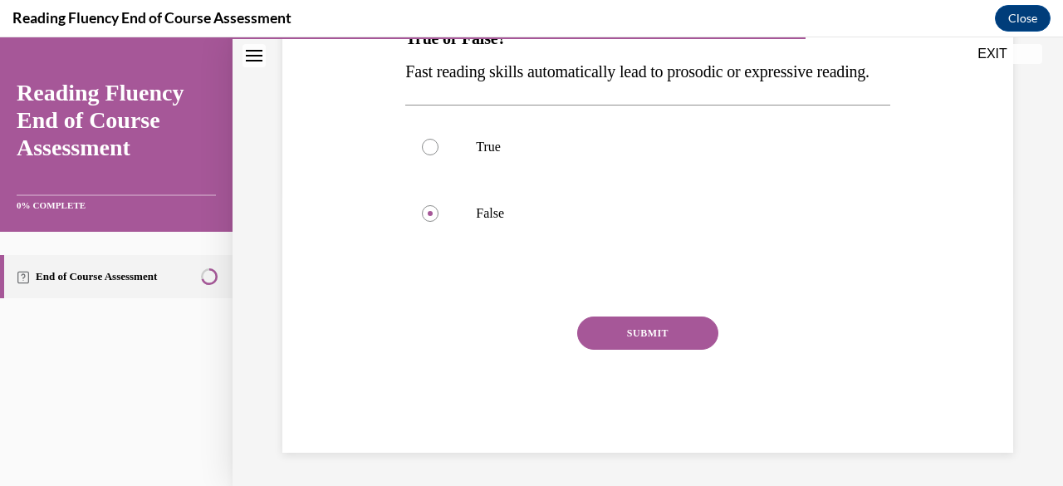
click at [686, 342] on button "SUBMIT" at bounding box center [647, 332] width 141 height 33
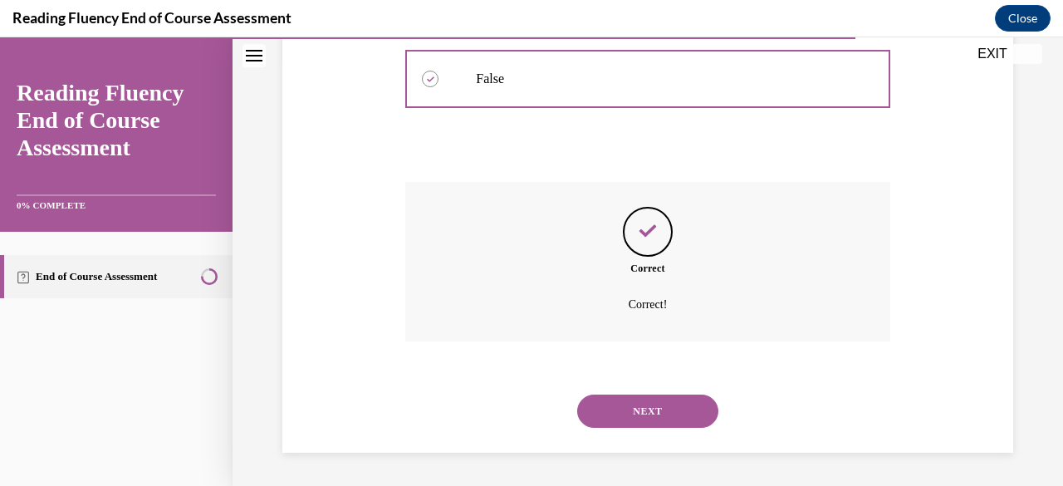
scroll to position [462, 0]
click at [669, 414] on button "NEXT" at bounding box center [647, 411] width 141 height 33
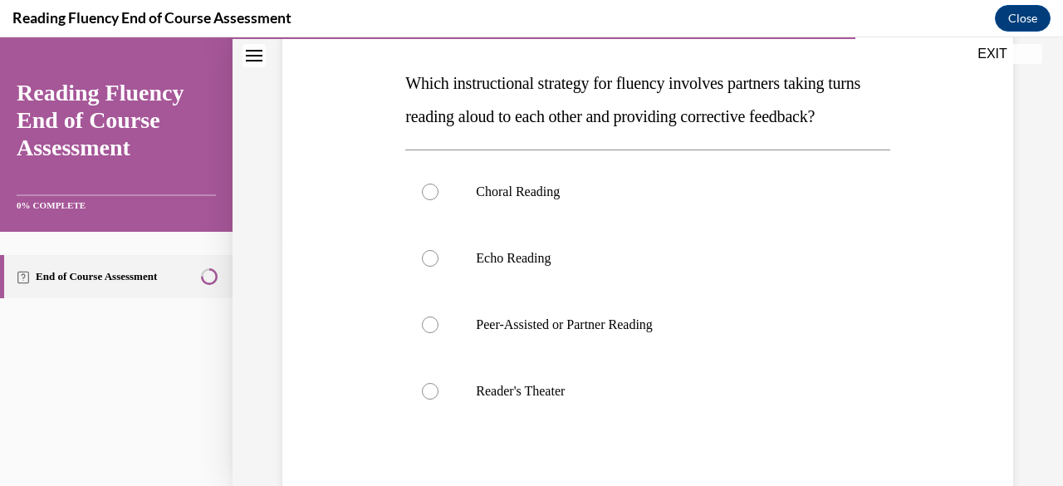
scroll to position [264, 0]
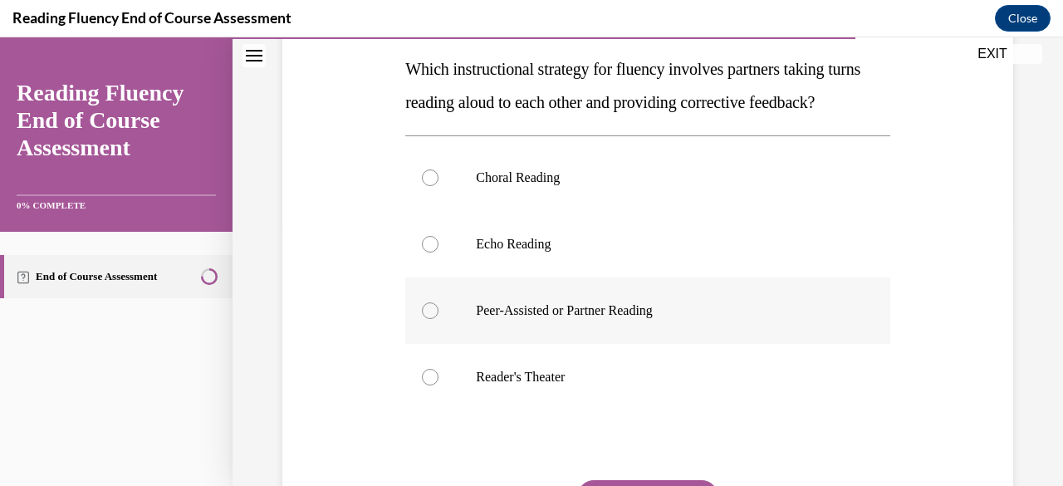
click at [471, 344] on label "Peer-Assisted or Partner Reading" at bounding box center [647, 310] width 484 height 66
click at [439, 319] on input "Peer-Assisted or Partner Reading" at bounding box center [430, 310] width 17 height 17
radio input "true"
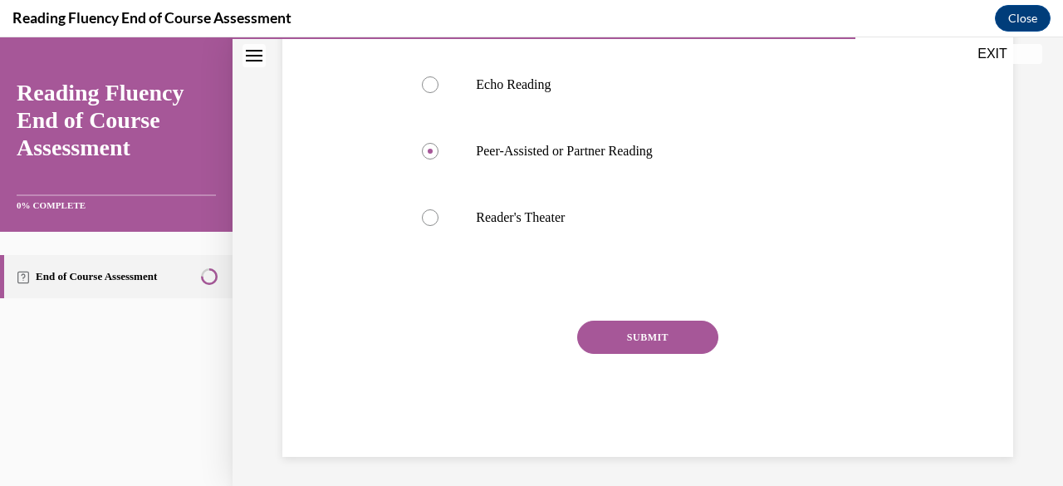
scroll to position [434, 0]
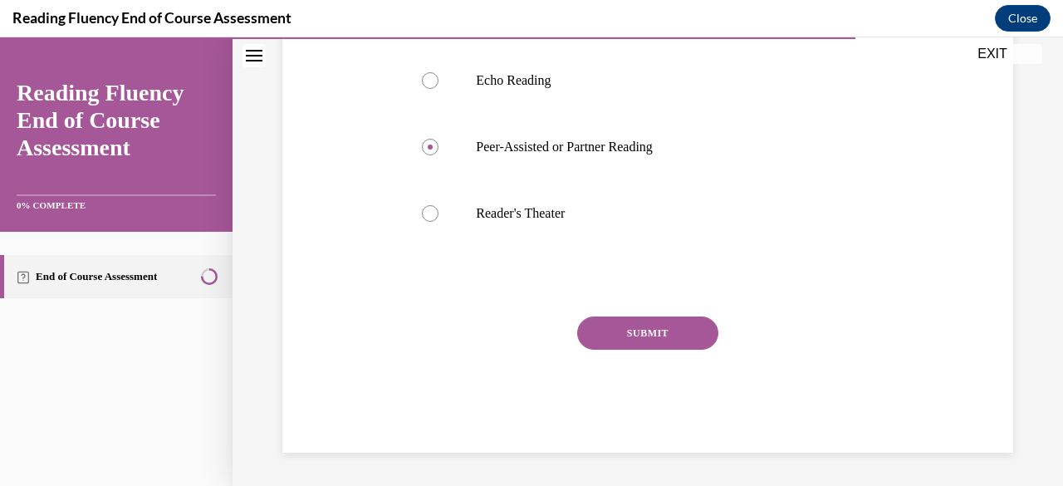
click at [657, 341] on div "Question 13/16 Which instructional strategy for fluency involves partners takin…" at bounding box center [647, 128] width 484 height 650
click at [654, 349] on button "SUBMIT" at bounding box center [647, 332] width 141 height 33
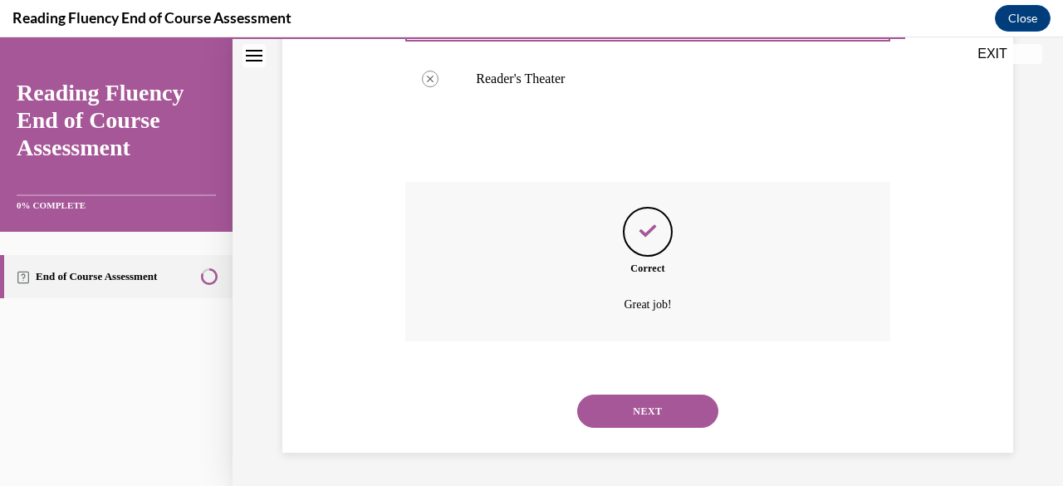
scroll to position [582, 0]
click at [645, 424] on button "NEXT" at bounding box center [647, 411] width 141 height 33
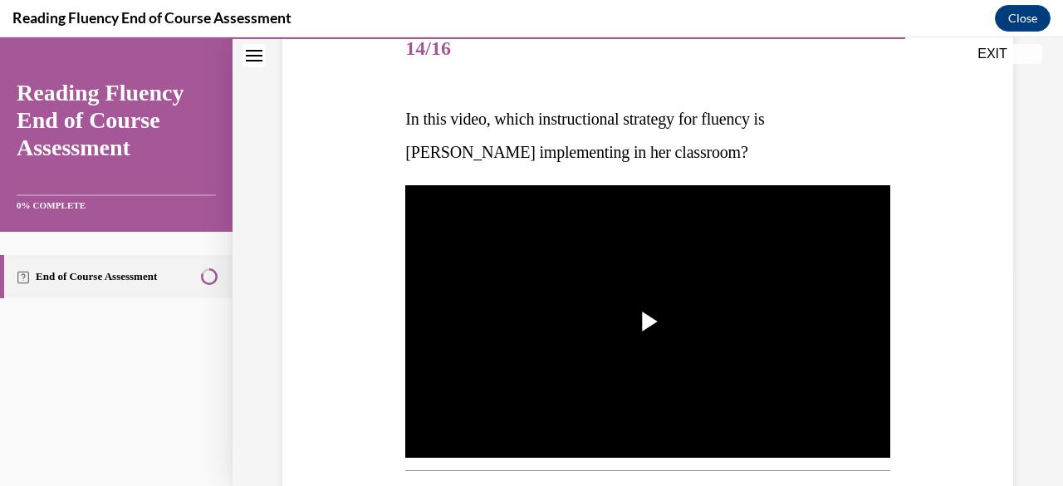
scroll to position [224, 0]
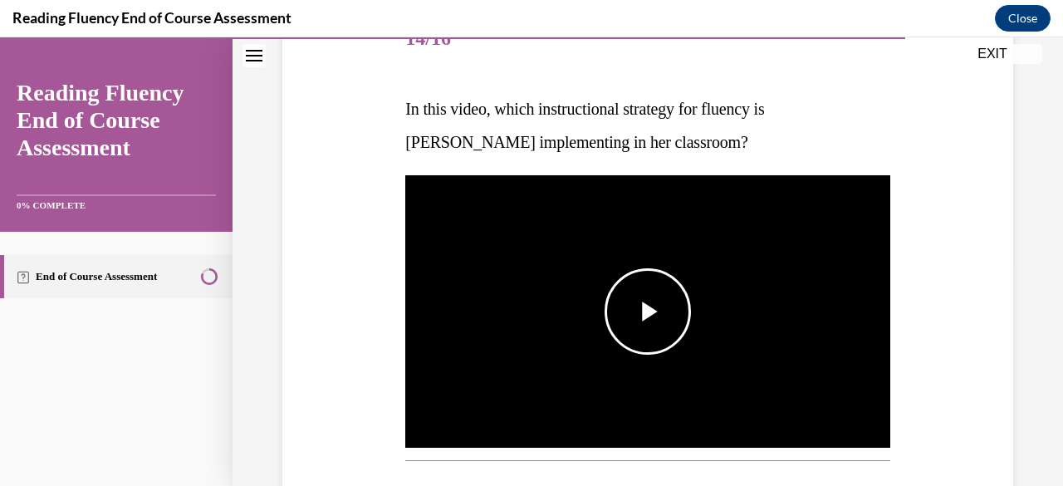
click at [621, 264] on img "Video player" at bounding box center [647, 311] width 484 height 272
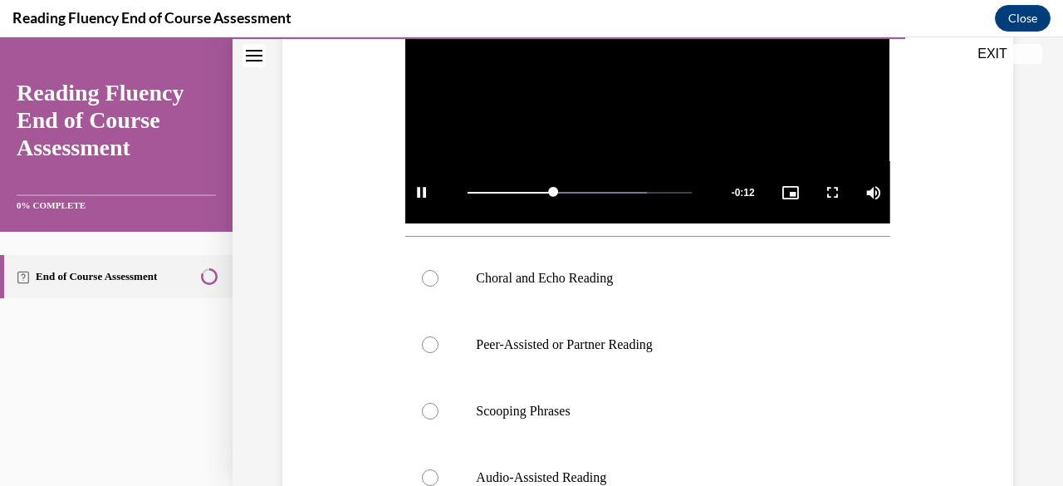
scroll to position [452, 0]
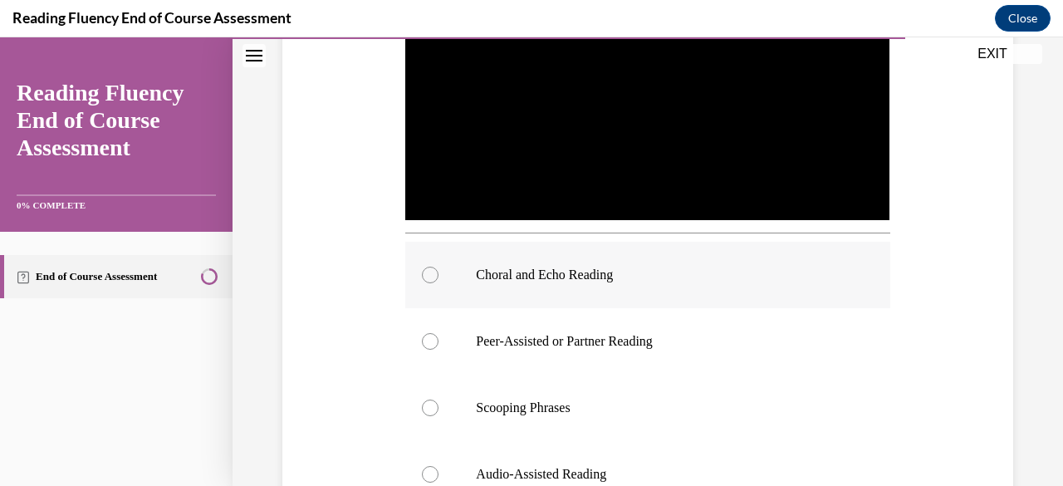
click at [586, 283] on label "Choral and Echo Reading" at bounding box center [647, 275] width 484 height 66
click at [439, 283] on input "Choral and Echo Reading" at bounding box center [430, 275] width 17 height 17
radio input "true"
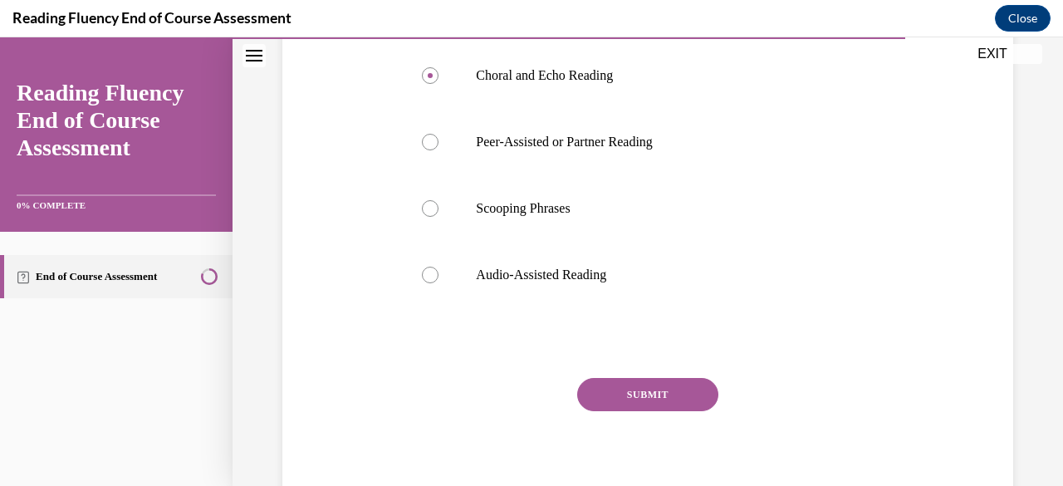
scroll to position [707, 0]
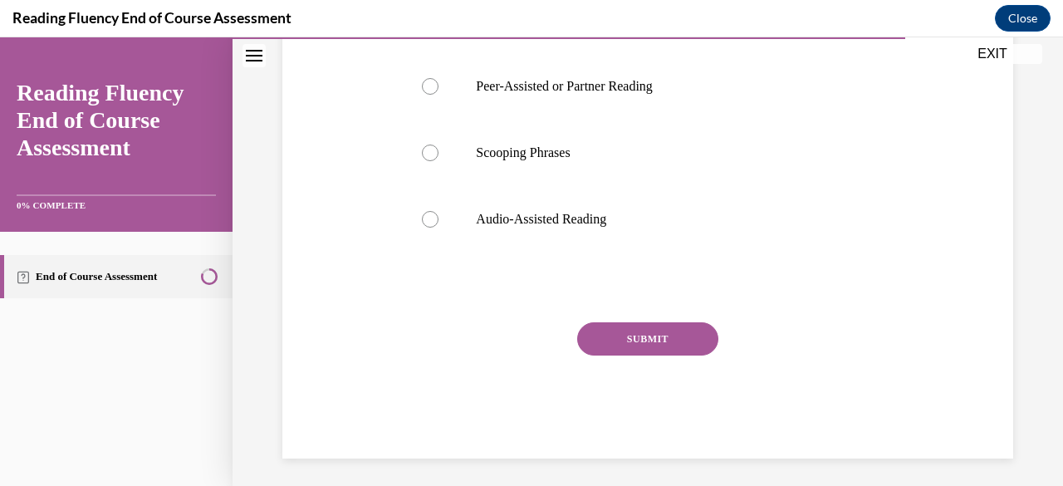
click at [631, 322] on button "SUBMIT" at bounding box center [647, 338] width 141 height 33
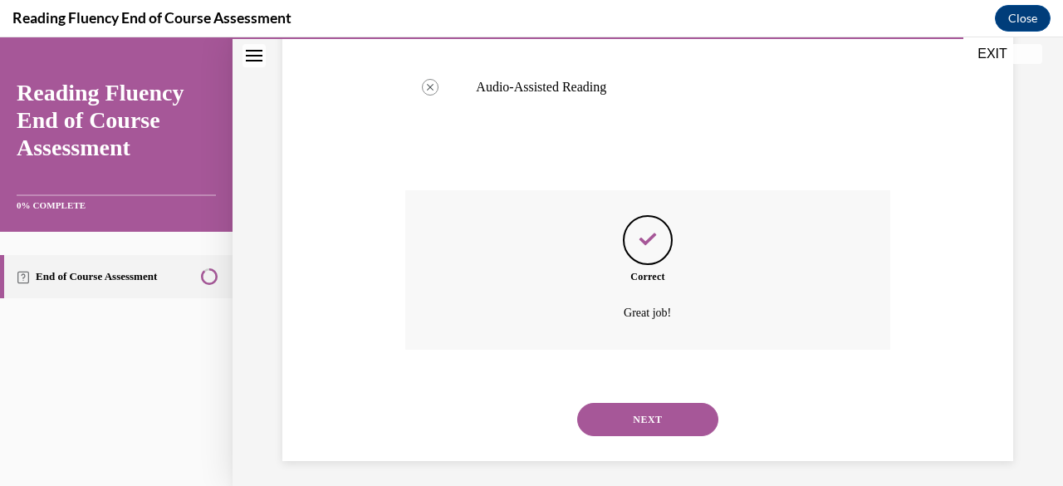
scroll to position [841, 0]
click at [632, 400] on button "NEXT" at bounding box center [647, 416] width 141 height 33
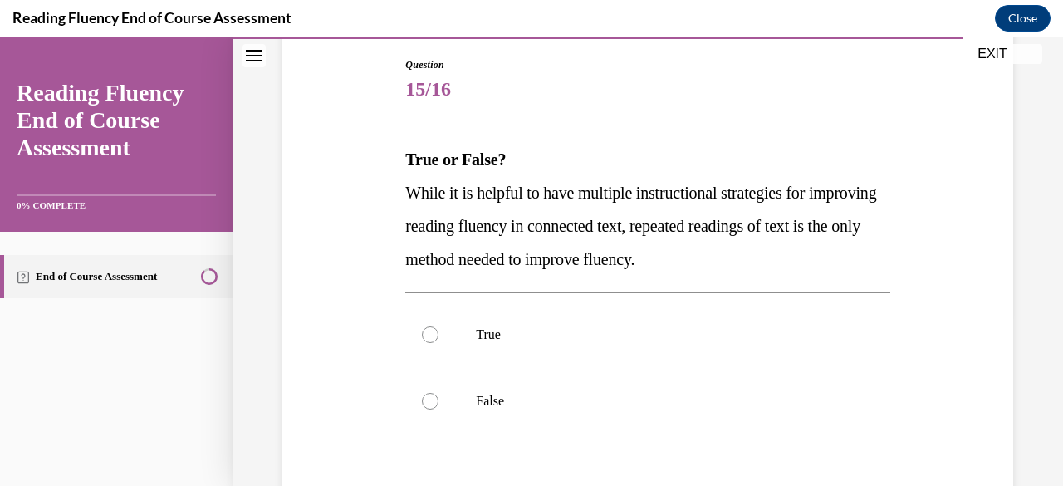
scroll to position [181, 0]
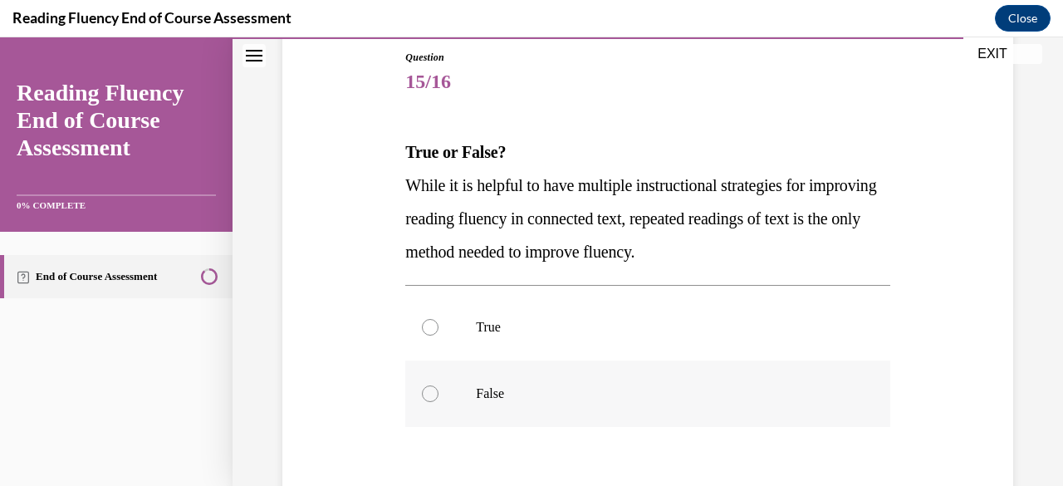
click at [445, 384] on label "False" at bounding box center [647, 394] width 484 height 66
click at [439, 385] on input "False" at bounding box center [430, 393] width 17 height 17
radio input "true"
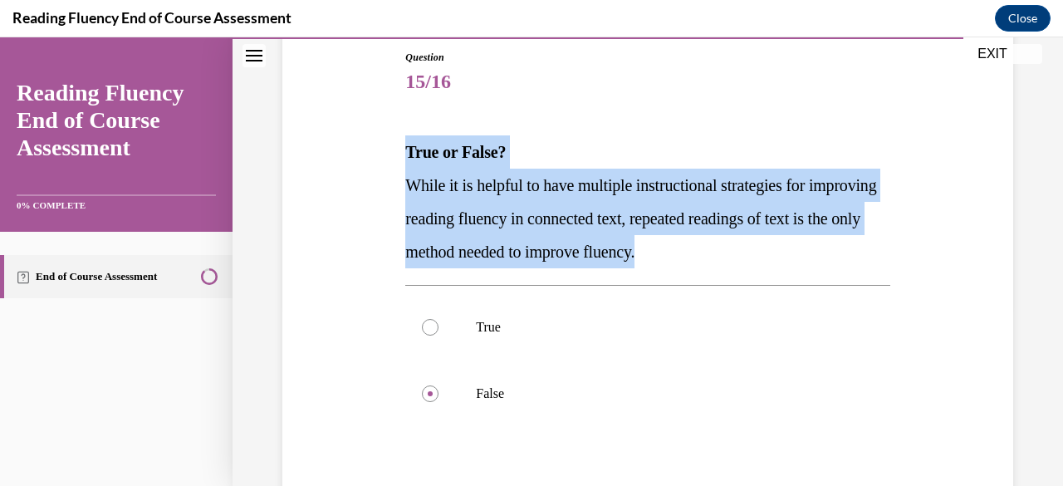
drag, startPoint x: 402, startPoint y: 151, endPoint x: 788, endPoint y: 267, distance: 403.2
click at [788, 267] on div "Question 15/16 True or False? While it is helpful to have multiple instructiona…" at bounding box center [647, 329] width 493 height 608
copy div "True or False? While it is helpful to have multiple instructional strategies fo…"
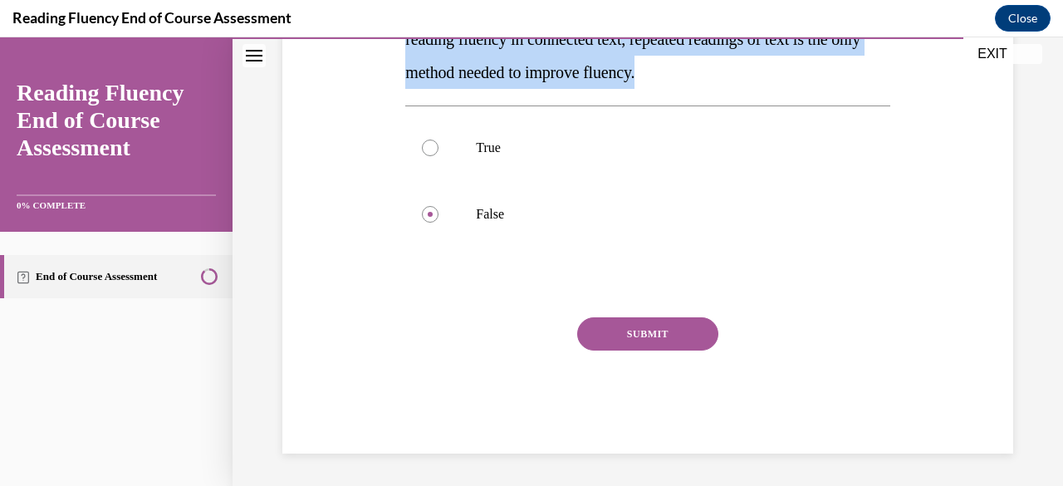
click at [641, 336] on button "SUBMIT" at bounding box center [647, 333] width 141 height 33
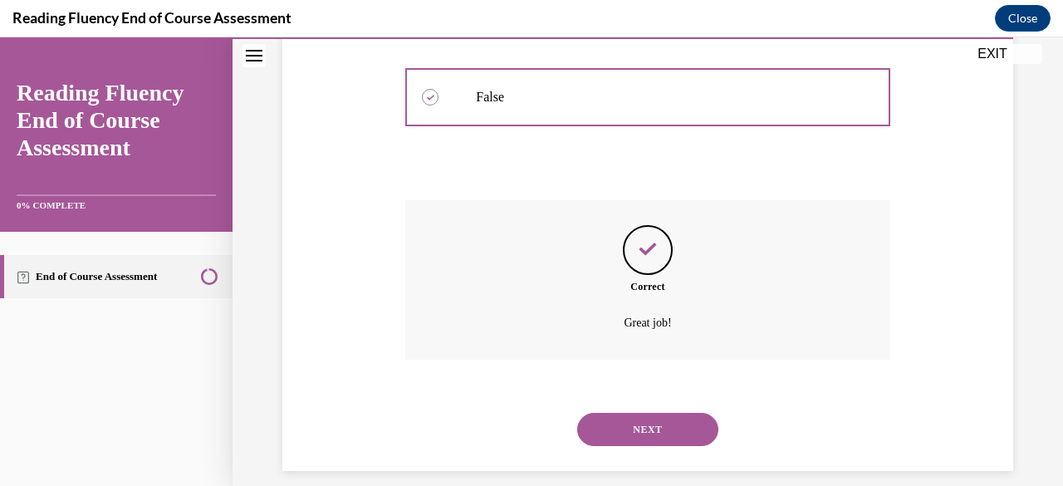
scroll to position [495, 0]
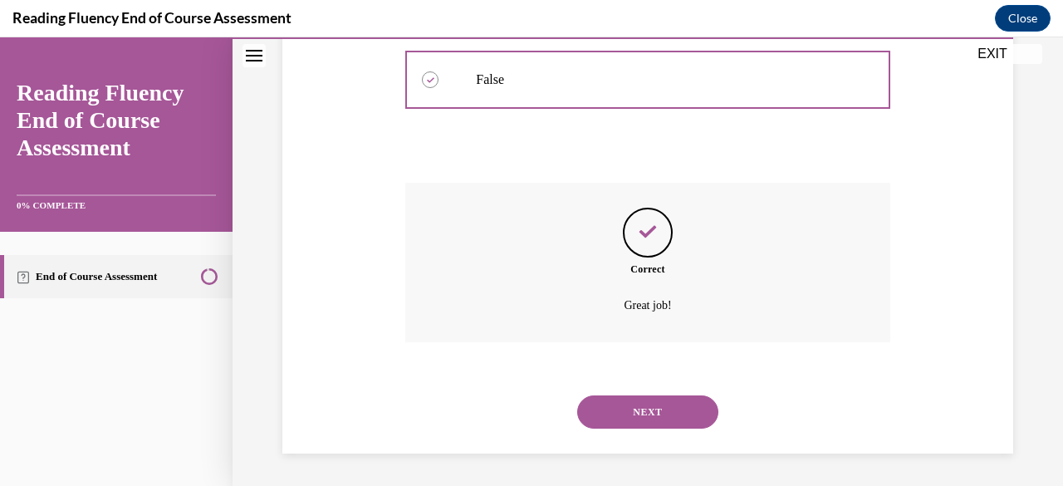
click at [635, 388] on div "NEXT" at bounding box center [647, 412] width 484 height 66
click at [634, 395] on button "NEXT" at bounding box center [647, 411] width 141 height 33
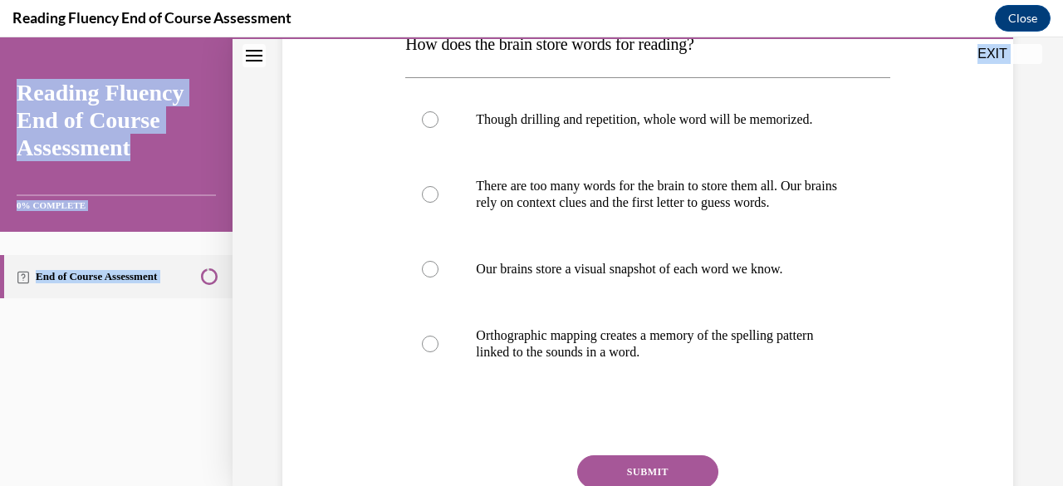
scroll to position [427, 0]
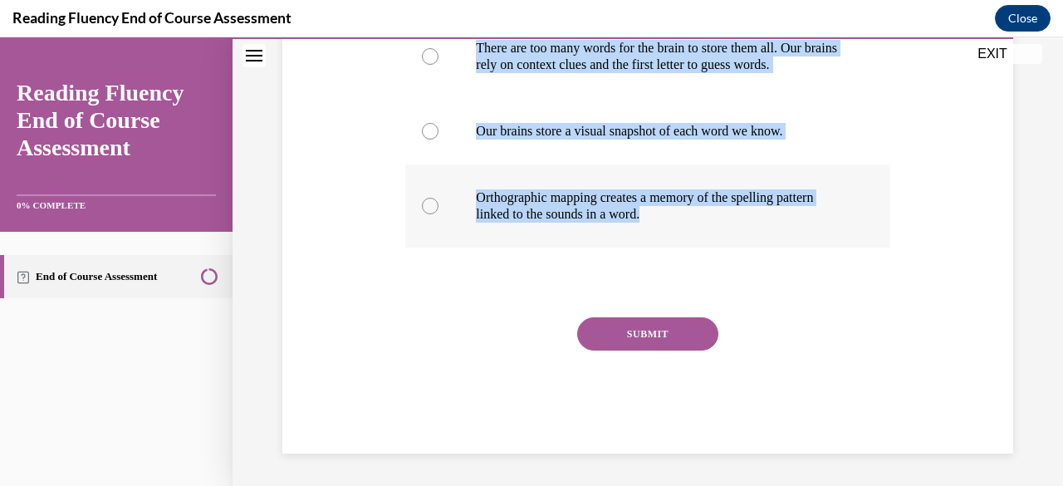
drag, startPoint x: 396, startPoint y: 329, endPoint x: 732, endPoint y: 219, distance: 353.1
click at [732, 219] on div "Question 16/16 How does the brain store words for reading? Though drilling and …" at bounding box center [647, 103] width 739 height 699
click at [396, 214] on div "Question 16/16 How does the brain store words for reading? Though drilling and …" at bounding box center [647, 103] width 739 height 699
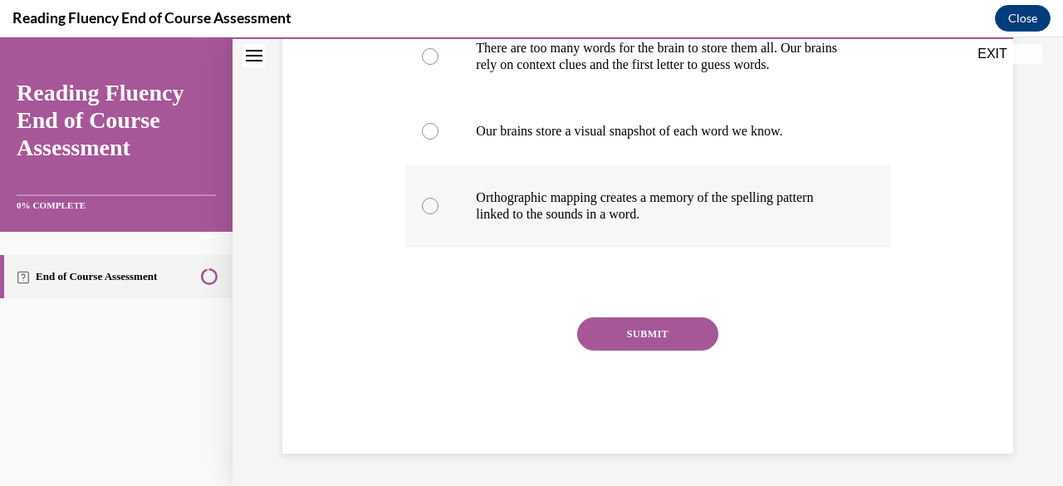
click at [449, 210] on label "Orthographic mapping creates a memory of the spelling pattern linked to the sou…" at bounding box center [647, 205] width 484 height 83
click at [439, 210] on input "Orthographic mapping creates a memory of the spelling pattern linked to the sou…" at bounding box center [430, 206] width 17 height 17
radio input "true"
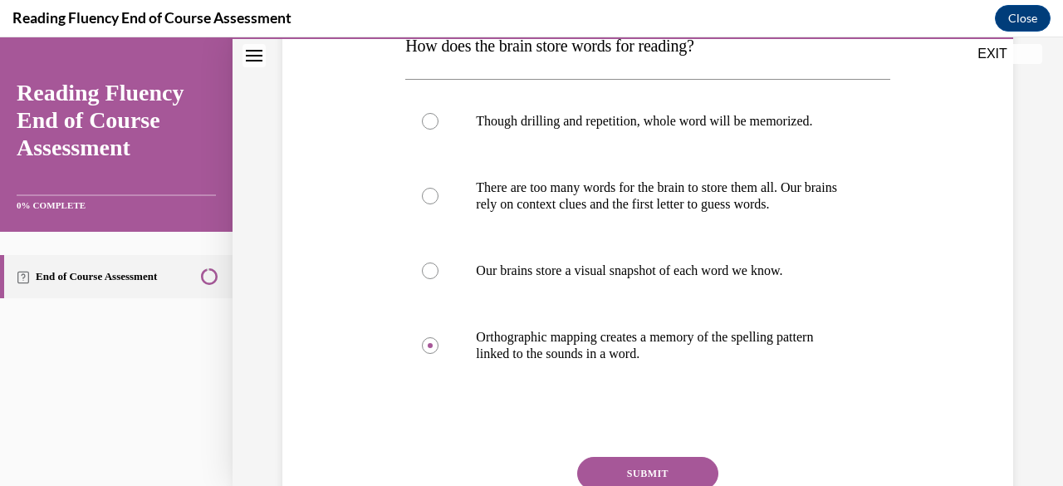
scroll to position [276, 0]
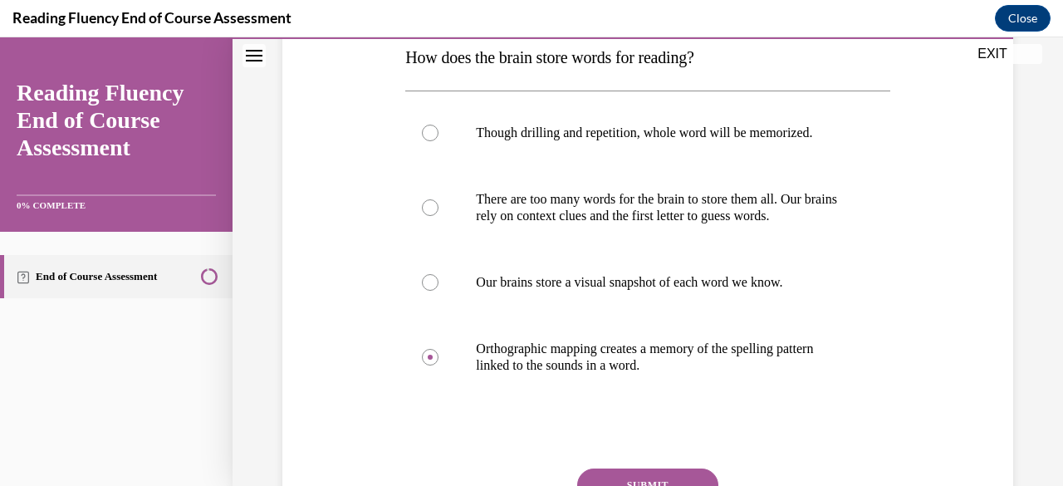
click at [620, 473] on button "SUBMIT" at bounding box center [647, 485] width 141 height 33
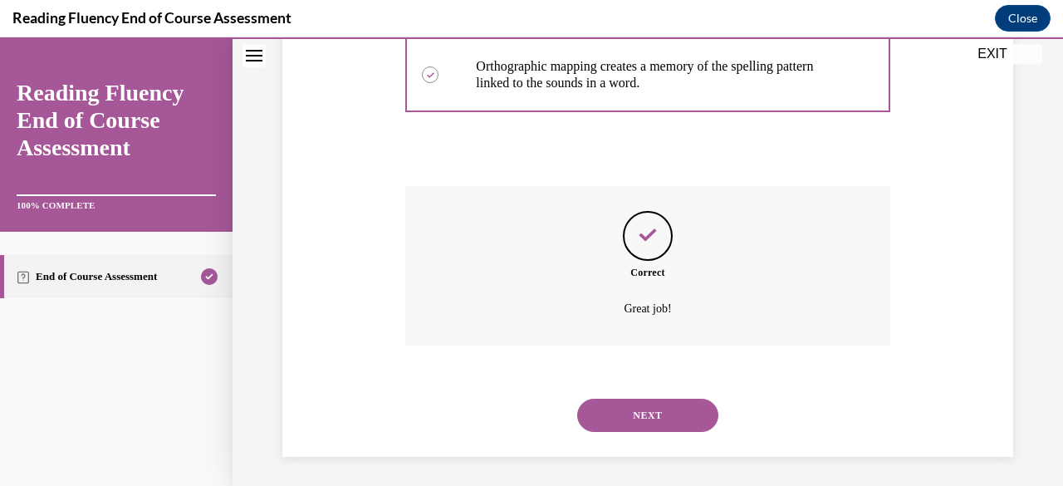
scroll to position [562, 0]
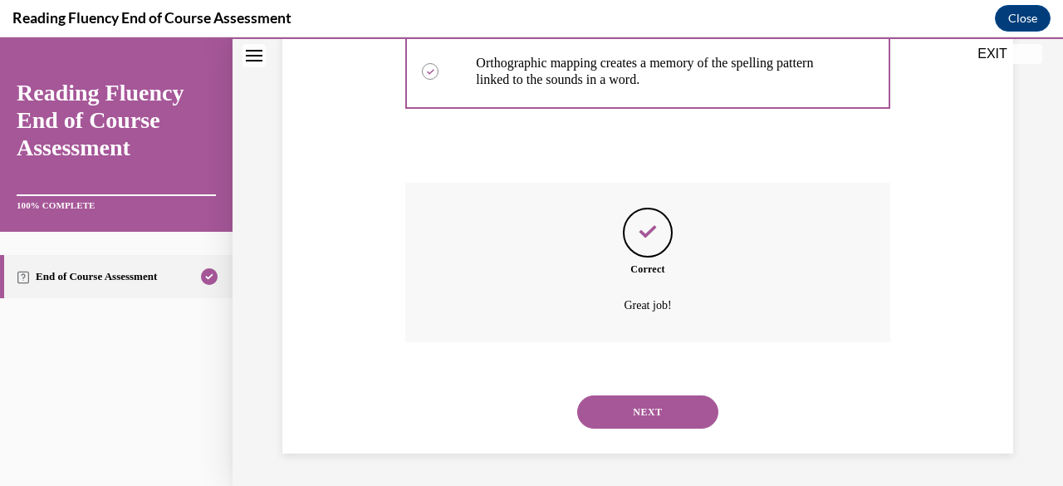
click at [650, 419] on button "NEXT" at bounding box center [647, 411] width 141 height 33
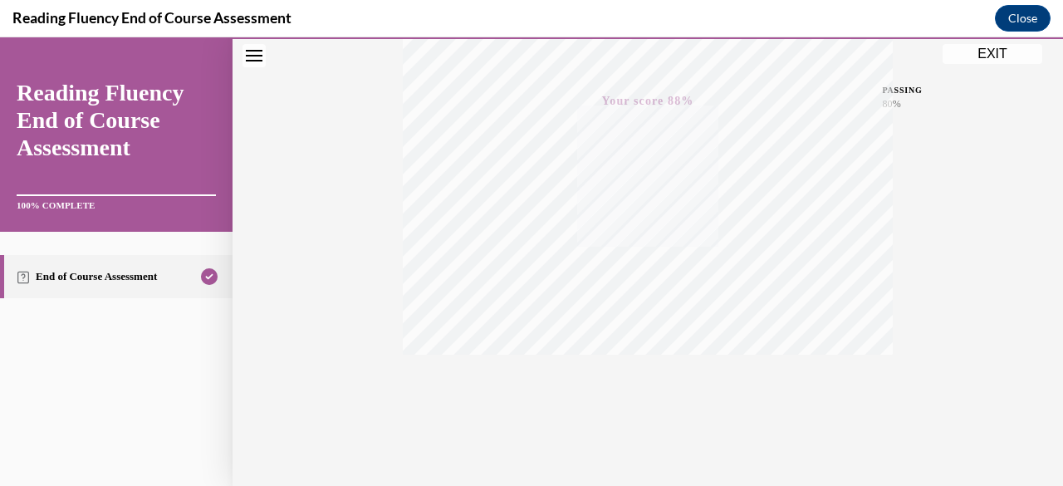
scroll to position [402, 0]
click at [959, 260] on div "Quiz Results PASSING 80% Your score 88% Passed PASSING 80% Your score Your scor…" at bounding box center [648, 87] width 831 height 799
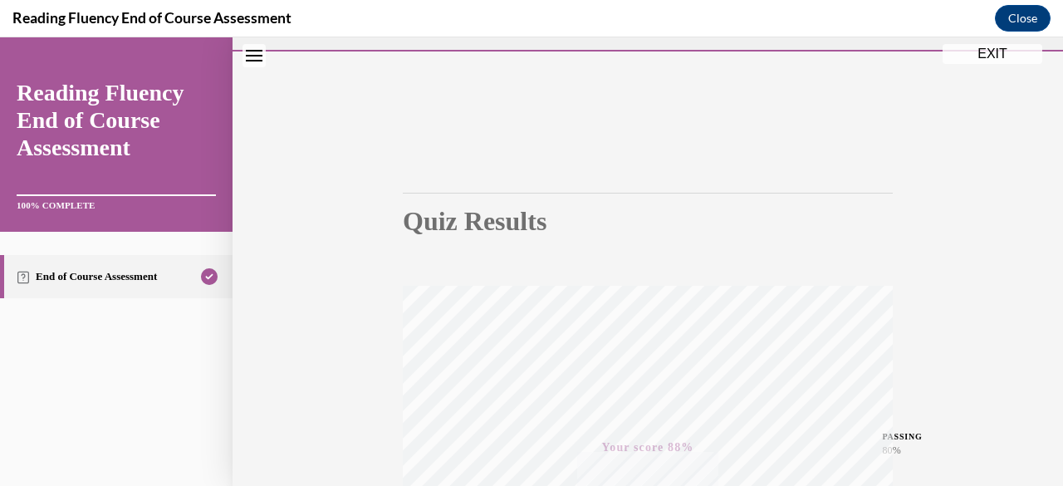
click at [1000, 57] on button "EXIT" at bounding box center [993, 54] width 100 height 20
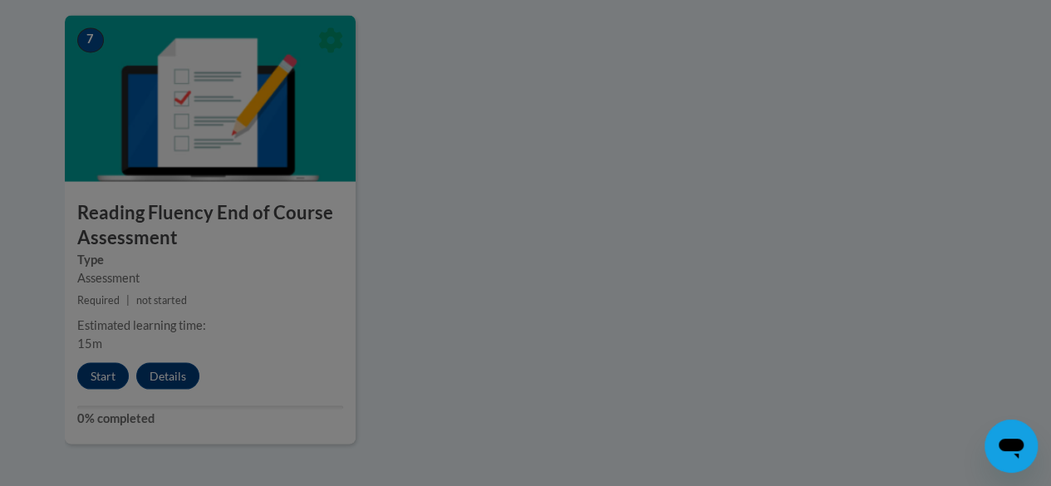
click at [1000, 57] on div at bounding box center [525, 243] width 1051 height 486
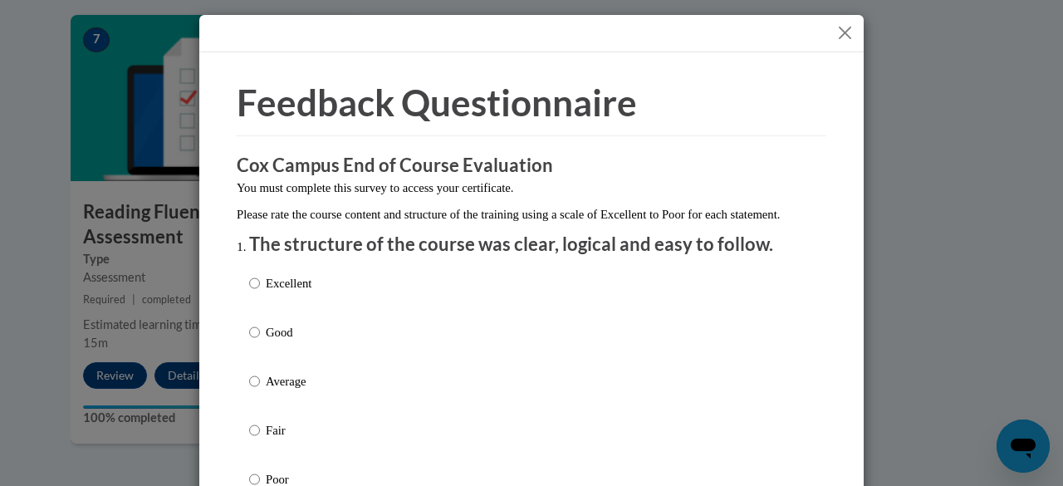
click at [259, 314] on label "Excellent" at bounding box center [280, 296] width 62 height 45
click at [259, 292] on input "Excellent" at bounding box center [254, 283] width 11 height 18
radio input "true"
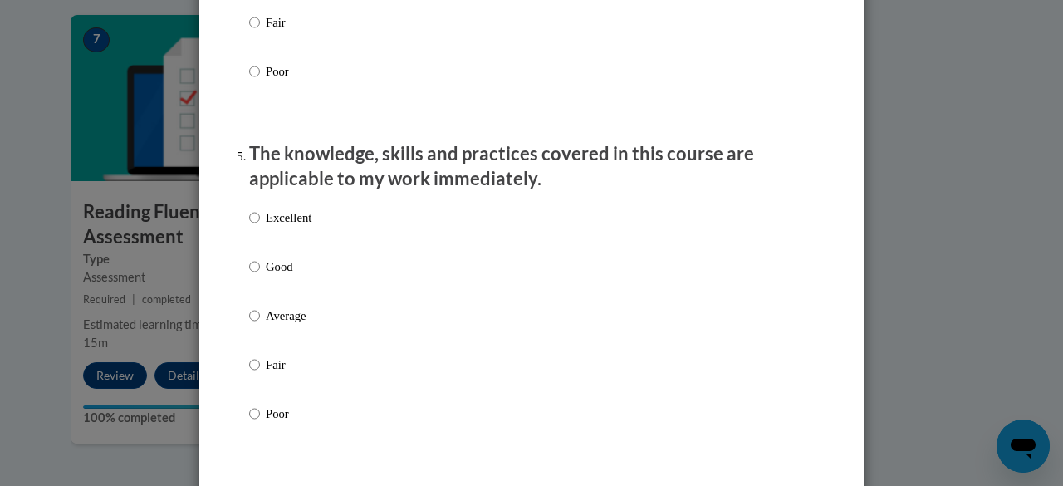
scroll to position [1394, 0]
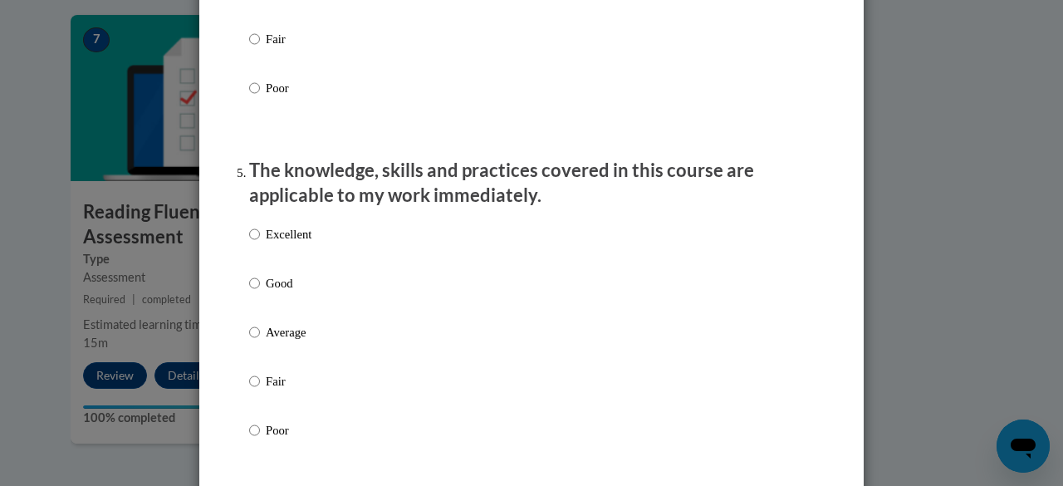
click at [305, 366] on label "Average" at bounding box center [280, 345] width 62 height 45
click at [260, 341] on input "Average" at bounding box center [254, 332] width 11 height 18
radio input "true"
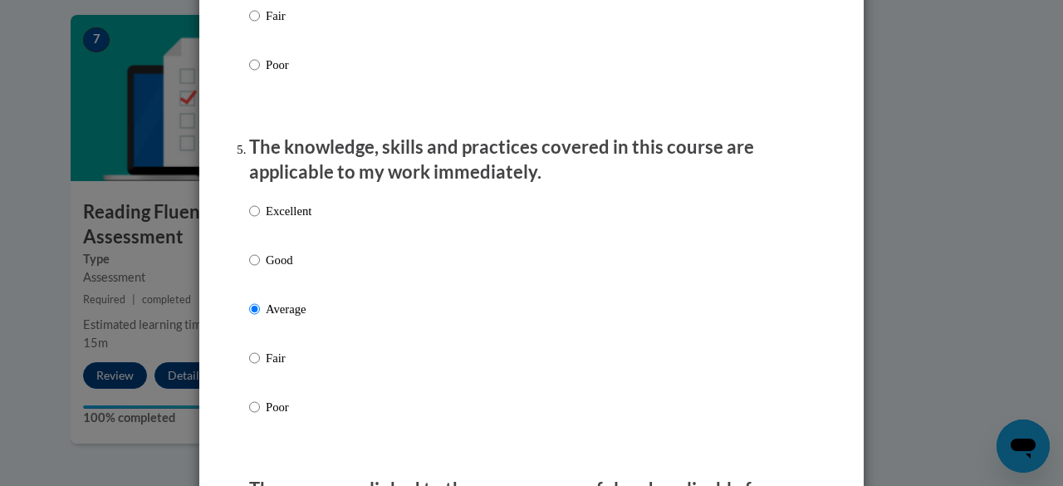
scroll to position [1420, 0]
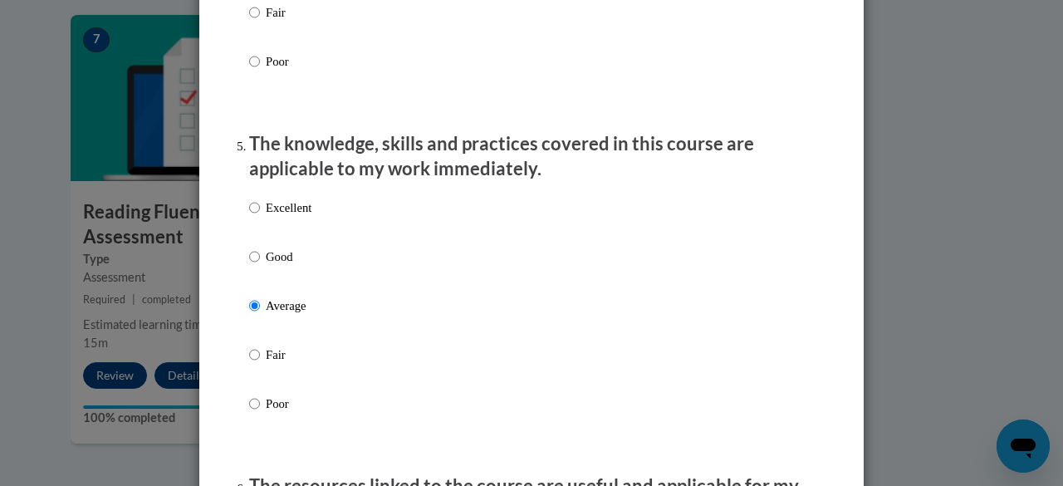
click at [306, 266] on p "Good" at bounding box center [289, 257] width 46 height 18
click at [260, 266] on input "Good" at bounding box center [254, 257] width 11 height 18
radio input "true"
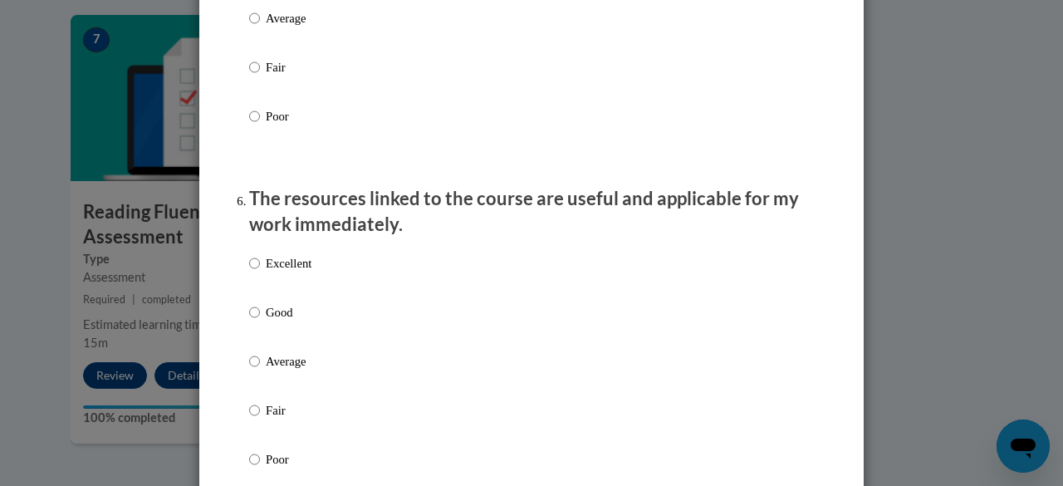
scroll to position [1792, 0]
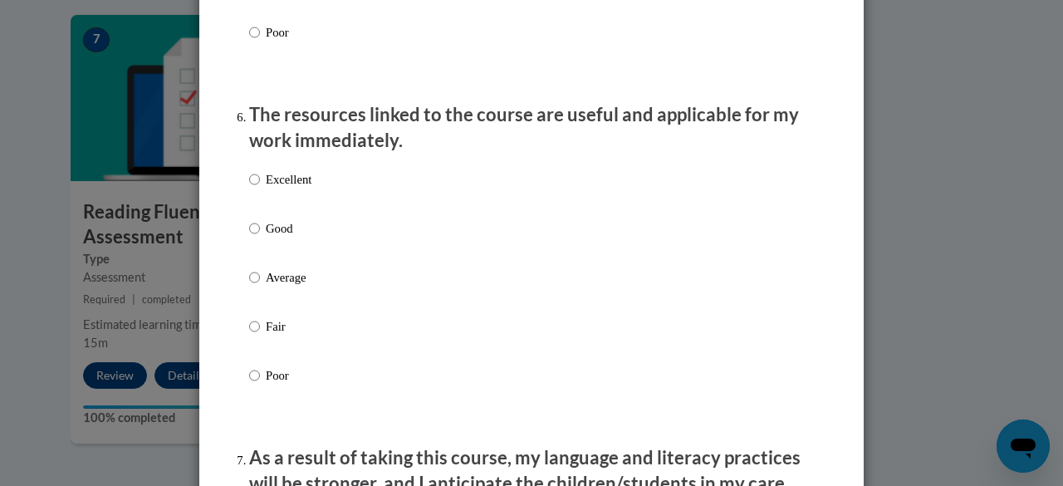
click at [430, 245] on div "Excellent Good Average Fair Poor" at bounding box center [531, 297] width 565 height 271
click at [283, 238] on p "Good" at bounding box center [289, 228] width 46 height 18
click at [260, 238] on input "Good" at bounding box center [254, 228] width 11 height 18
radio input "true"
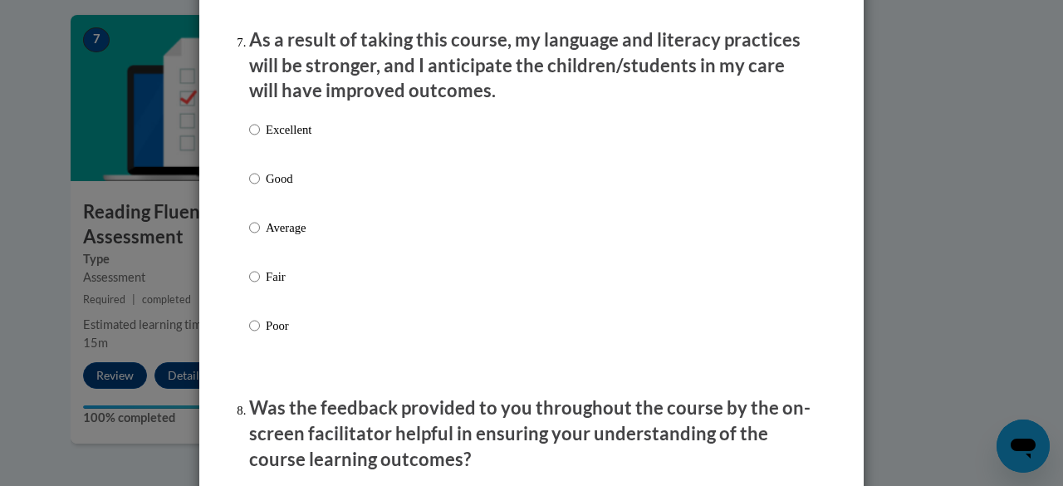
scroll to position [2235, 0]
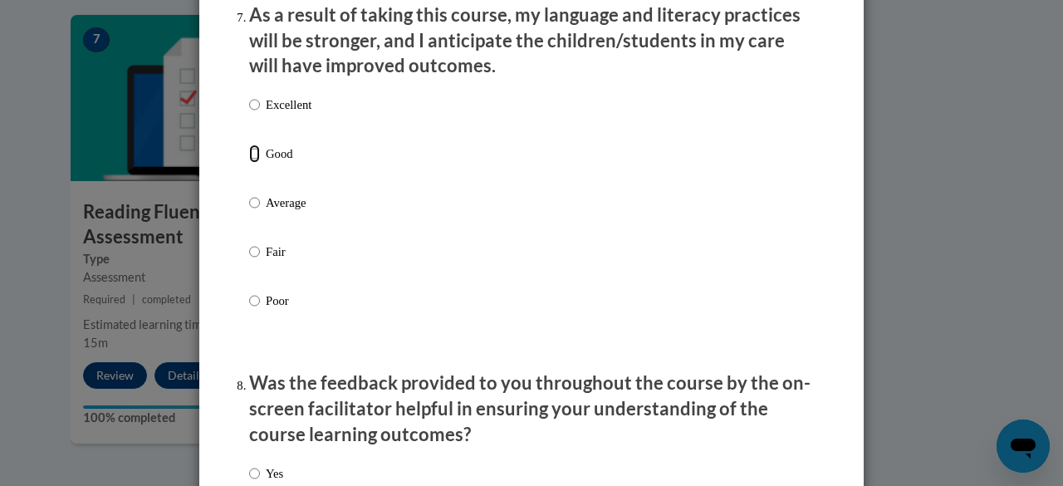
click at [249, 163] on input "Good" at bounding box center [254, 154] width 11 height 18
radio input "true"
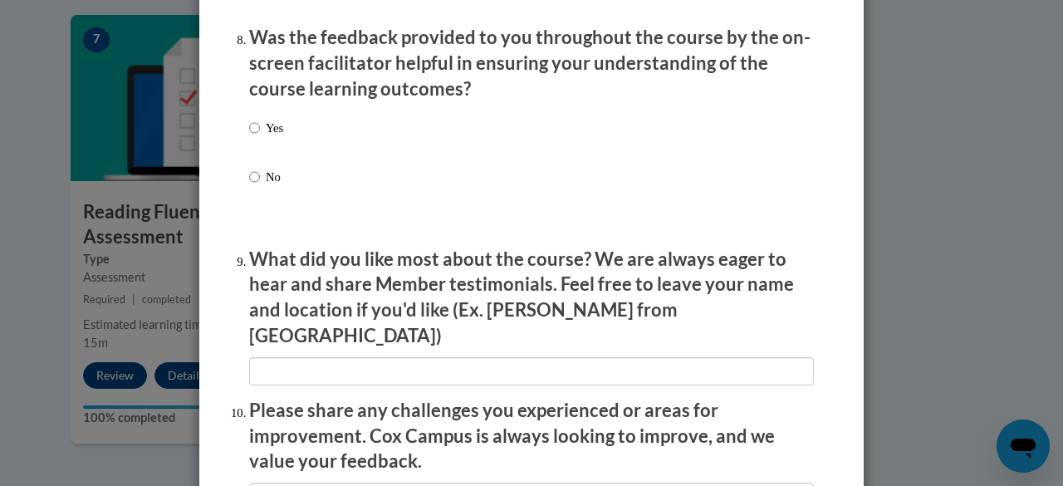
scroll to position [2576, 0]
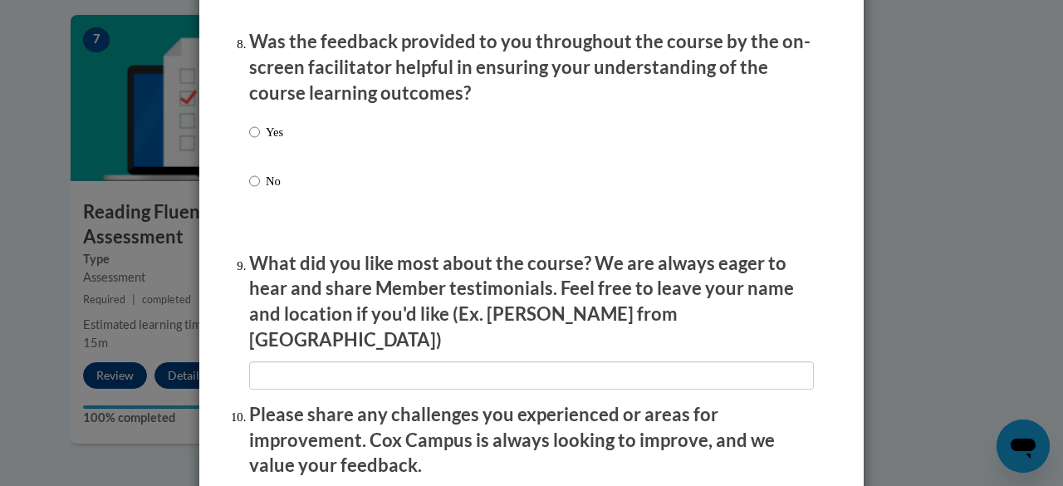
click at [259, 159] on label "Yes" at bounding box center [266, 145] width 34 height 45
click at [259, 141] on input "Yes" at bounding box center [254, 132] width 11 height 18
radio input "true"
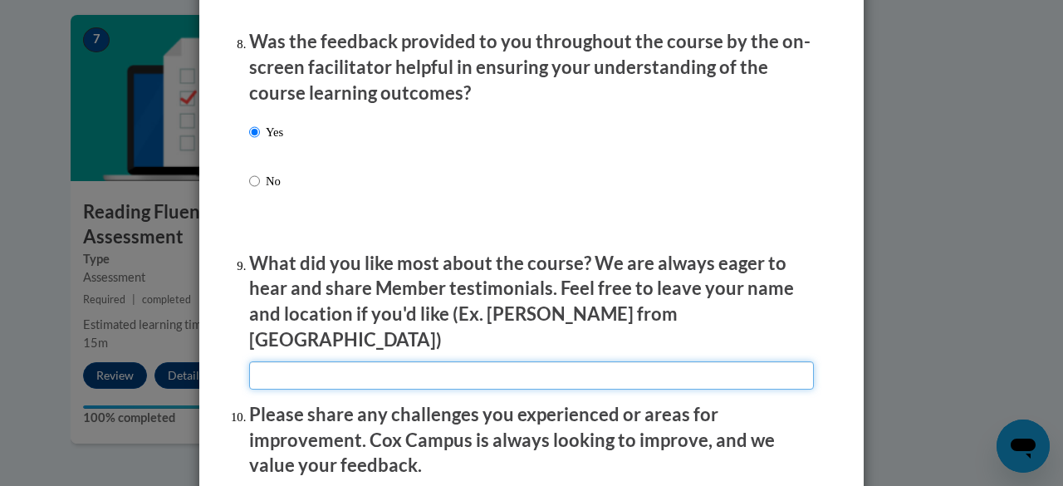
click at [402, 370] on input "textbox" at bounding box center [531, 375] width 565 height 28
type input "videos in classrooms"
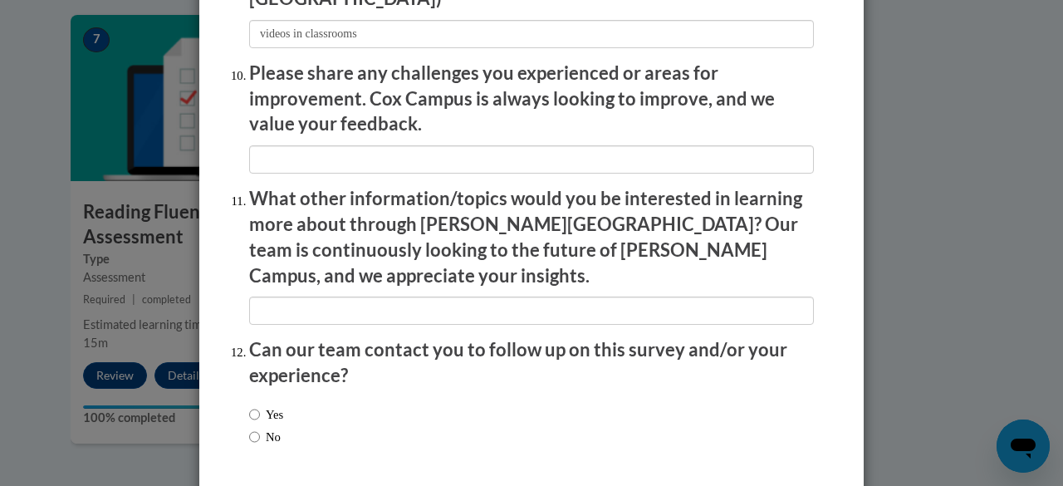
scroll to position [2905, 0]
